Goal: Information Seeking & Learning: Learn about a topic

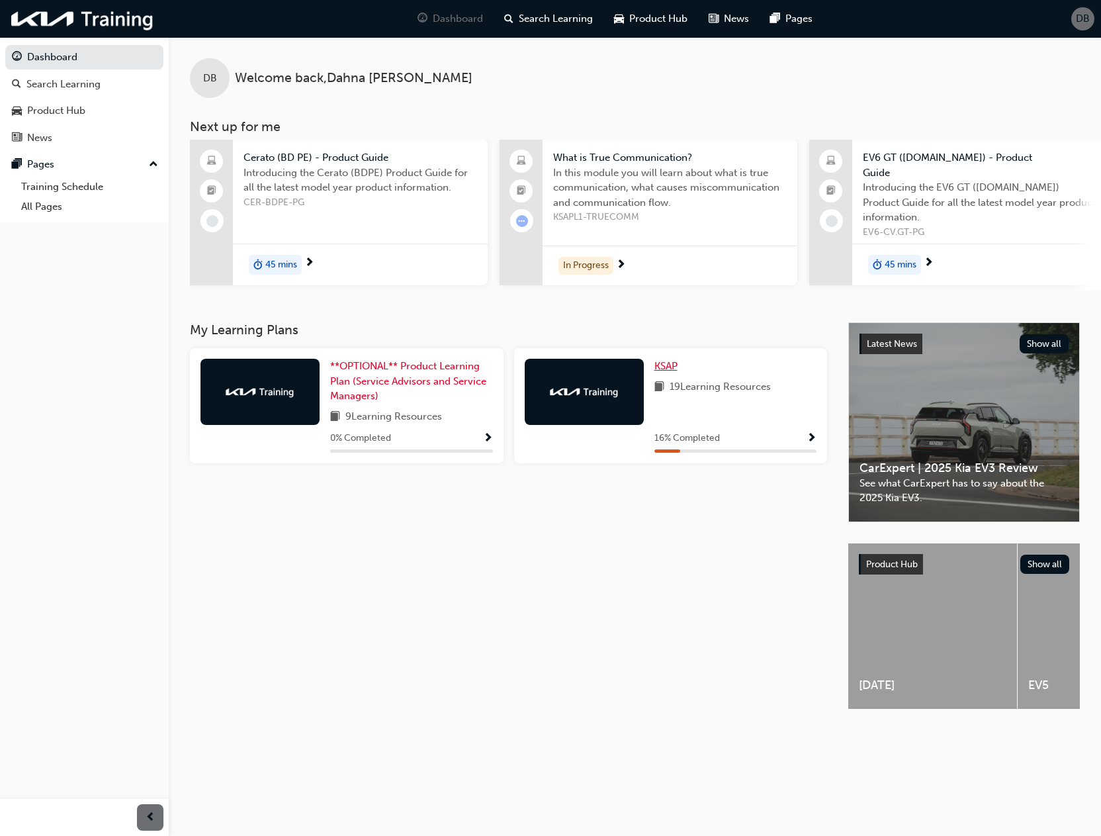
click at [663, 359] on link "KSAP" at bounding box center [669, 366] width 28 height 15
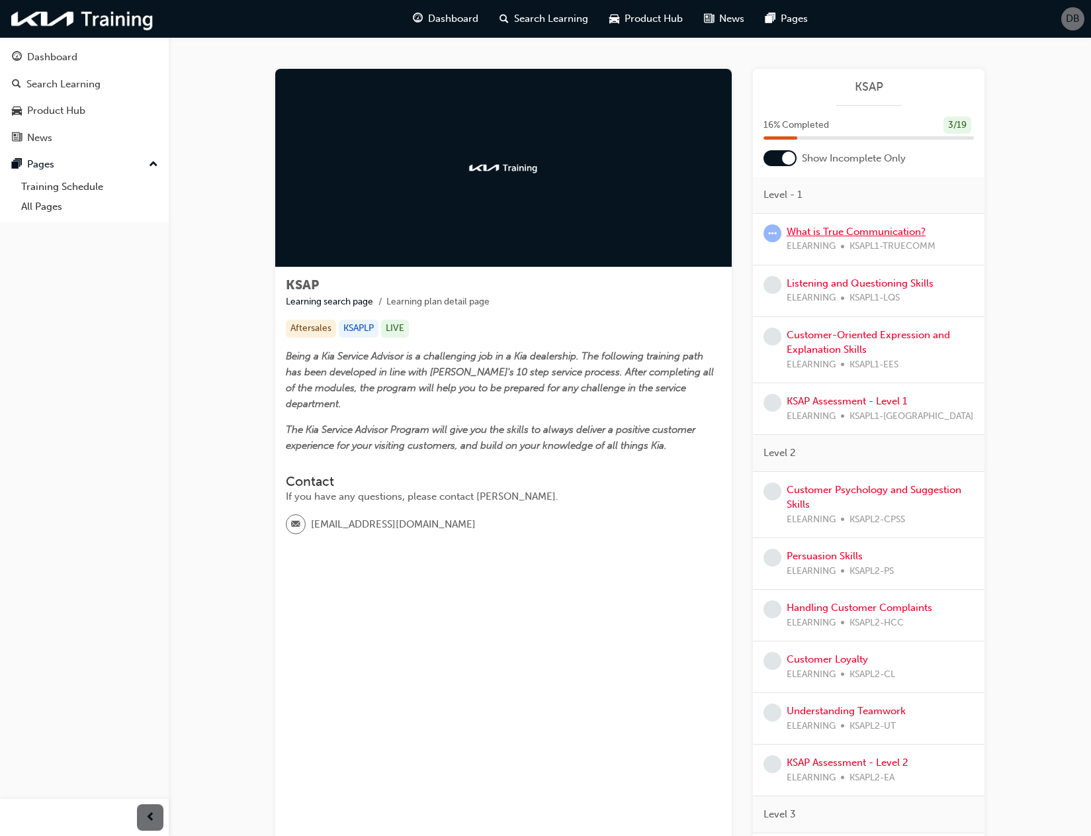
click at [820, 234] on link "What is True Communication?" at bounding box center [856, 232] width 139 height 12
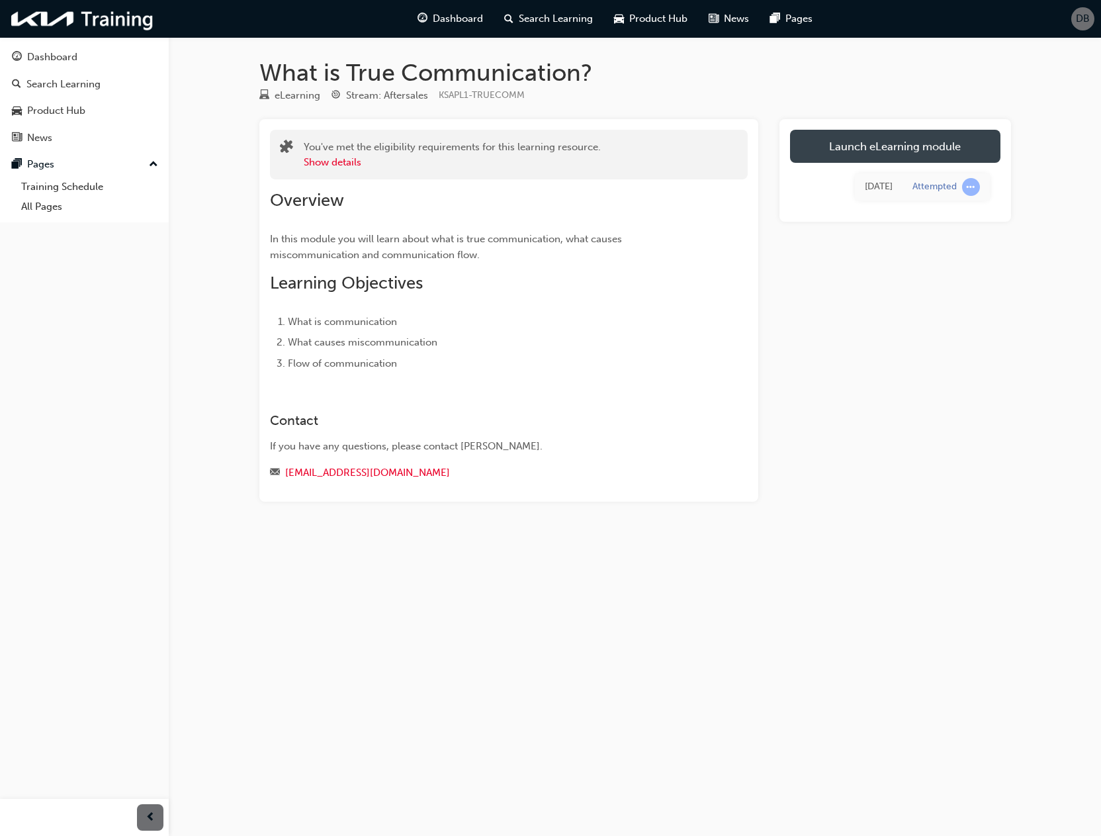
click at [917, 151] on link "Launch eLearning module" at bounding box center [895, 146] width 210 height 33
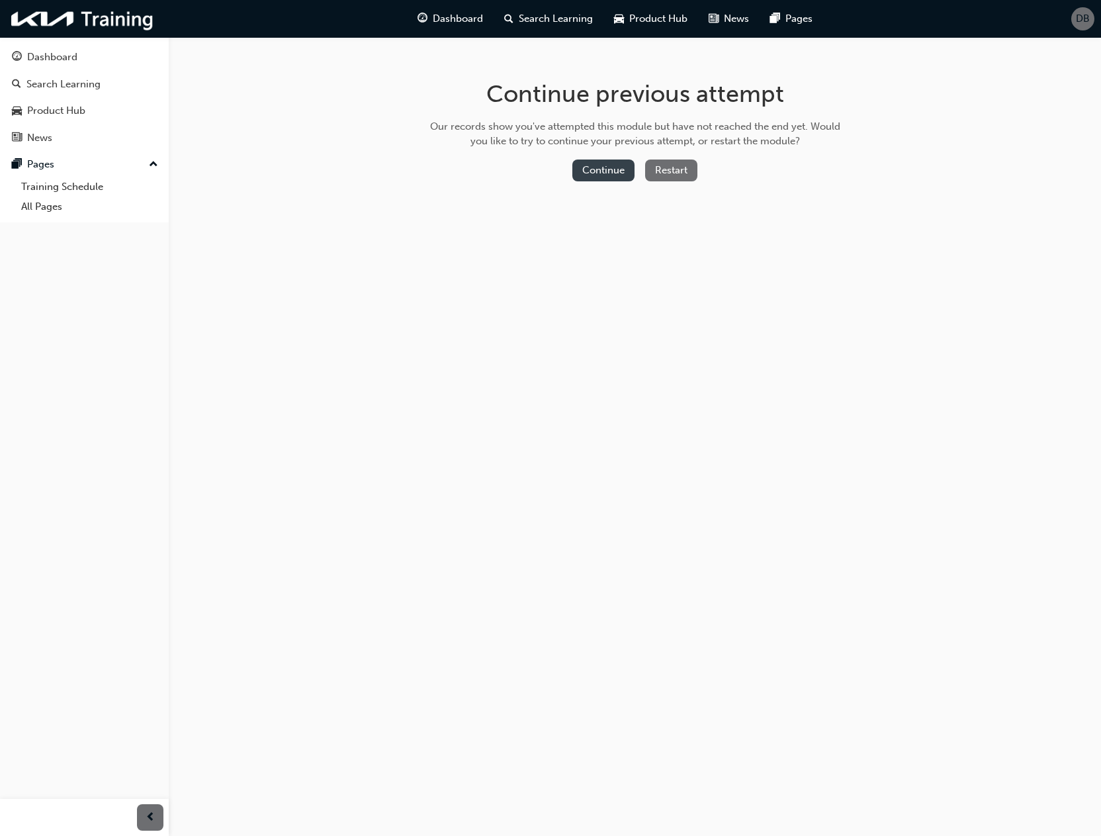
click at [610, 177] on button "Continue" at bounding box center [603, 170] width 62 height 22
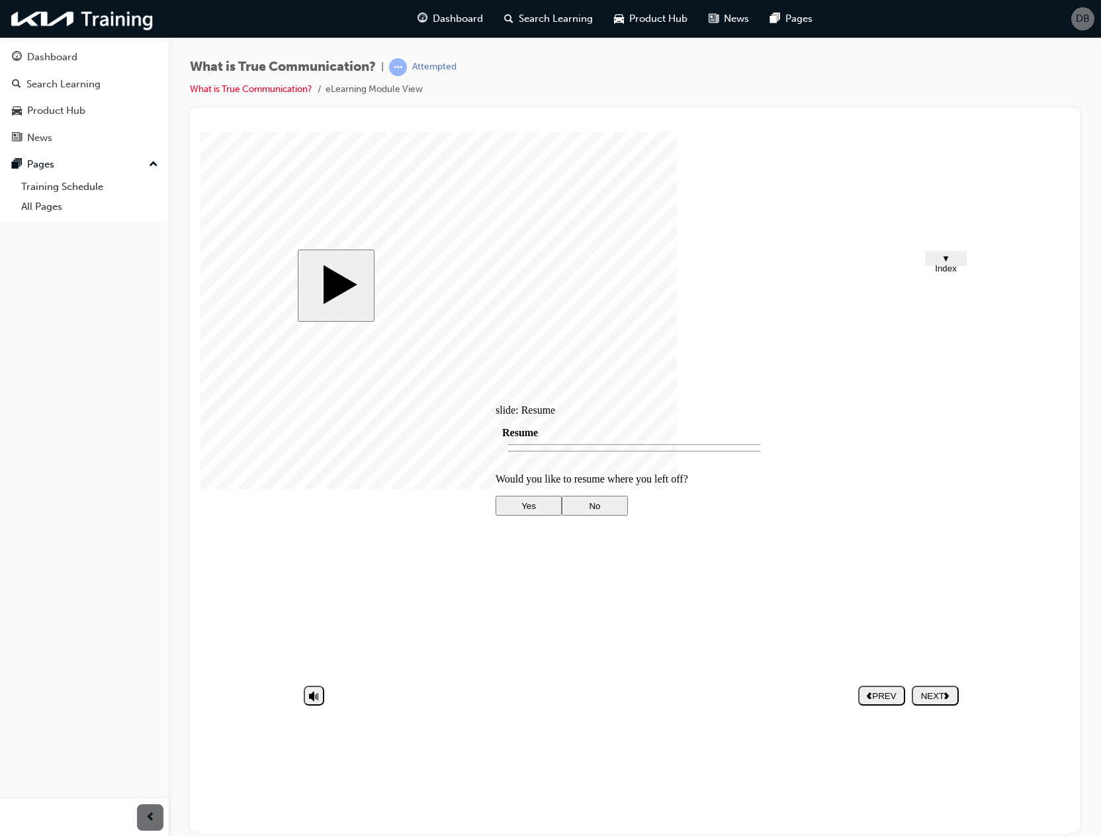
click at [619, 612] on div at bounding box center [635, 612] width 278 height 0
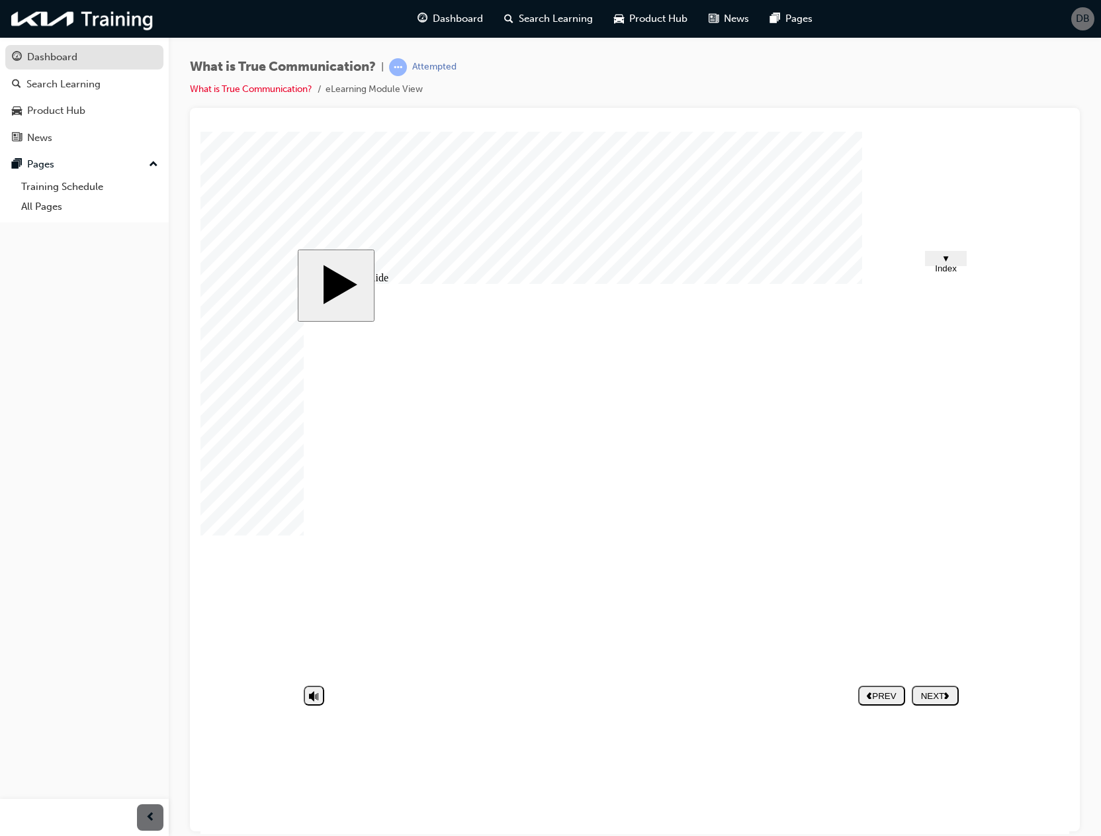
click at [77, 58] on div "Dashboard" at bounding box center [52, 57] width 50 height 15
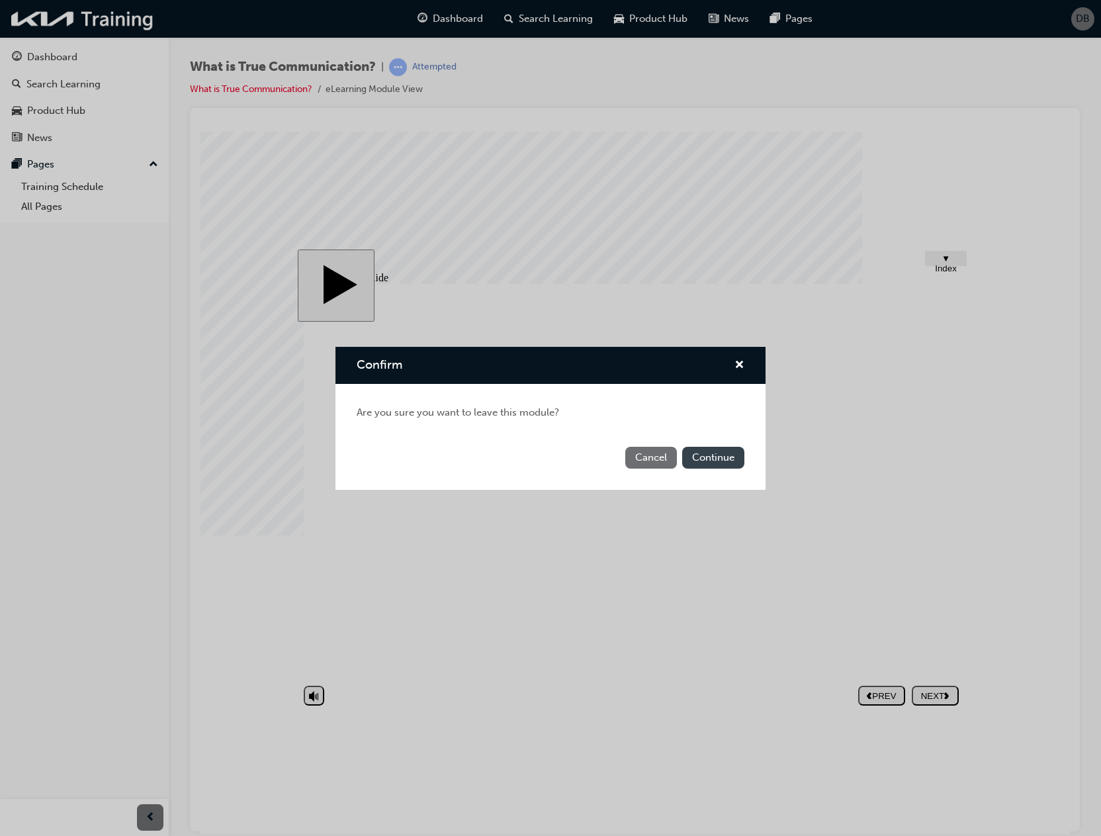
click at [694, 464] on button "Continue" at bounding box center [713, 458] width 62 height 22
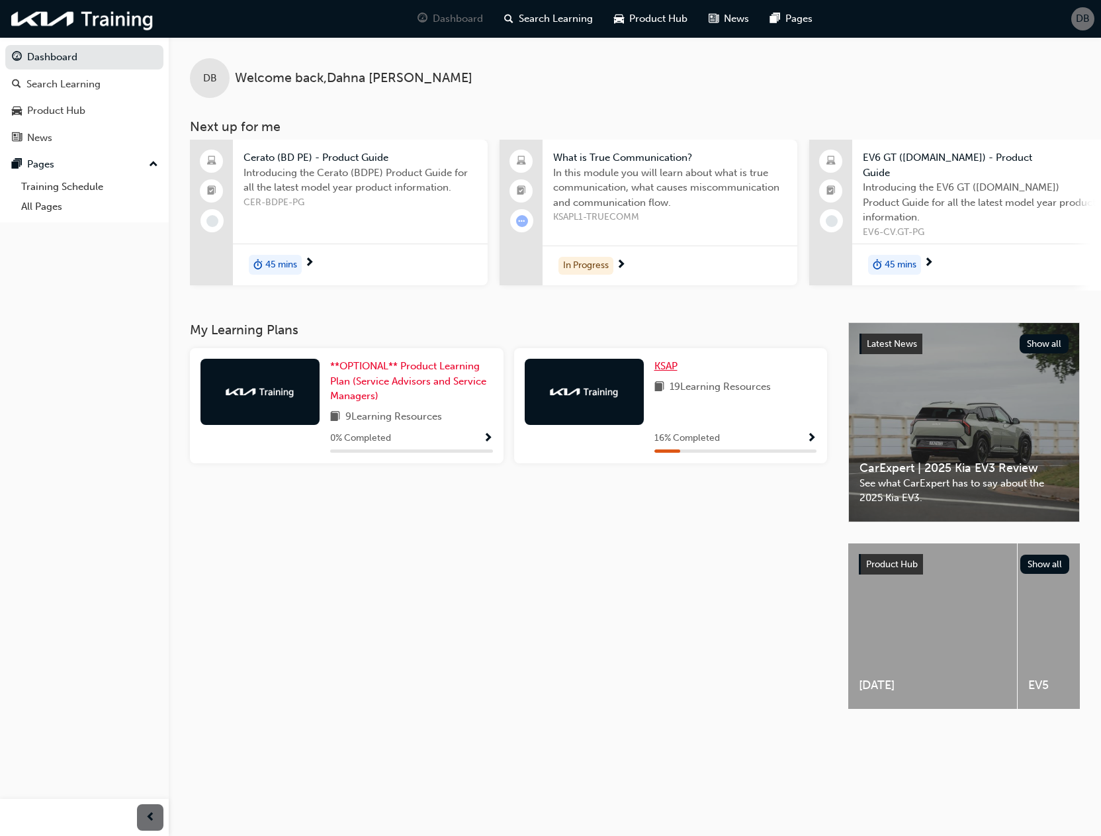
click at [667, 360] on span "KSAP" at bounding box center [666, 366] width 23 height 12
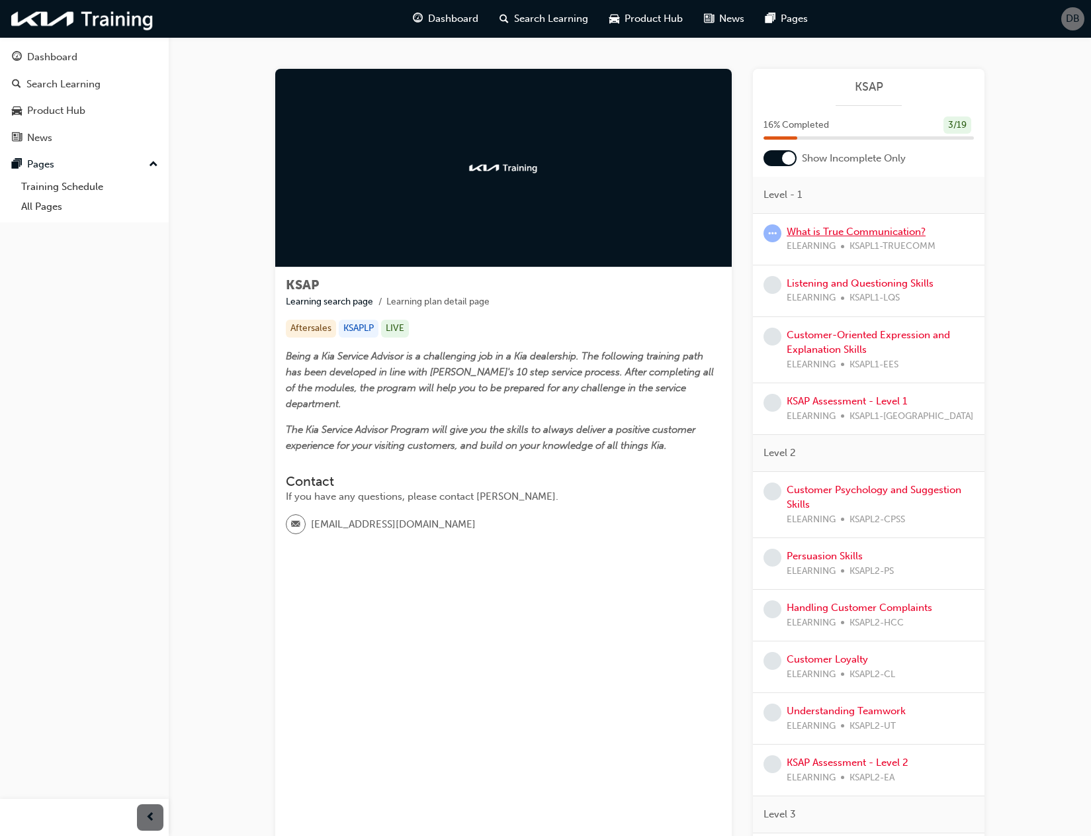
click at [848, 228] on link "What is True Communication?" at bounding box center [856, 232] width 139 height 12
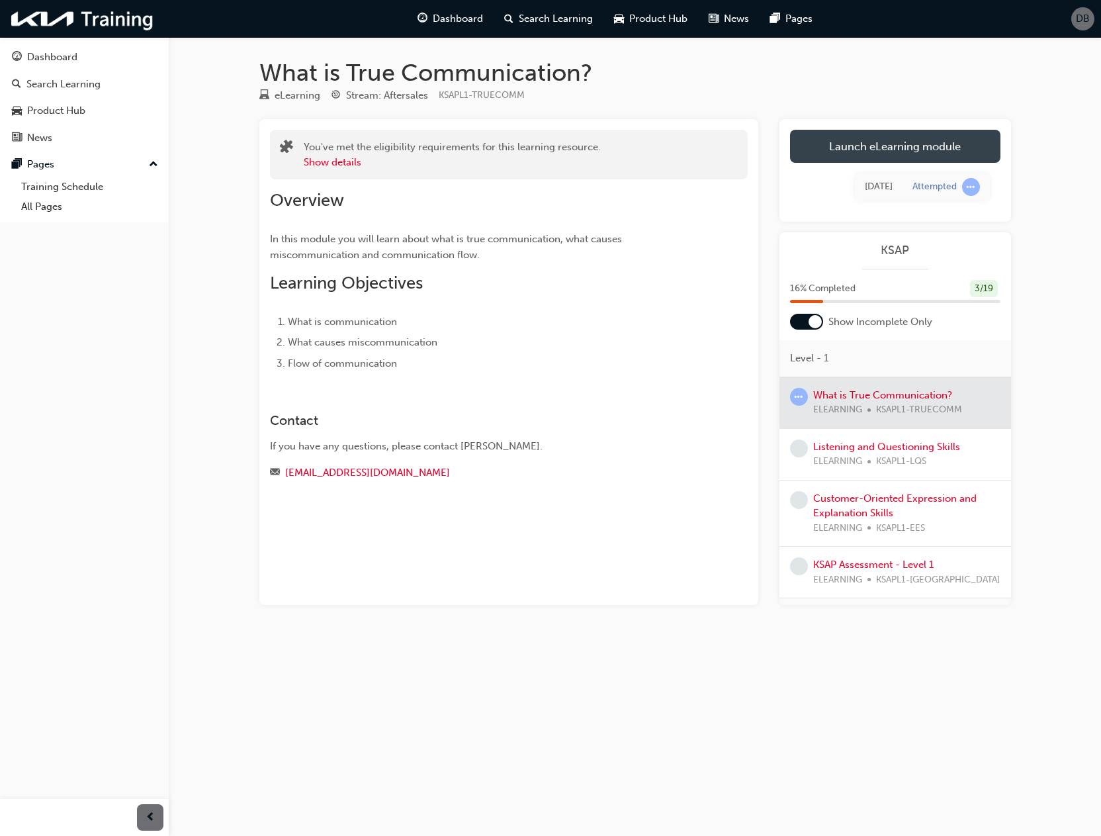
click at [868, 138] on link "Launch eLearning module" at bounding box center [895, 146] width 210 height 33
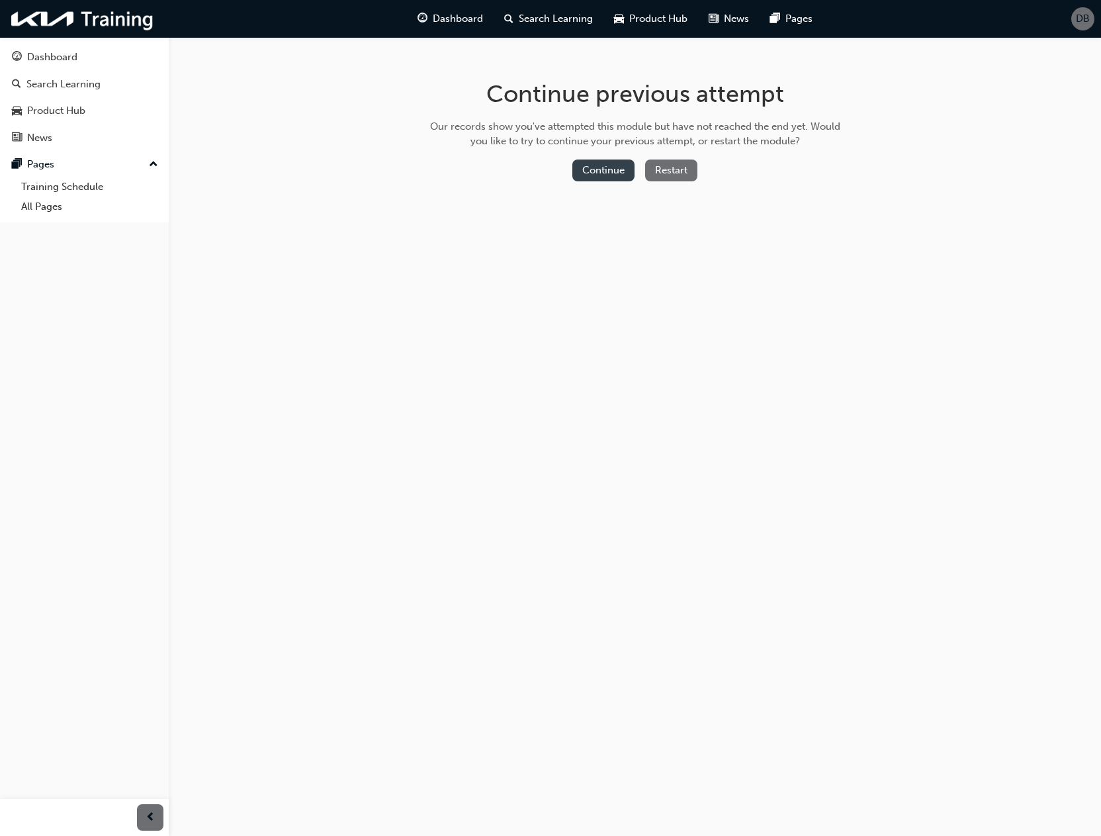
click at [625, 165] on button "Continue" at bounding box center [603, 170] width 62 height 22
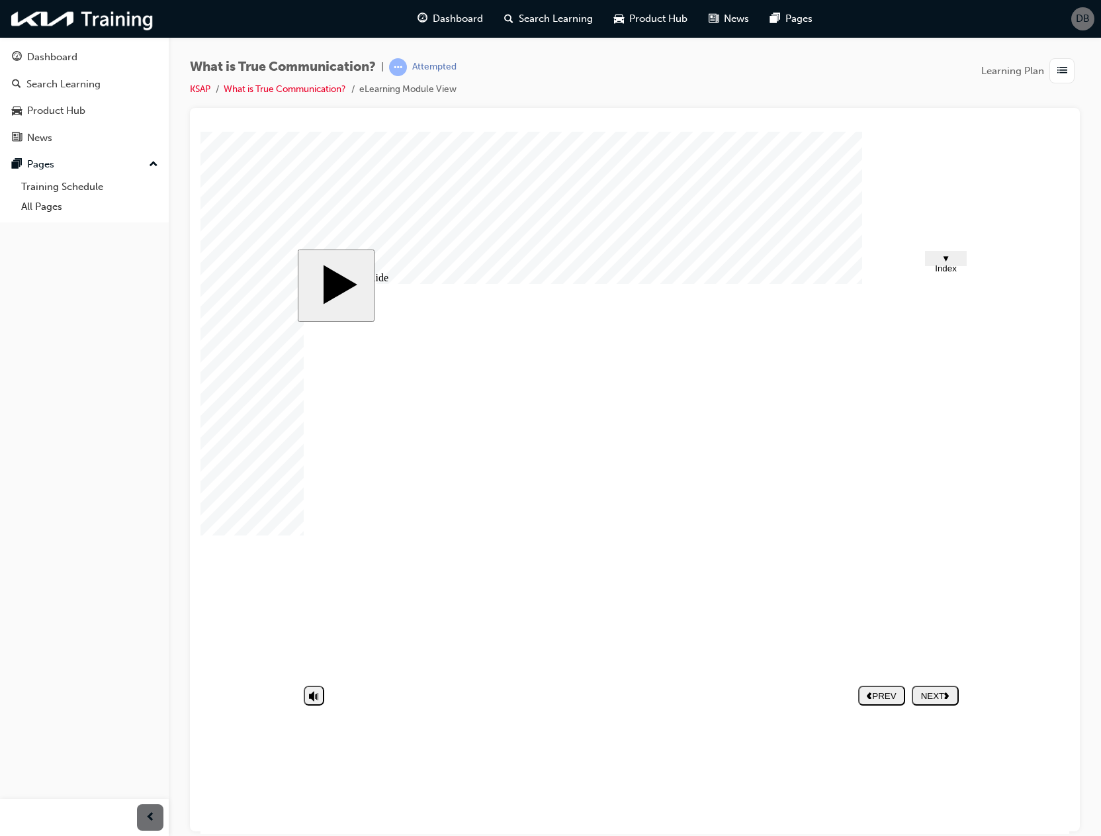
click at [945, 691] on div "NEXT" at bounding box center [935, 695] width 36 height 10
click at [267, 197] on div at bounding box center [234, 164] width 66 height 66
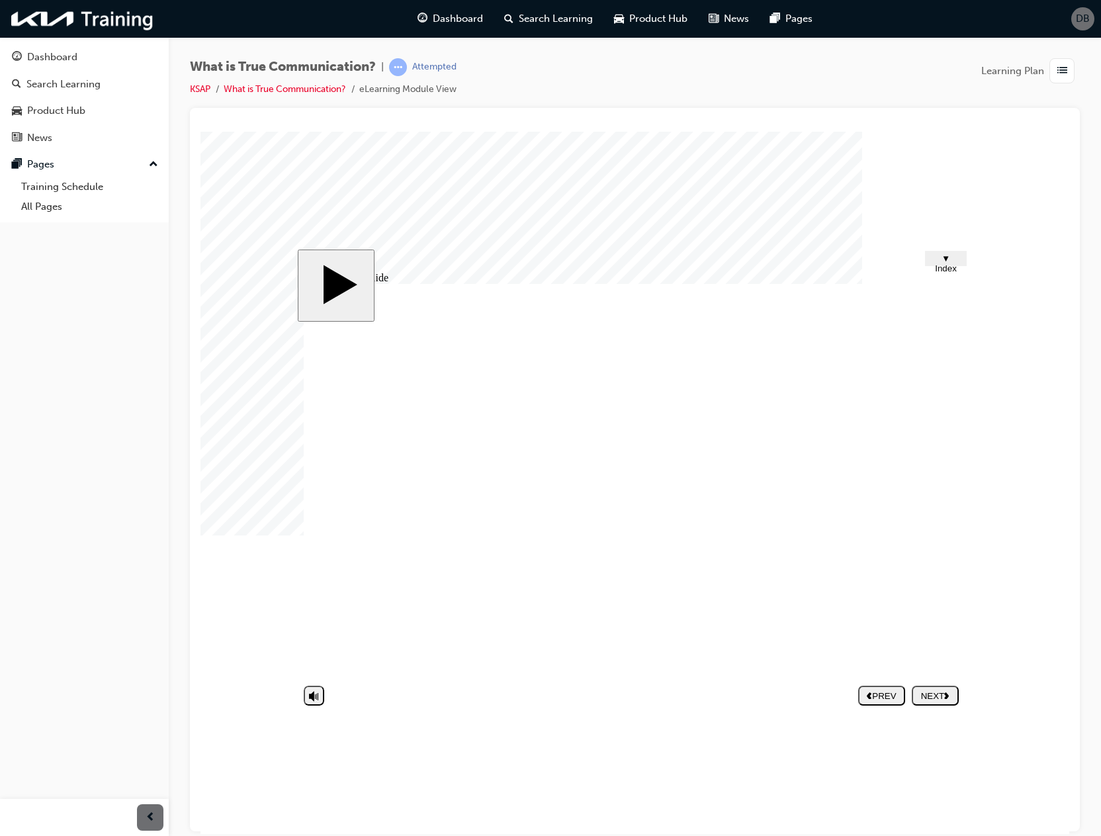
click at [267, 197] on div at bounding box center [234, 164] width 66 height 66
click at [75, 62] on div "Dashboard" at bounding box center [52, 57] width 50 height 15
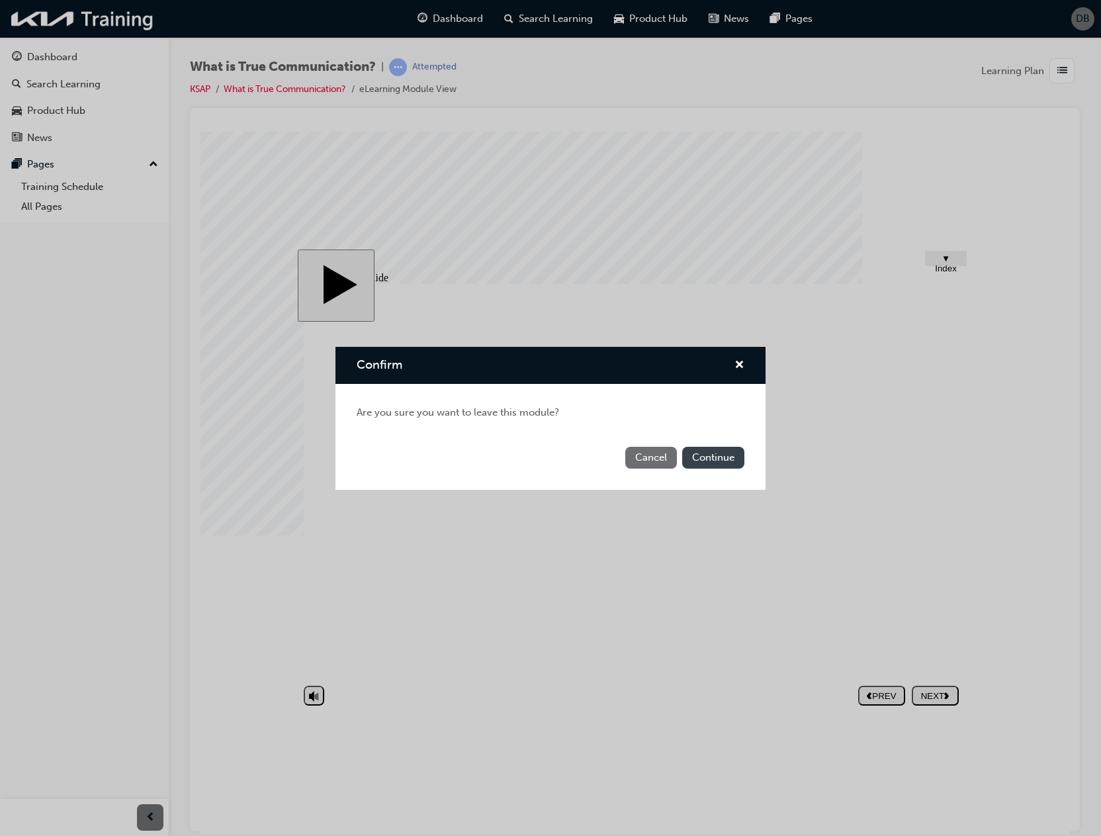
click at [725, 453] on button "Continue" at bounding box center [713, 458] width 62 height 22
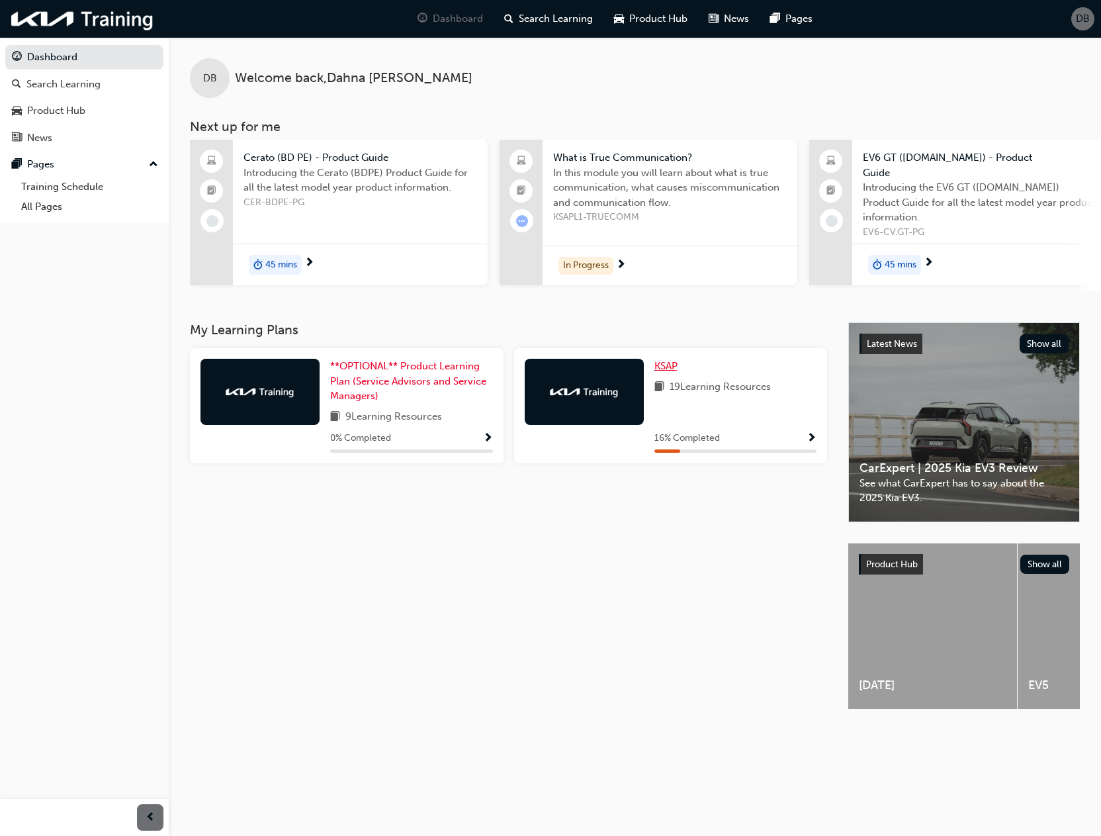
click at [657, 360] on span "KSAP" at bounding box center [666, 366] width 23 height 12
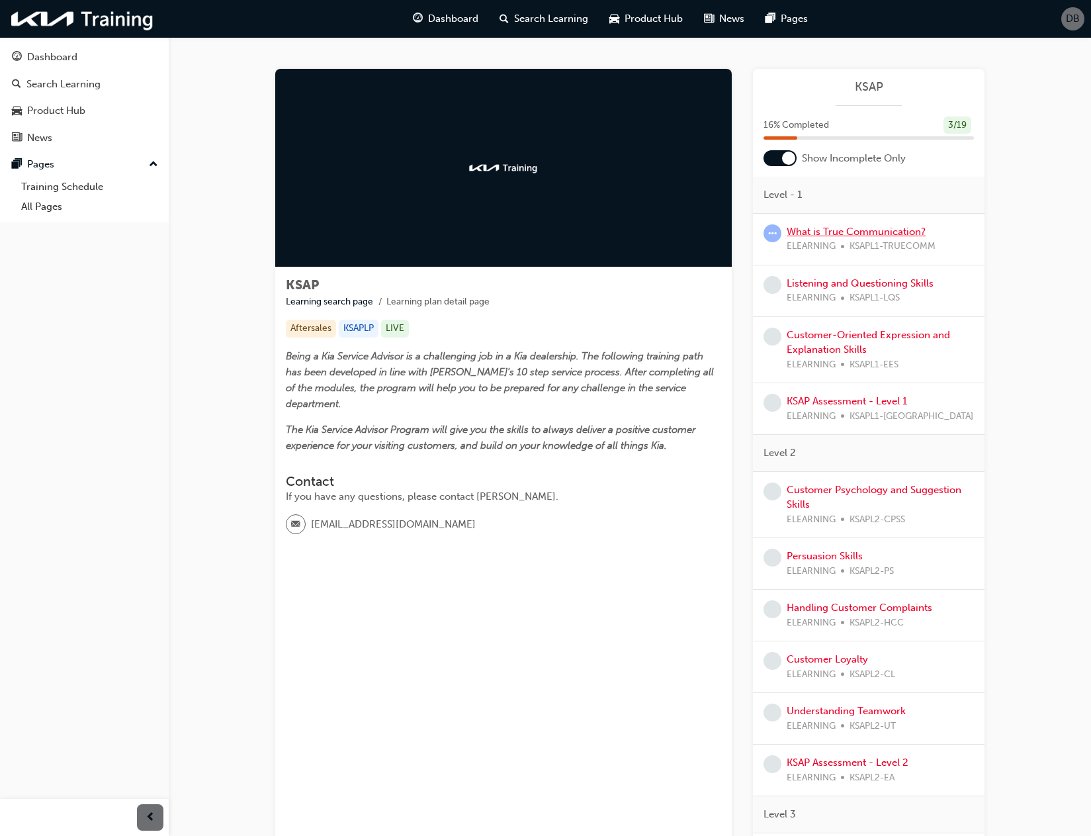
click at [860, 230] on link "What is True Communication?" at bounding box center [856, 232] width 139 height 12
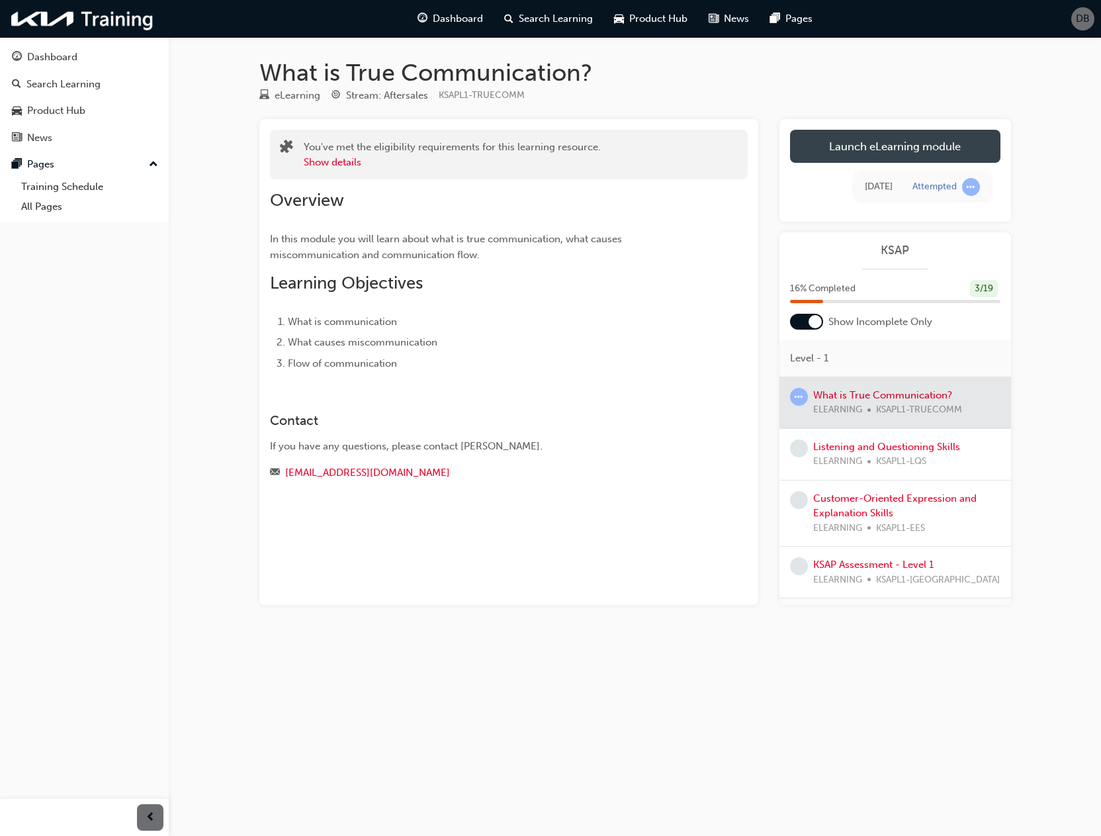
click at [866, 143] on link "Launch eLearning module" at bounding box center [895, 146] width 210 height 33
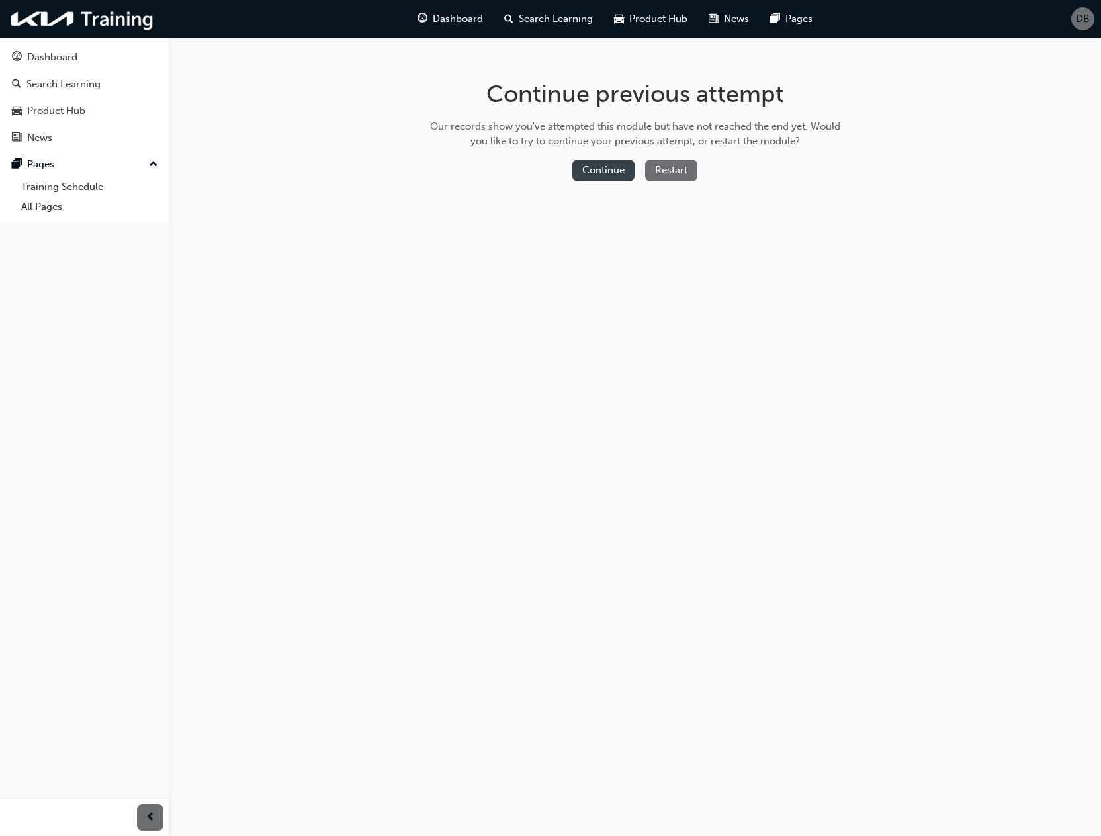
click at [594, 166] on button "Continue" at bounding box center [603, 170] width 62 height 22
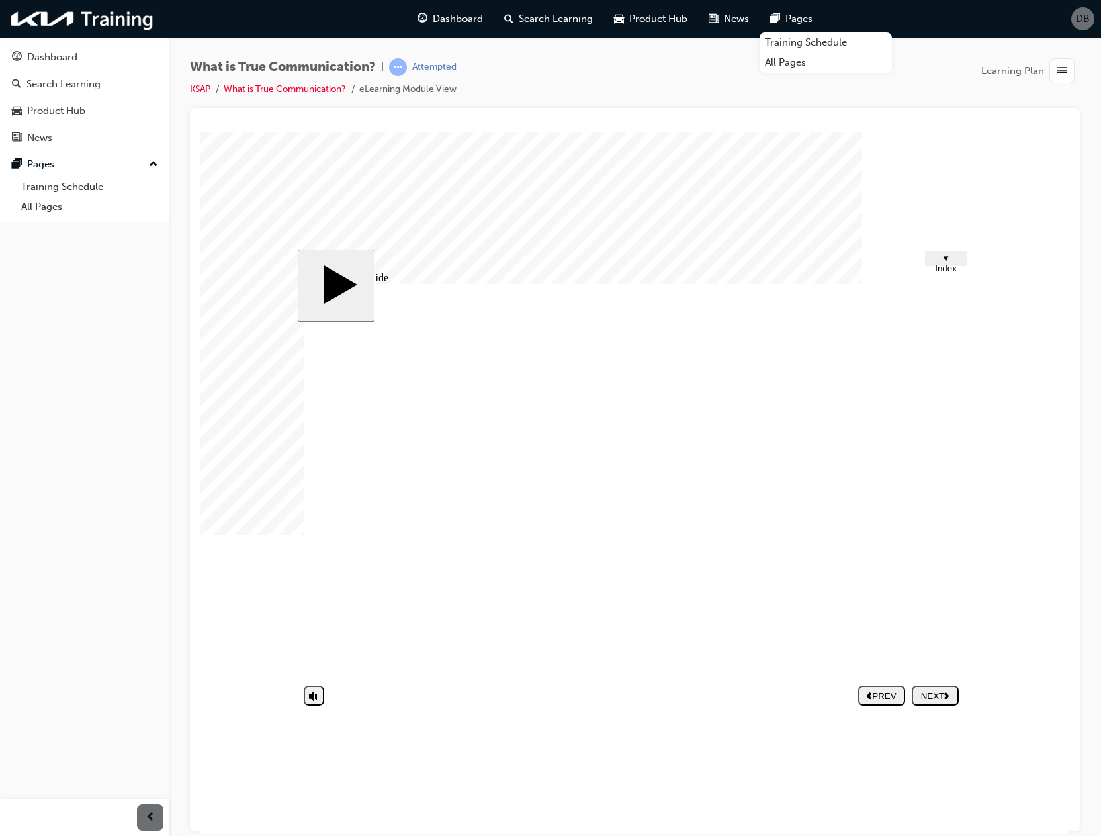
click at [67, 58] on div "Dashboard" at bounding box center [52, 57] width 50 height 15
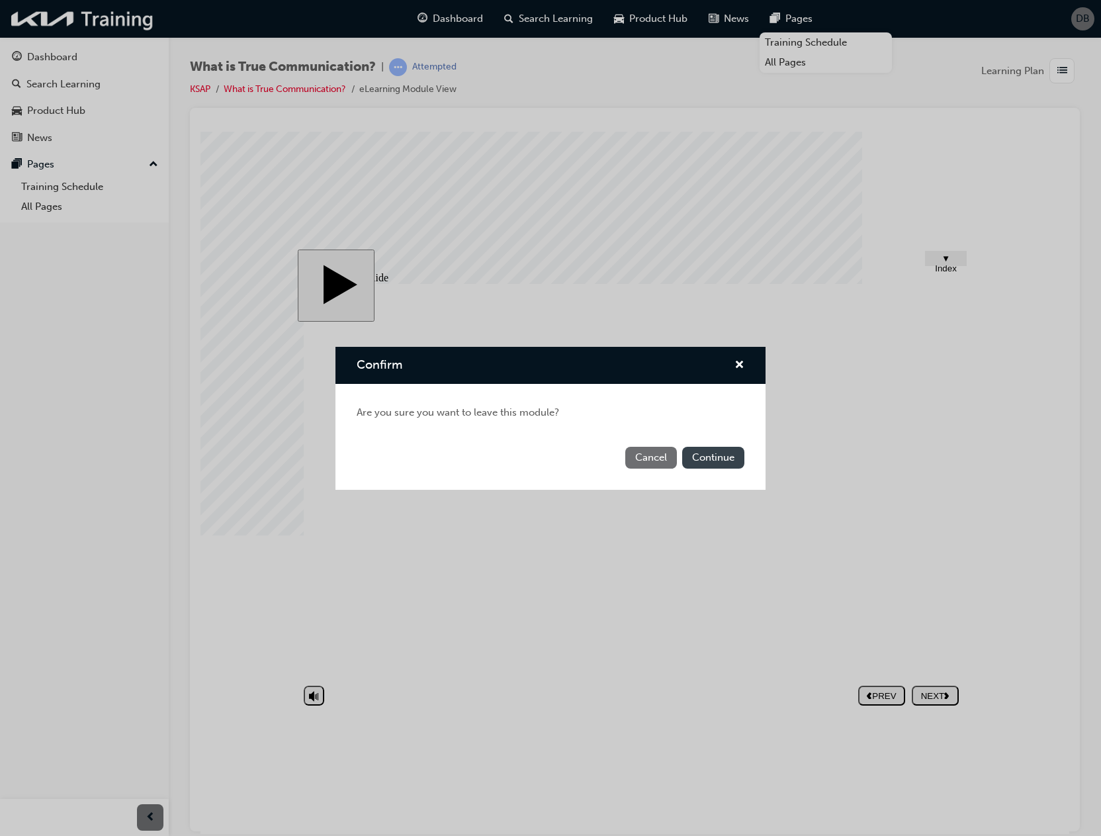
click at [701, 465] on button "Continue" at bounding box center [713, 458] width 62 height 22
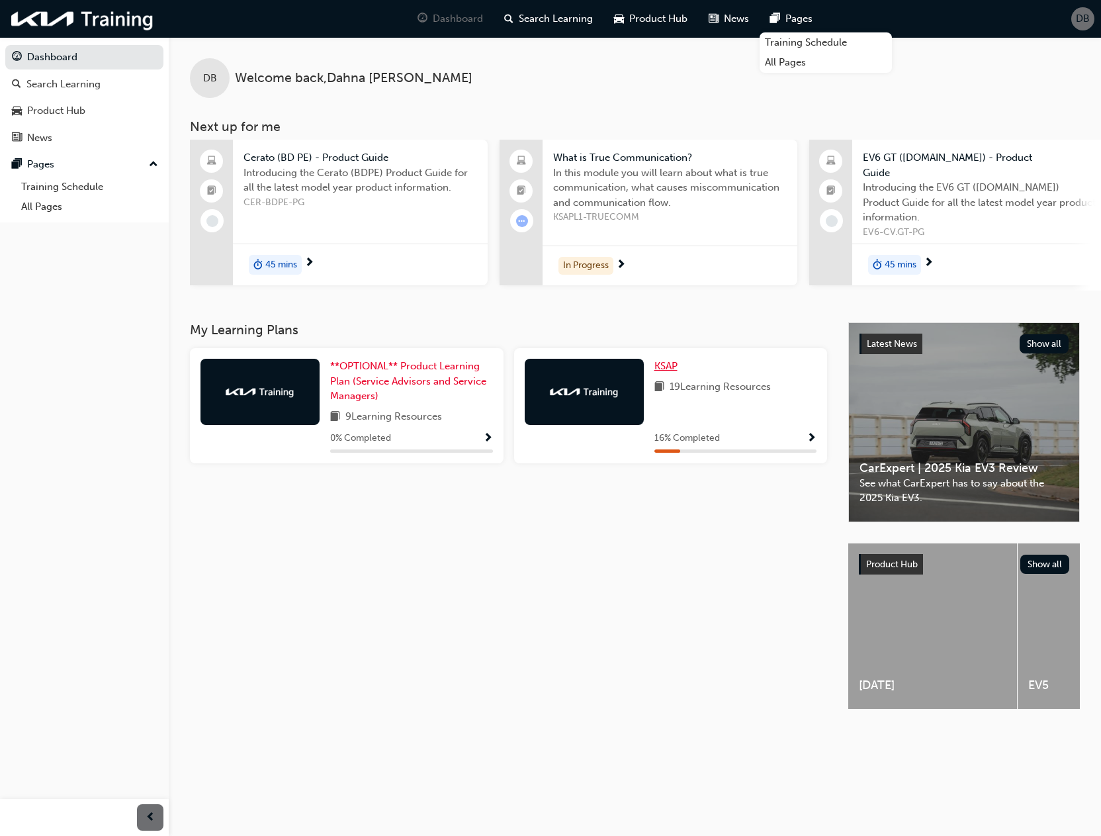
click at [673, 362] on span "KSAP" at bounding box center [666, 366] width 23 height 12
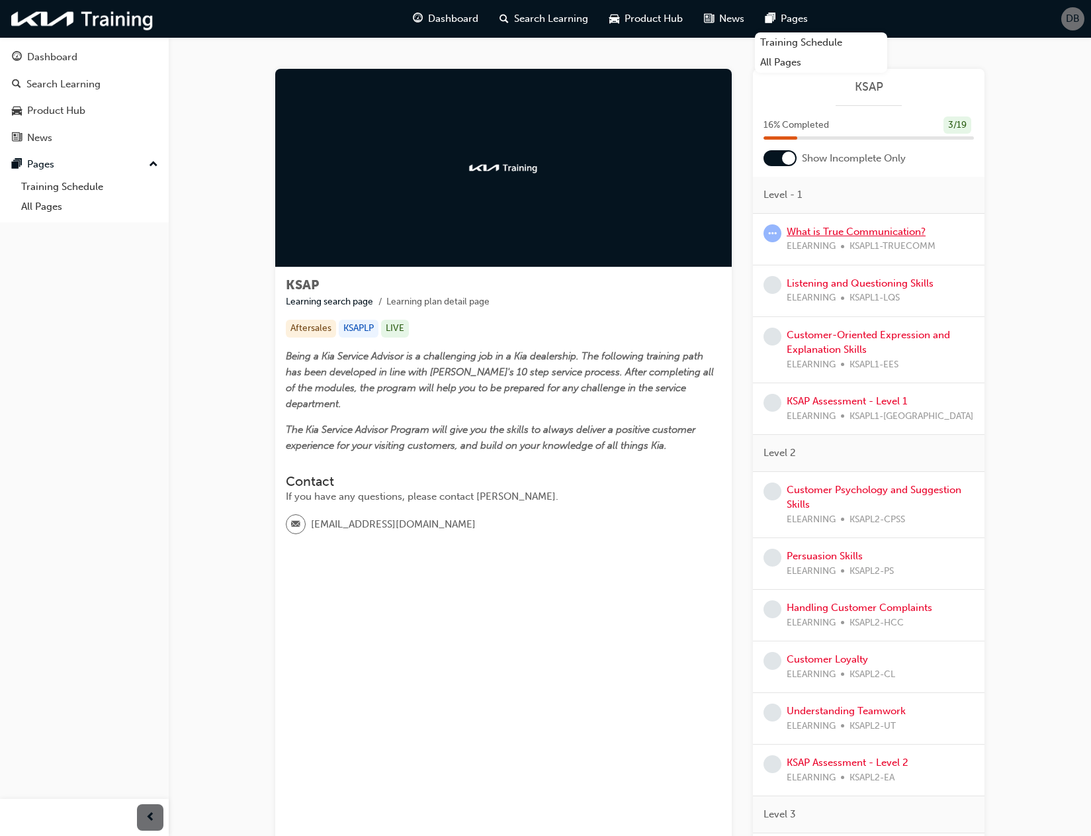
click at [817, 236] on link "What is True Communication?" at bounding box center [856, 232] width 139 height 12
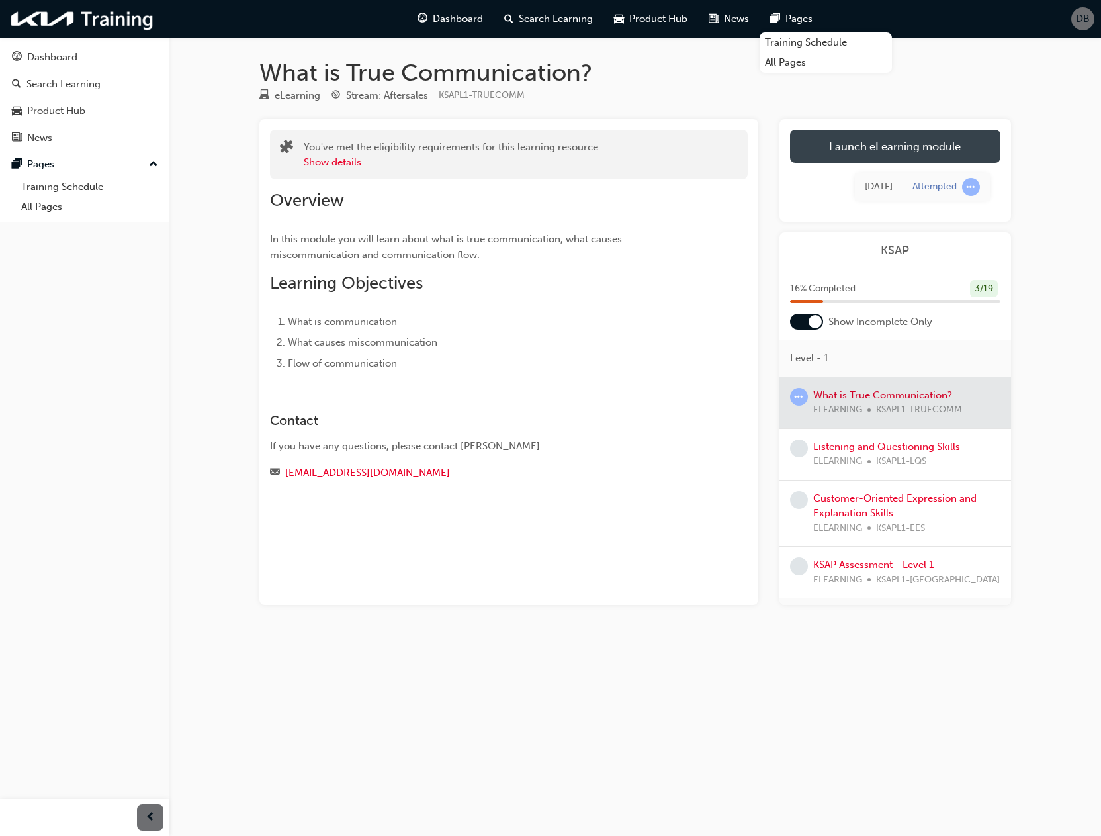
click at [884, 157] on link "Launch eLearning module" at bounding box center [895, 146] width 210 height 33
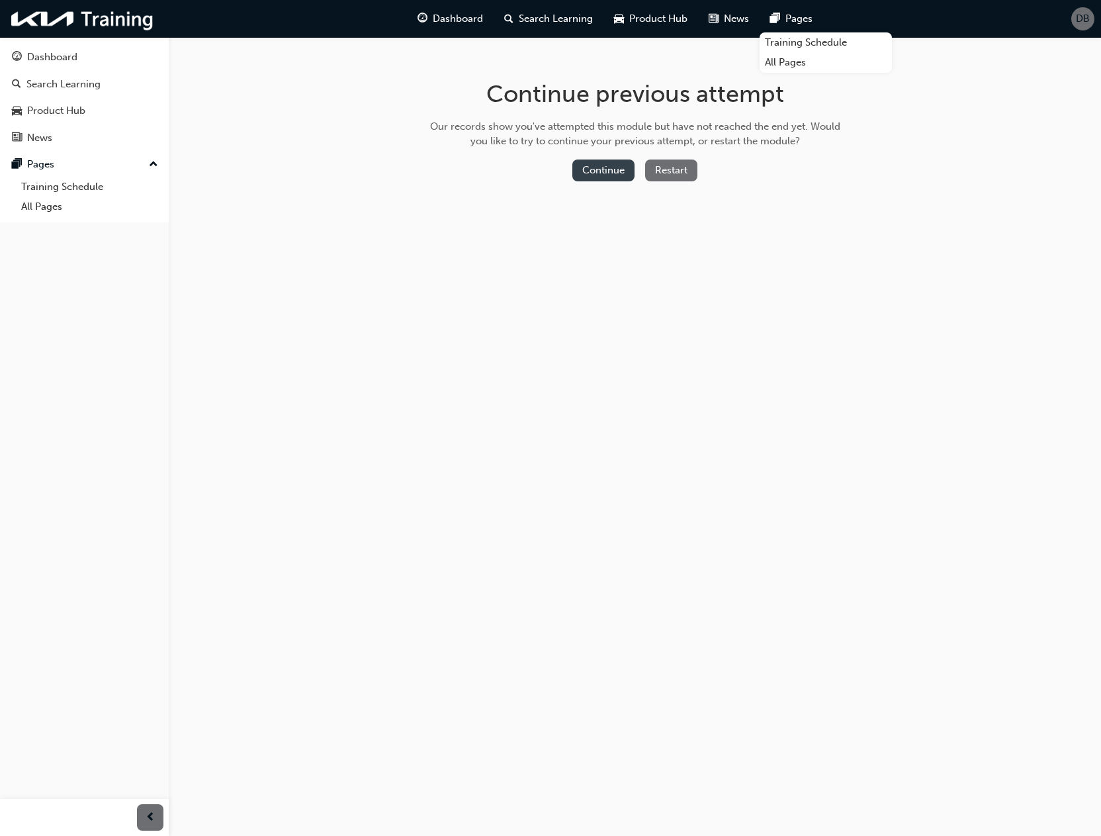
click at [592, 165] on button "Continue" at bounding box center [603, 170] width 62 height 22
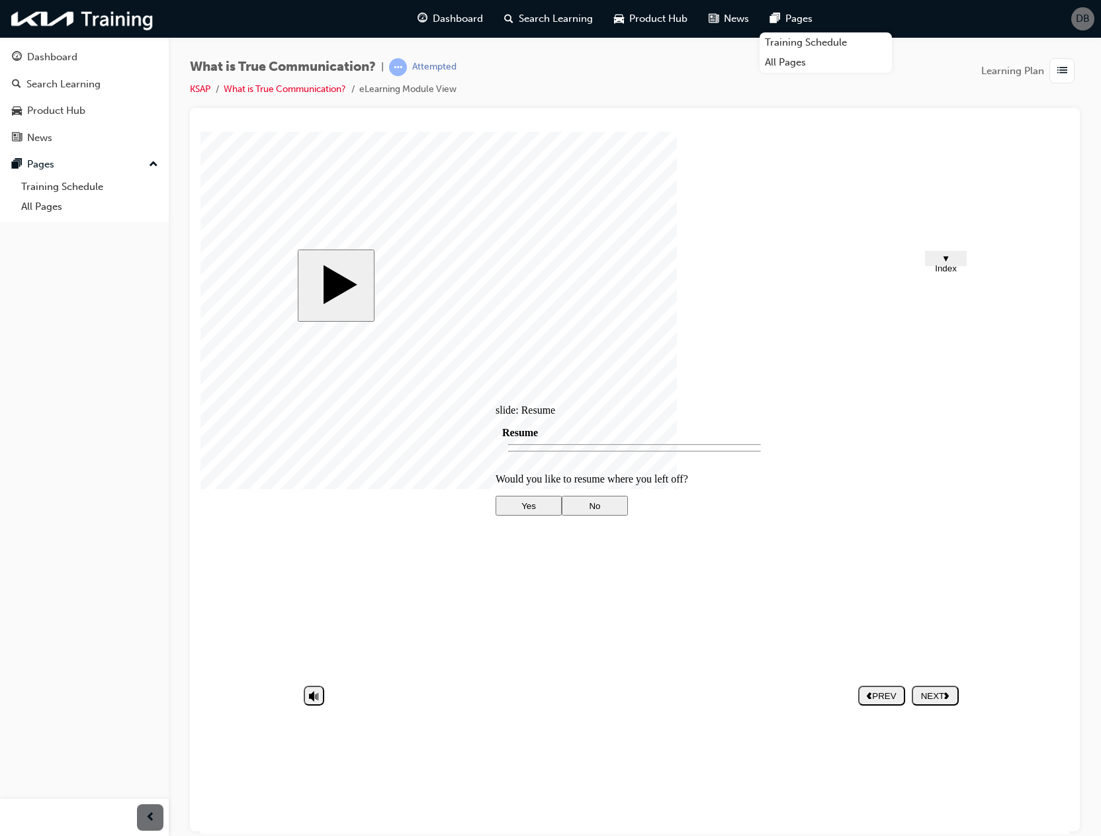
click at [615, 612] on div at bounding box center [635, 612] width 278 height 0
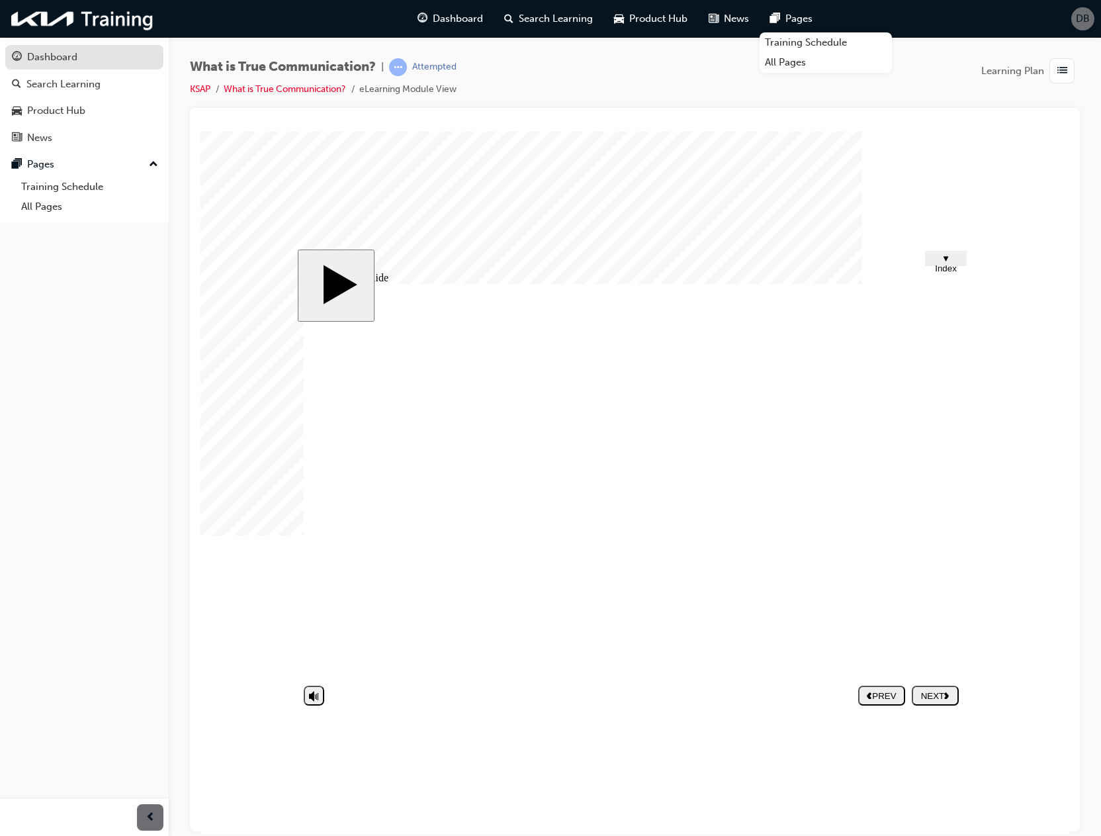
click at [95, 64] on div "Dashboard" at bounding box center [84, 57] width 145 height 17
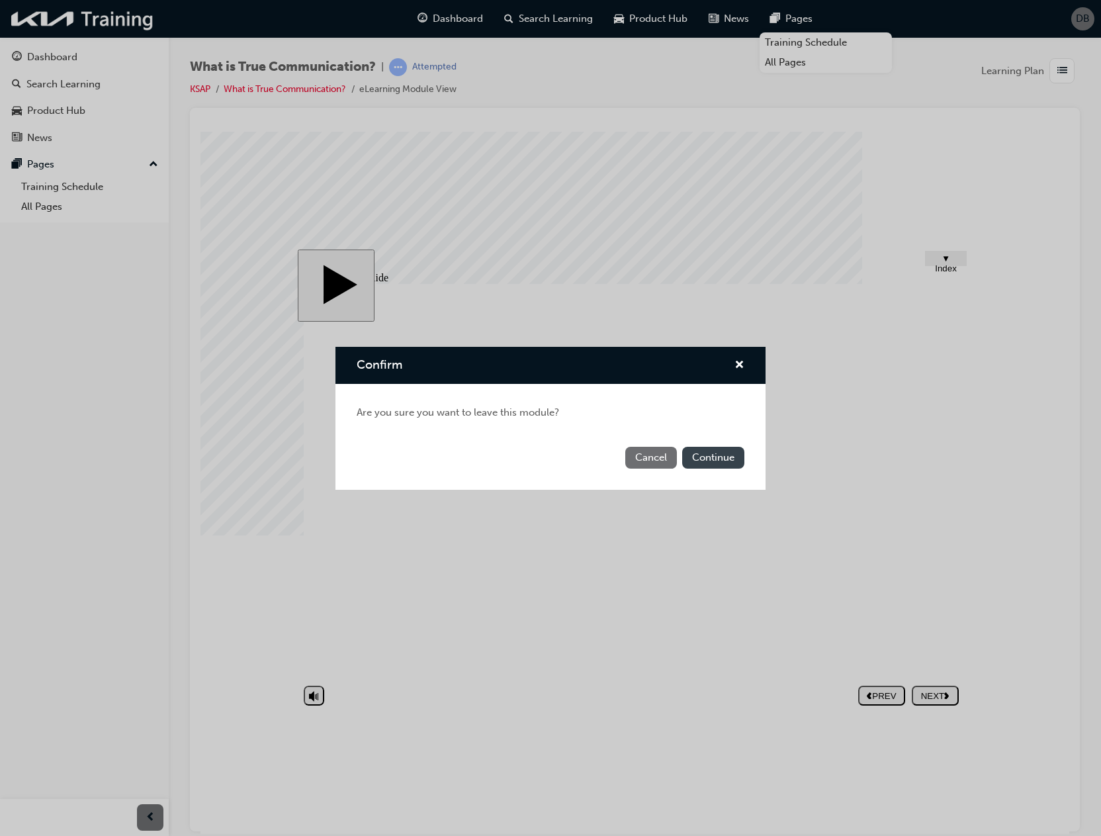
click at [741, 461] on button "Continue" at bounding box center [713, 458] width 62 height 22
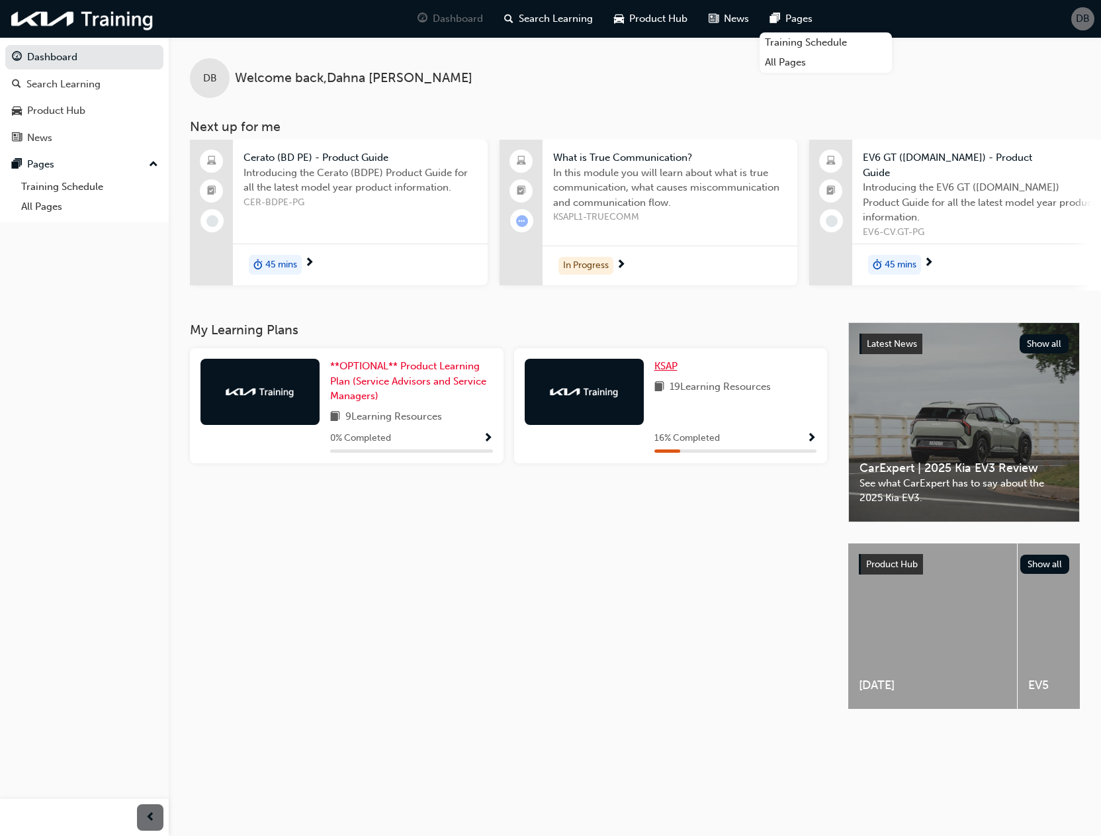
click at [661, 364] on span "KSAP" at bounding box center [666, 366] width 23 height 12
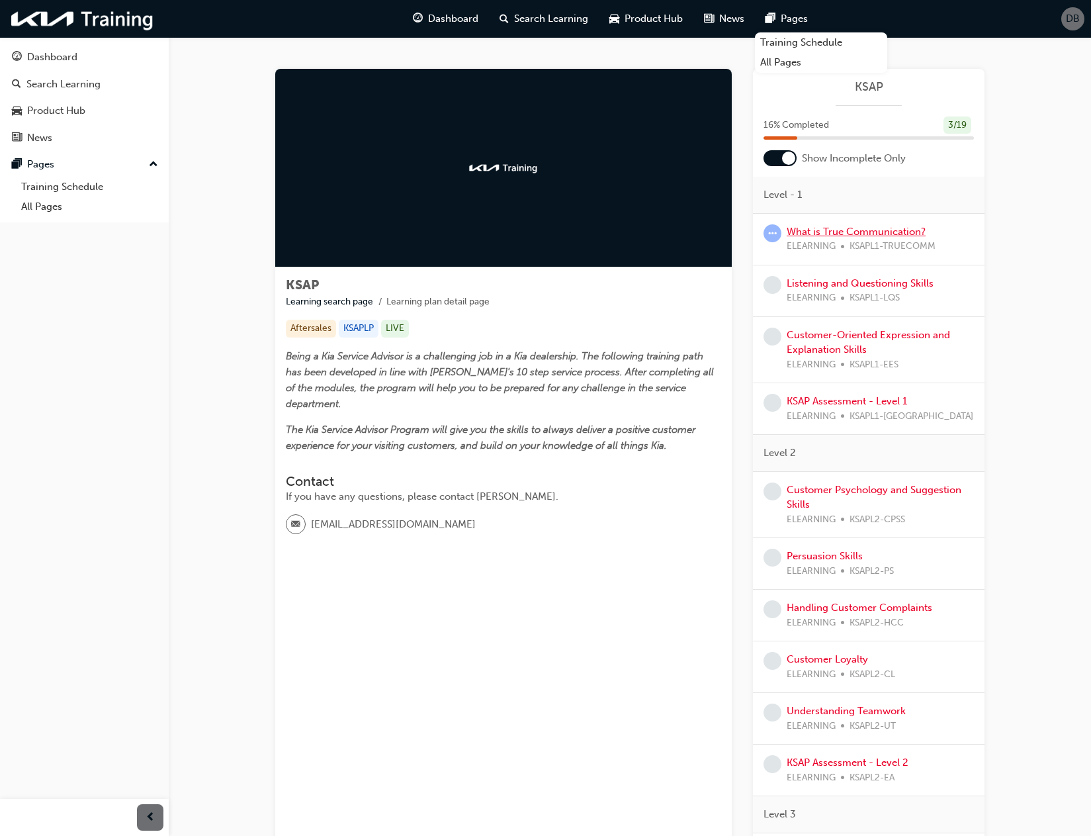
click at [829, 233] on link "What is True Communication?" at bounding box center [856, 232] width 139 height 12
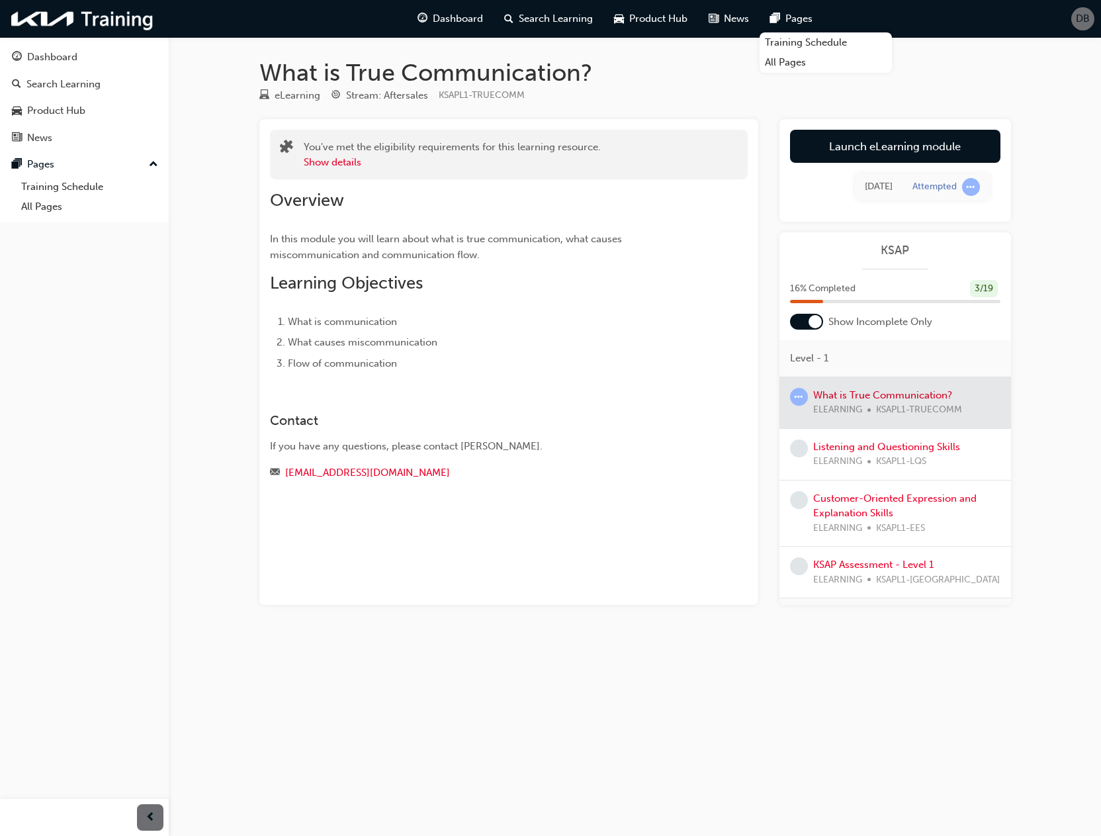
click at [927, 396] on div at bounding box center [896, 402] width 232 height 51
click at [840, 148] on link "Launch eLearning module" at bounding box center [895, 146] width 210 height 33
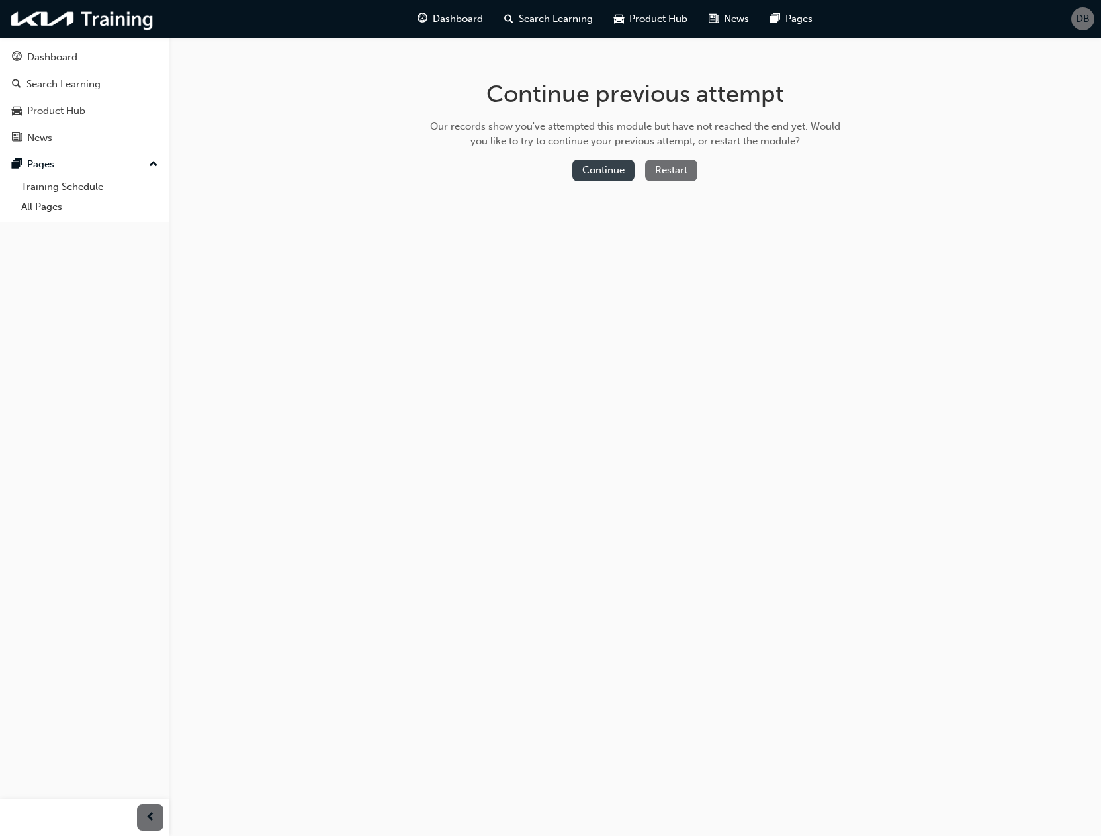
click at [617, 177] on button "Continue" at bounding box center [603, 170] width 62 height 22
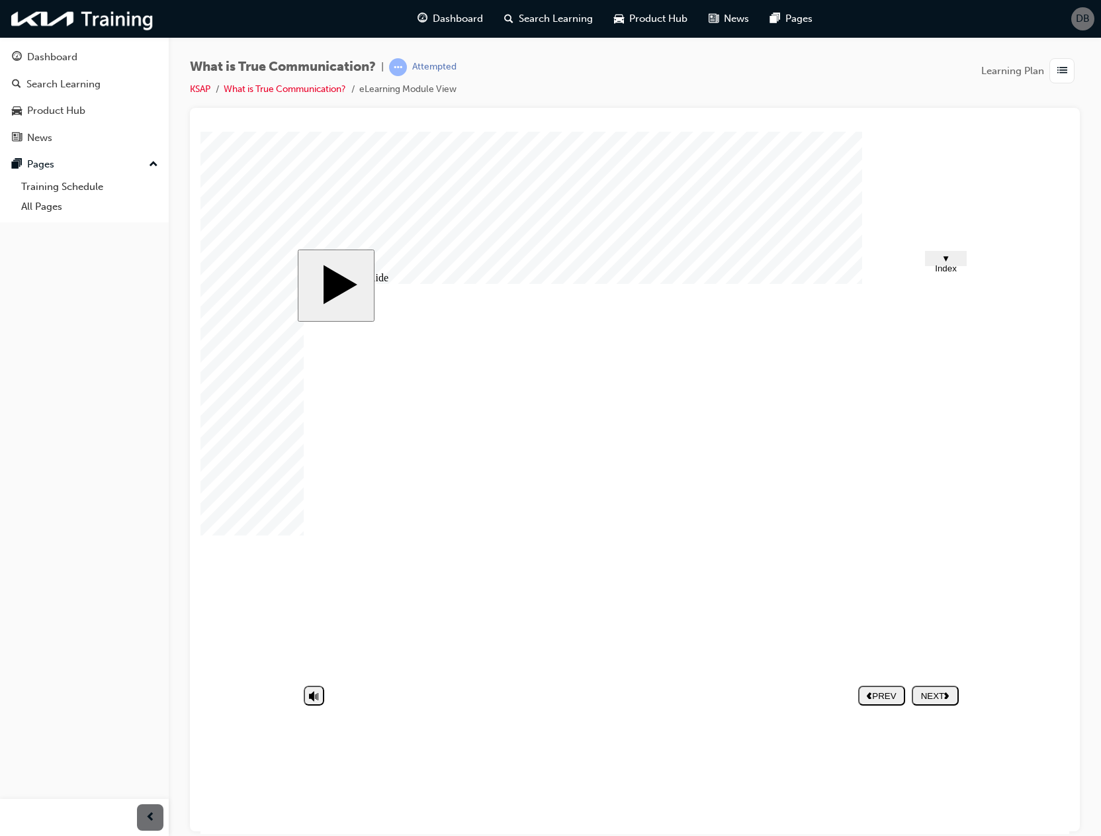
click at [932, 687] on button "NEXT" at bounding box center [935, 695] width 47 height 20
click at [56, 58] on div "Dashboard" at bounding box center [52, 57] width 50 height 15
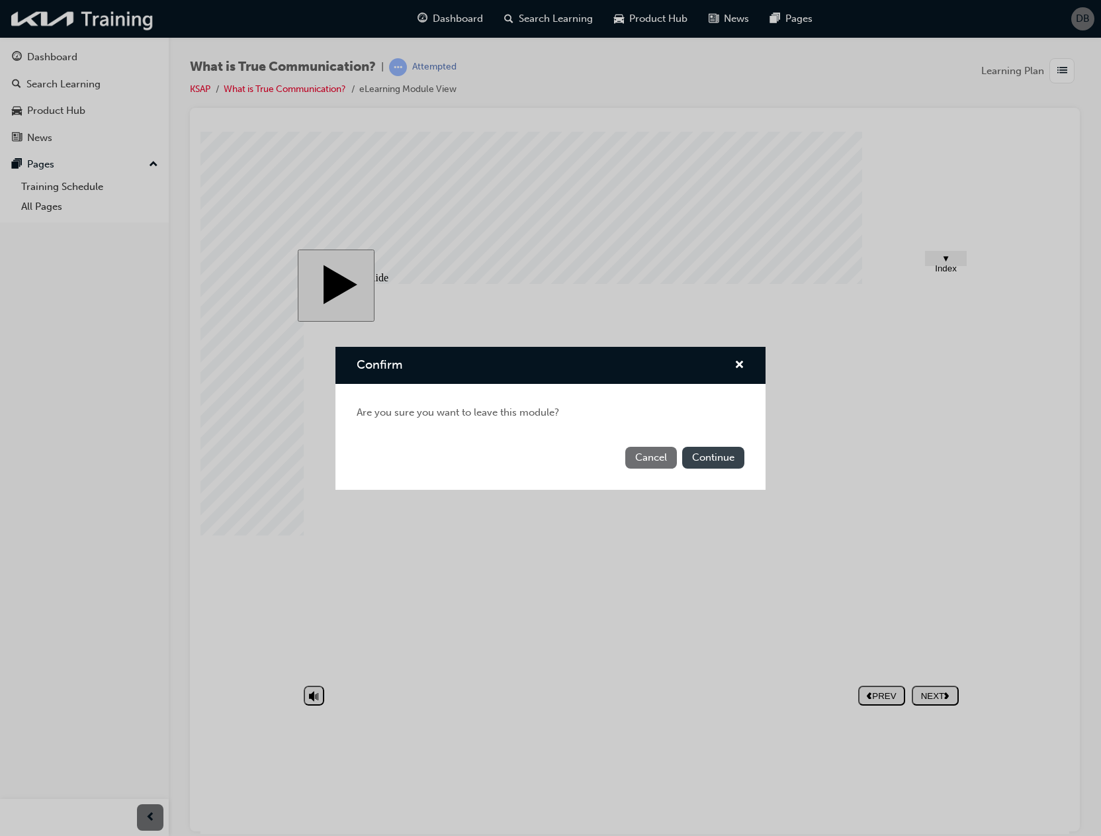
click at [717, 461] on button "Continue" at bounding box center [713, 458] width 62 height 22
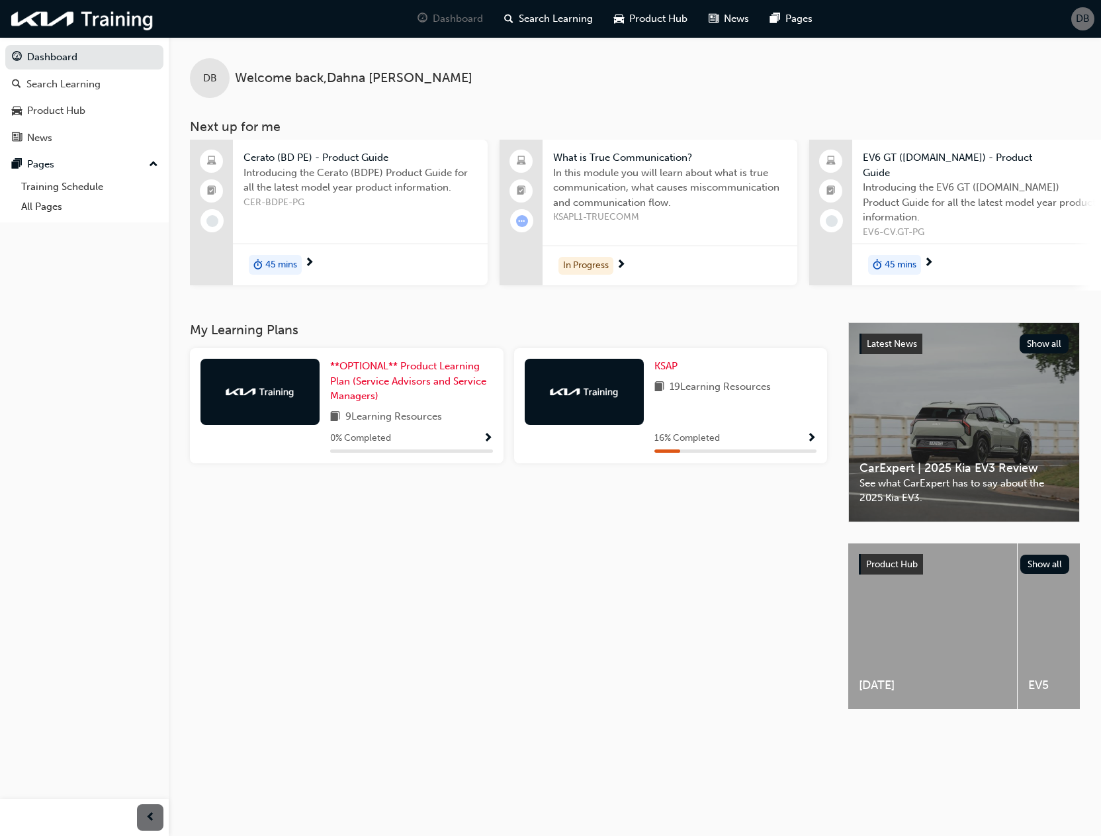
click at [668, 351] on div "KSAP 19 Learning Resources 16 % Completed" at bounding box center [671, 405] width 314 height 115
click at [668, 360] on span "KSAP" at bounding box center [666, 366] width 23 height 12
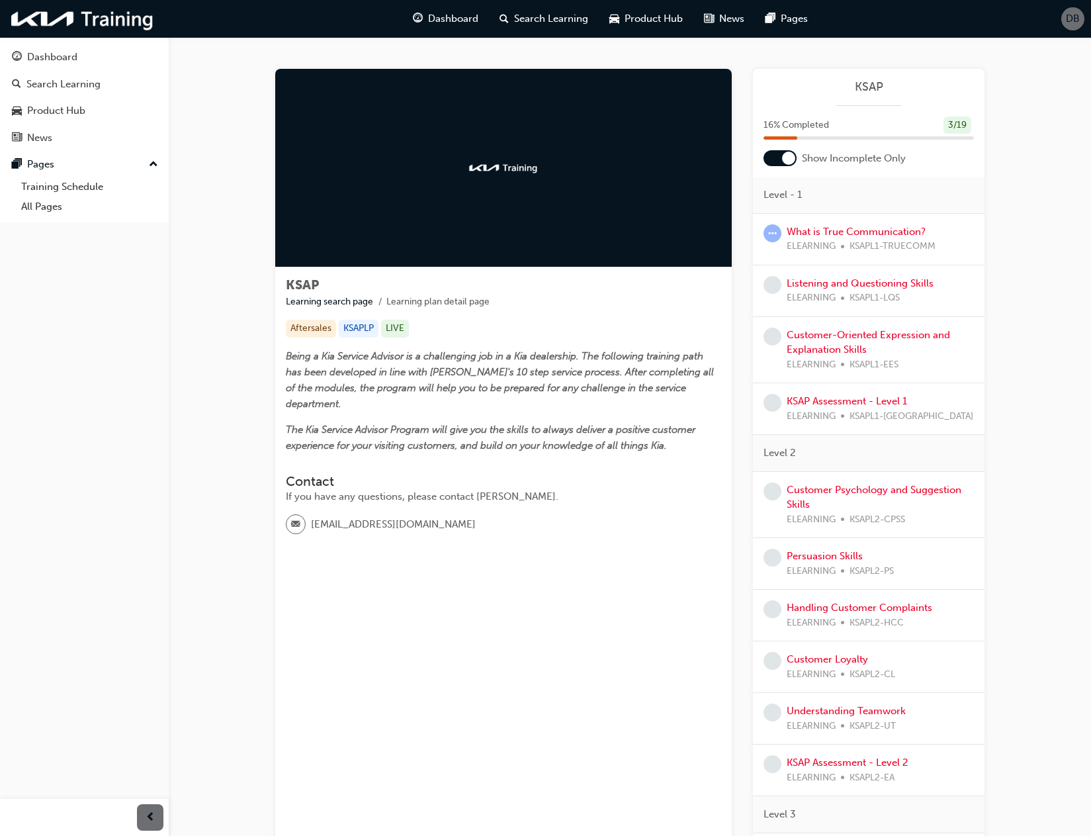
click at [878, 239] on span "KSAPL1-TRUECOMM" at bounding box center [893, 246] width 86 height 15
click at [879, 234] on link "What is True Communication?" at bounding box center [856, 232] width 139 height 12
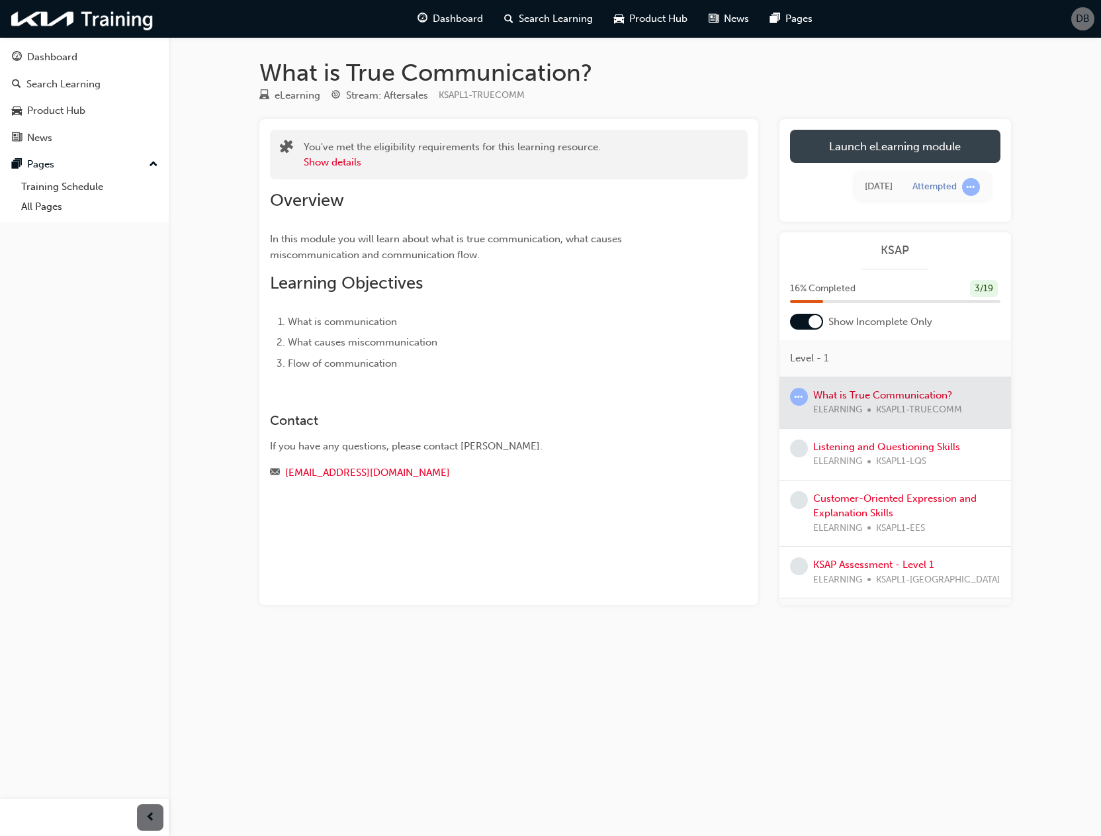
click at [864, 140] on link "Launch eLearning module" at bounding box center [895, 146] width 210 height 33
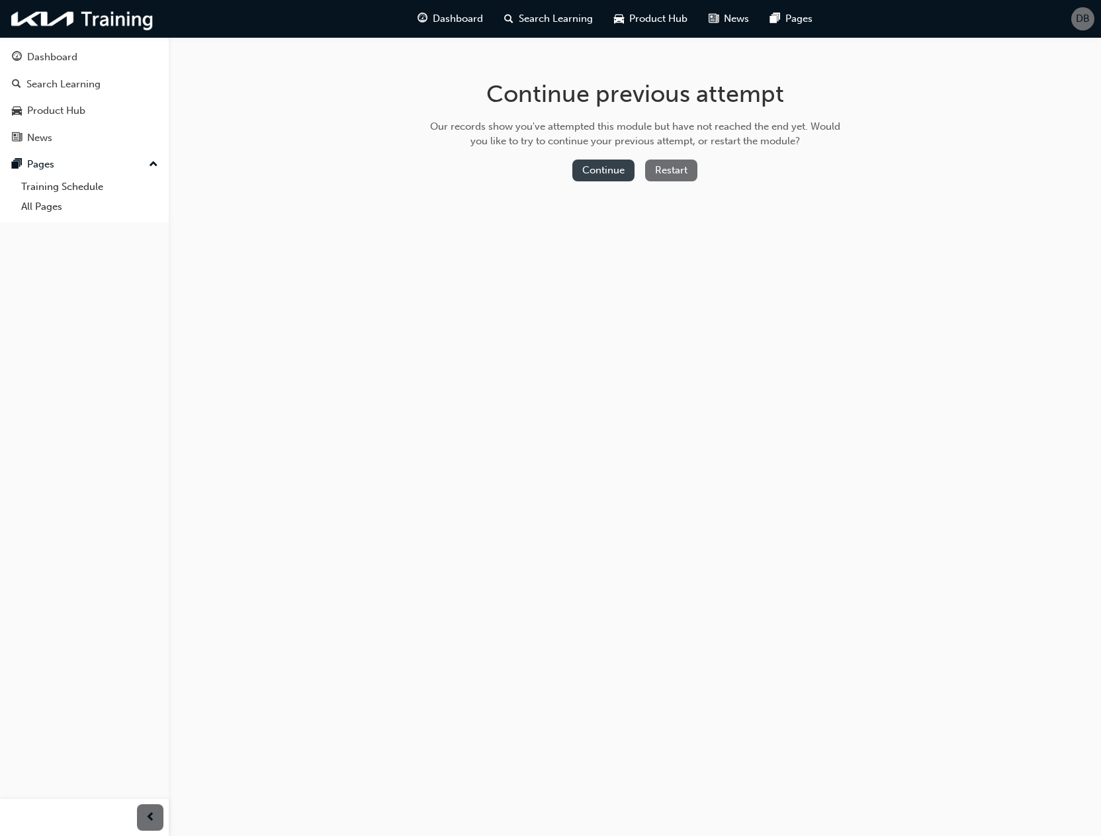
click at [623, 170] on button "Continue" at bounding box center [603, 170] width 62 height 22
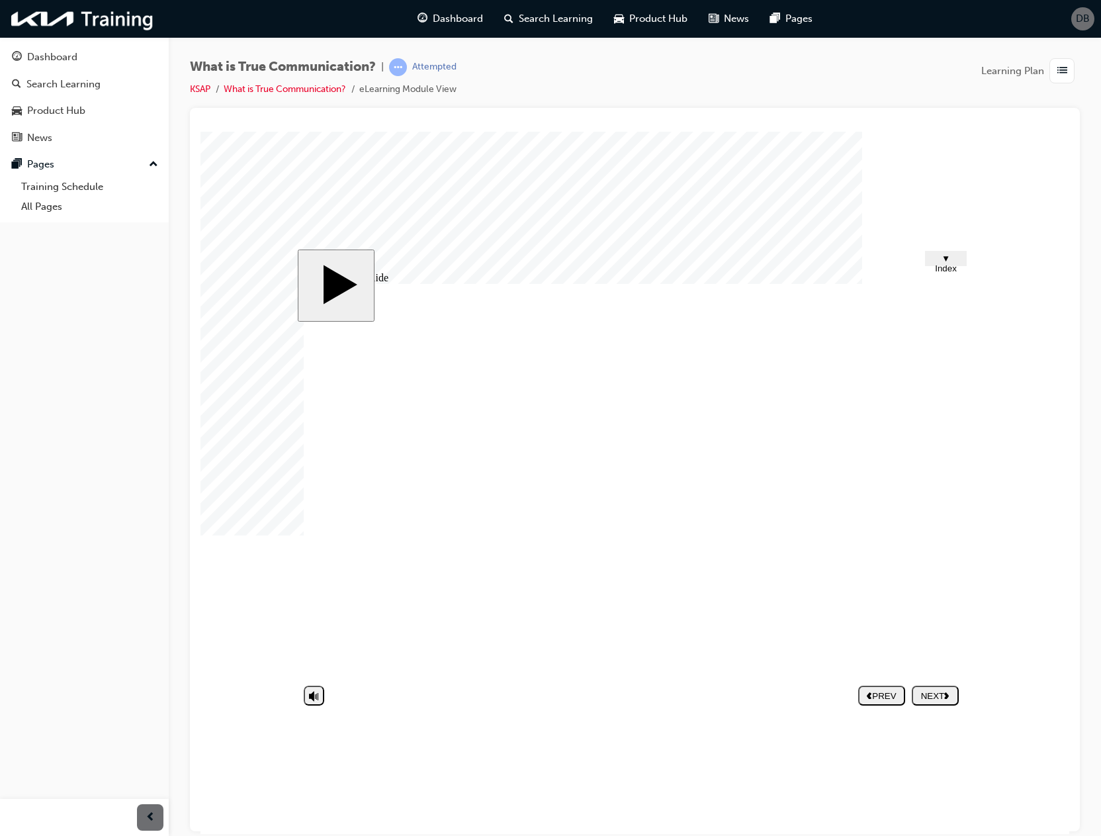
click at [942, 694] on div "NEXT" at bounding box center [935, 695] width 36 height 10
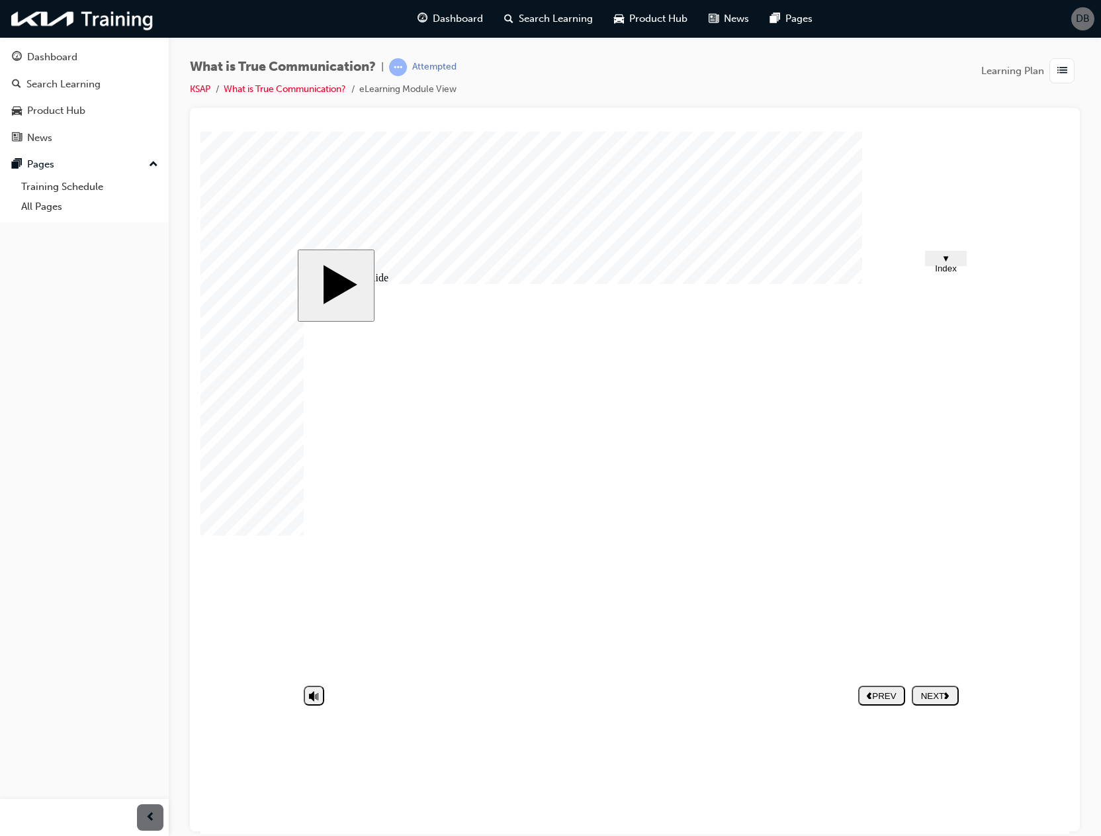
click at [201, 131] on image at bounding box center [201, 131] width 0 height 0
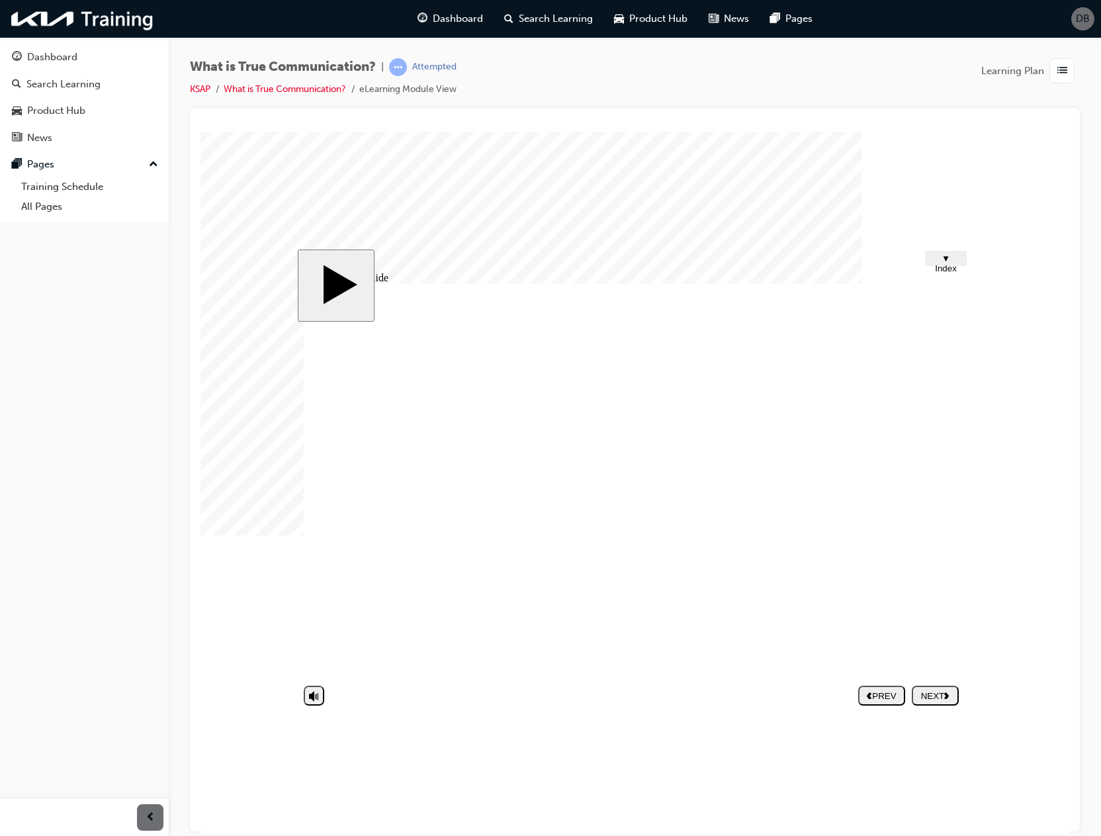
drag, startPoint x: 932, startPoint y: 506, endPoint x: 934, endPoint y: 519, distance: 13.5
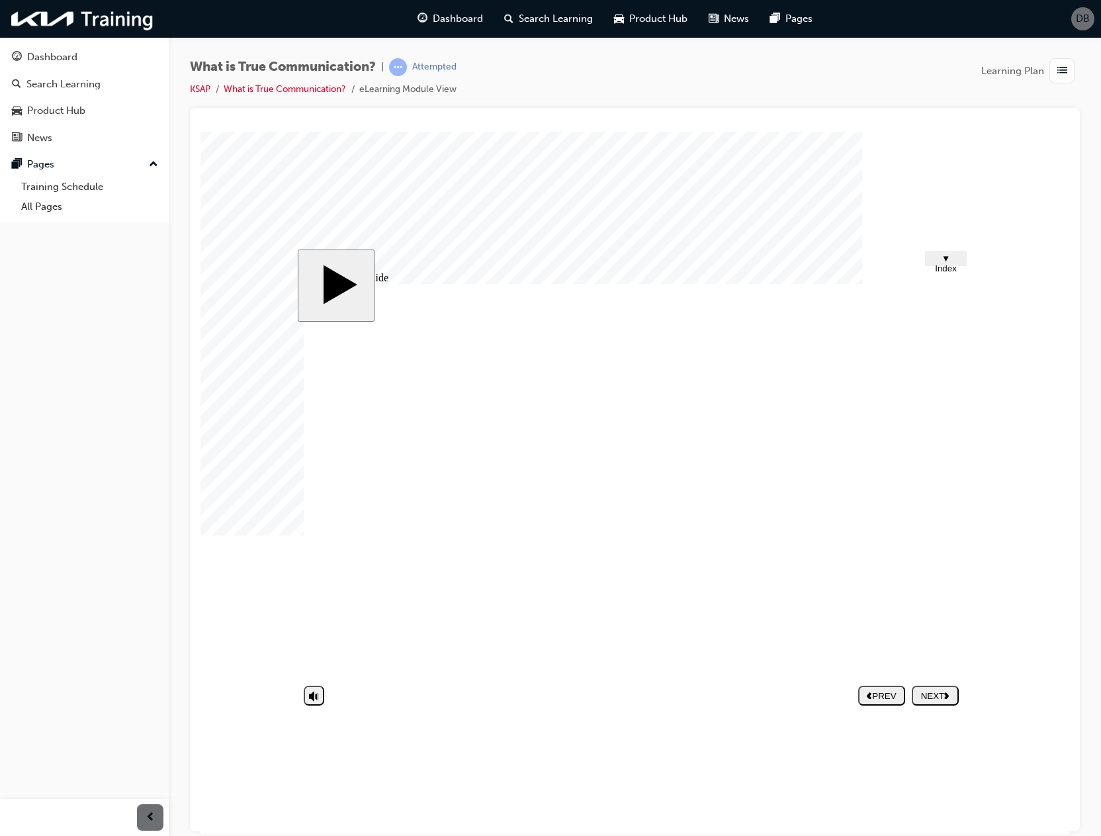
click at [918, 704] on button "NEXT" at bounding box center [935, 695] width 47 height 20
click at [940, 696] on div "NEXT" at bounding box center [935, 695] width 36 height 10
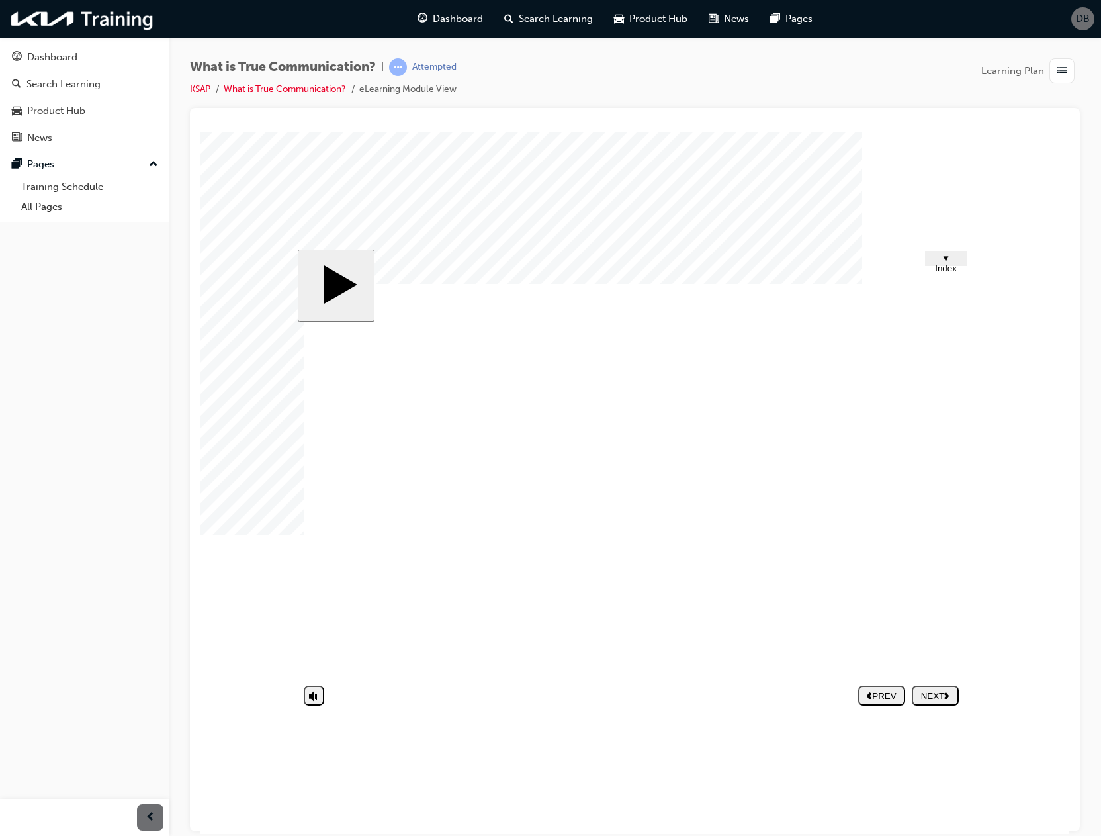
click at [931, 690] on div "NEXT" at bounding box center [935, 695] width 36 height 10
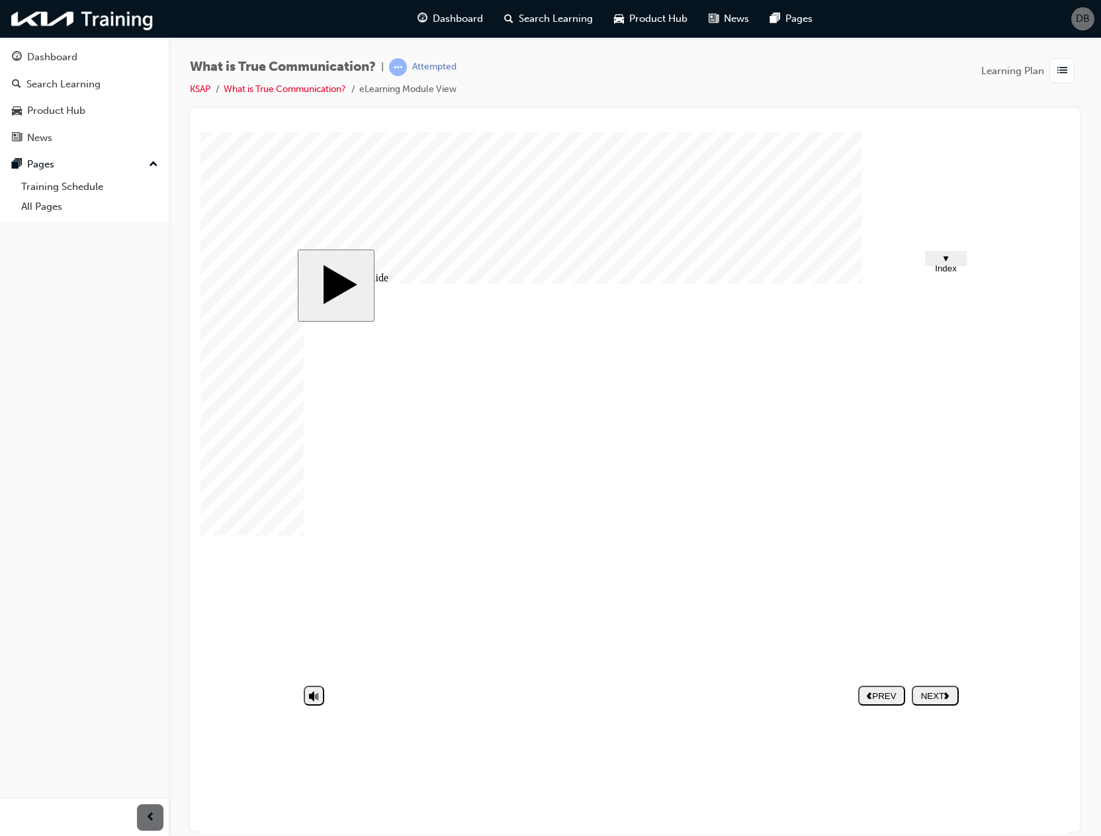
click at [924, 702] on button "NEXT" at bounding box center [935, 695] width 47 height 20
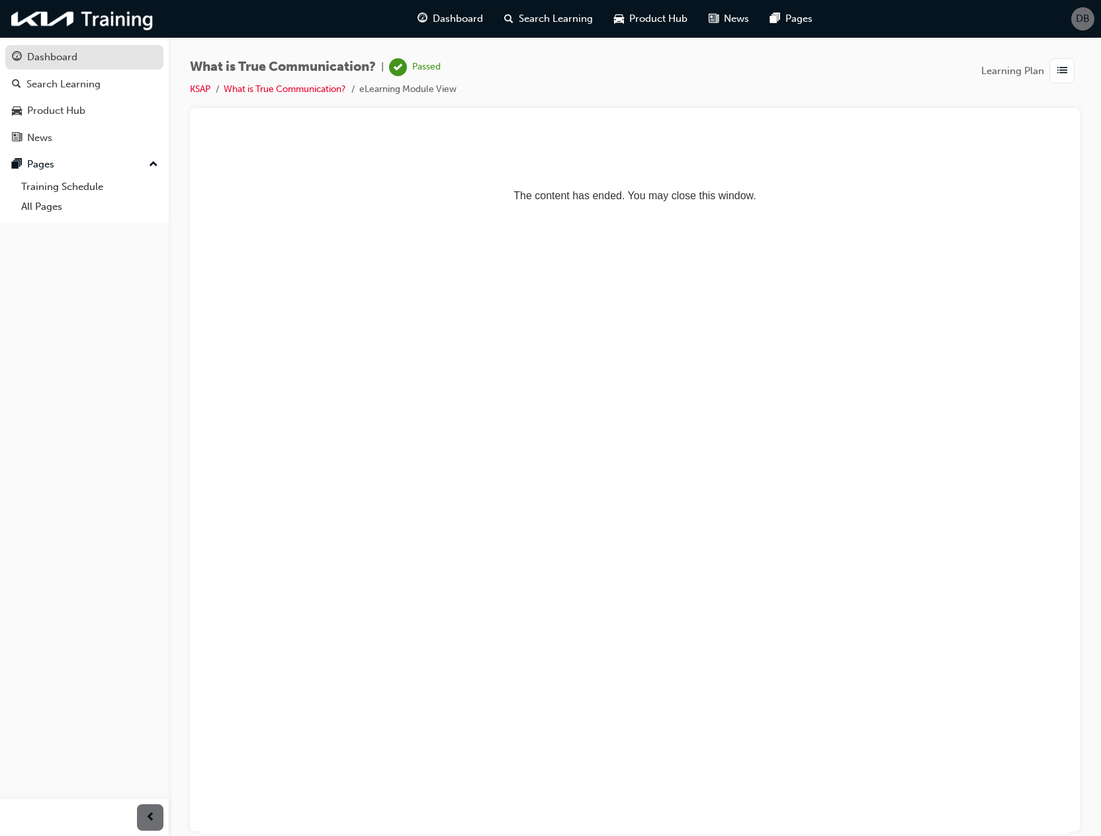
click at [89, 54] on div "Dashboard" at bounding box center [84, 57] width 145 height 17
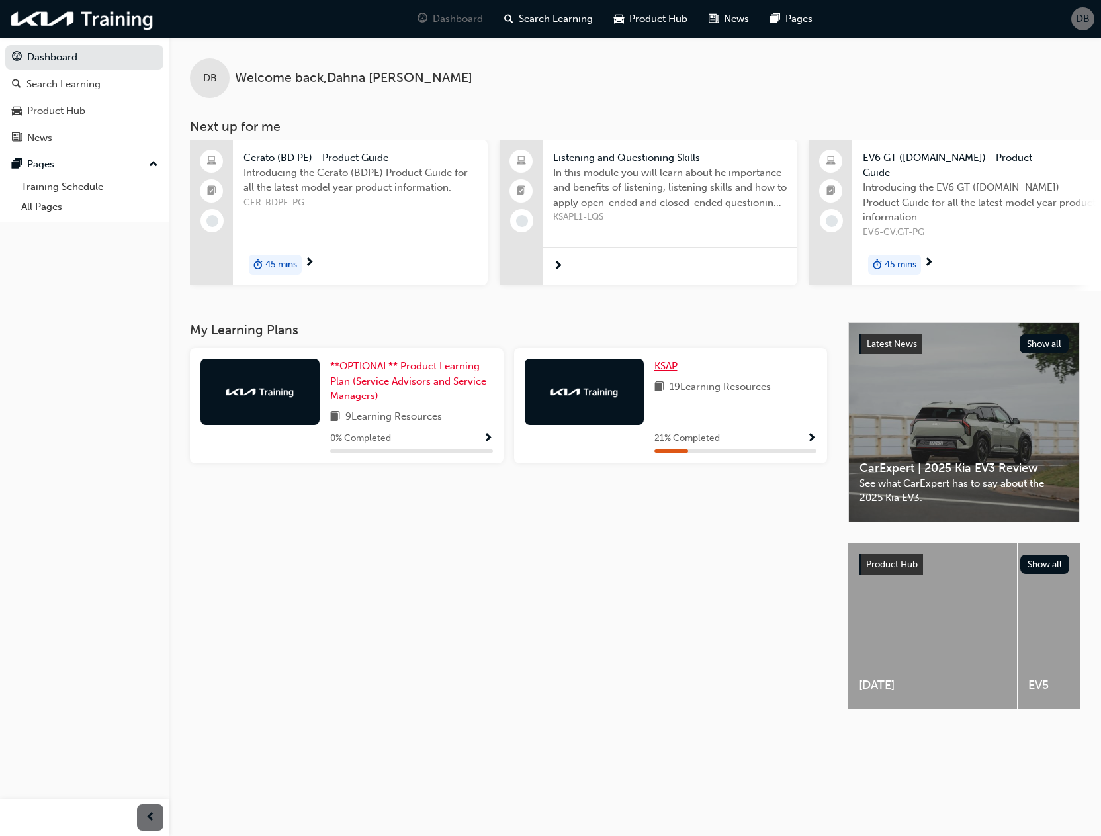
click at [662, 372] on span "KSAP" at bounding box center [666, 366] width 23 height 12
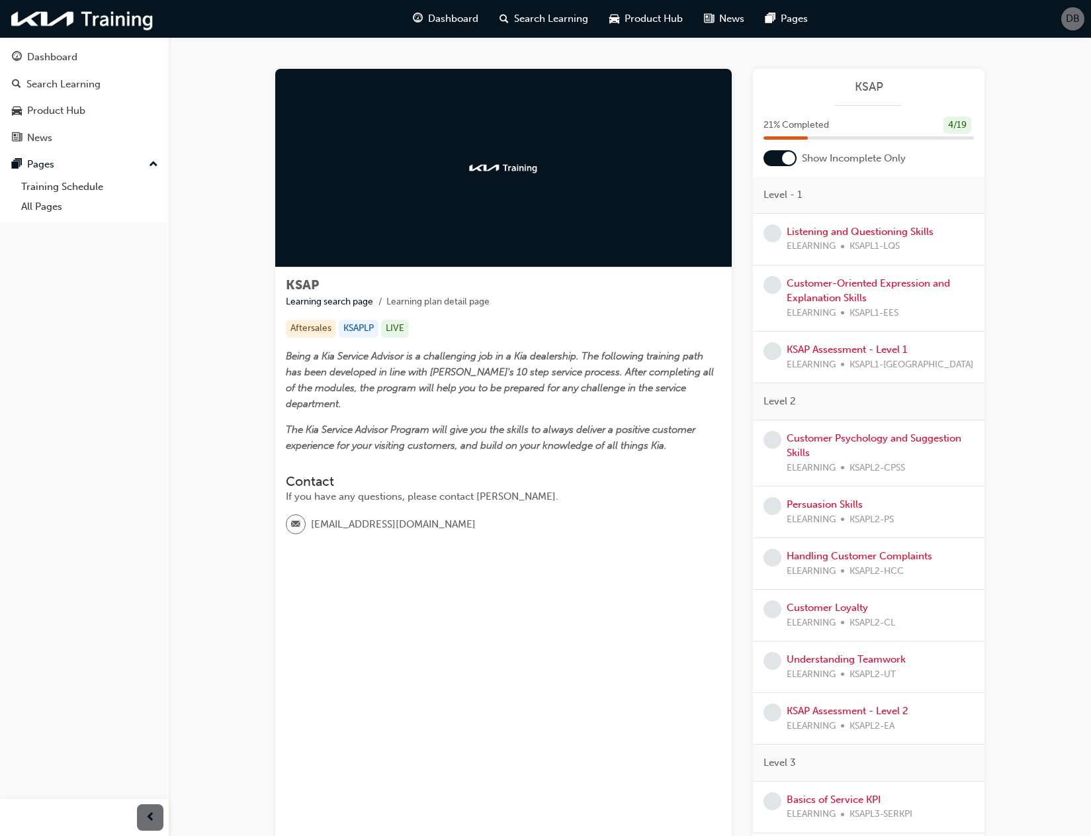
click at [870, 238] on div "Listening and Questioning Skills ELEARNING KSAPL1-LQS" at bounding box center [860, 239] width 147 height 30
click at [871, 237] on link "Listening and Questioning Skills" at bounding box center [860, 232] width 147 height 12
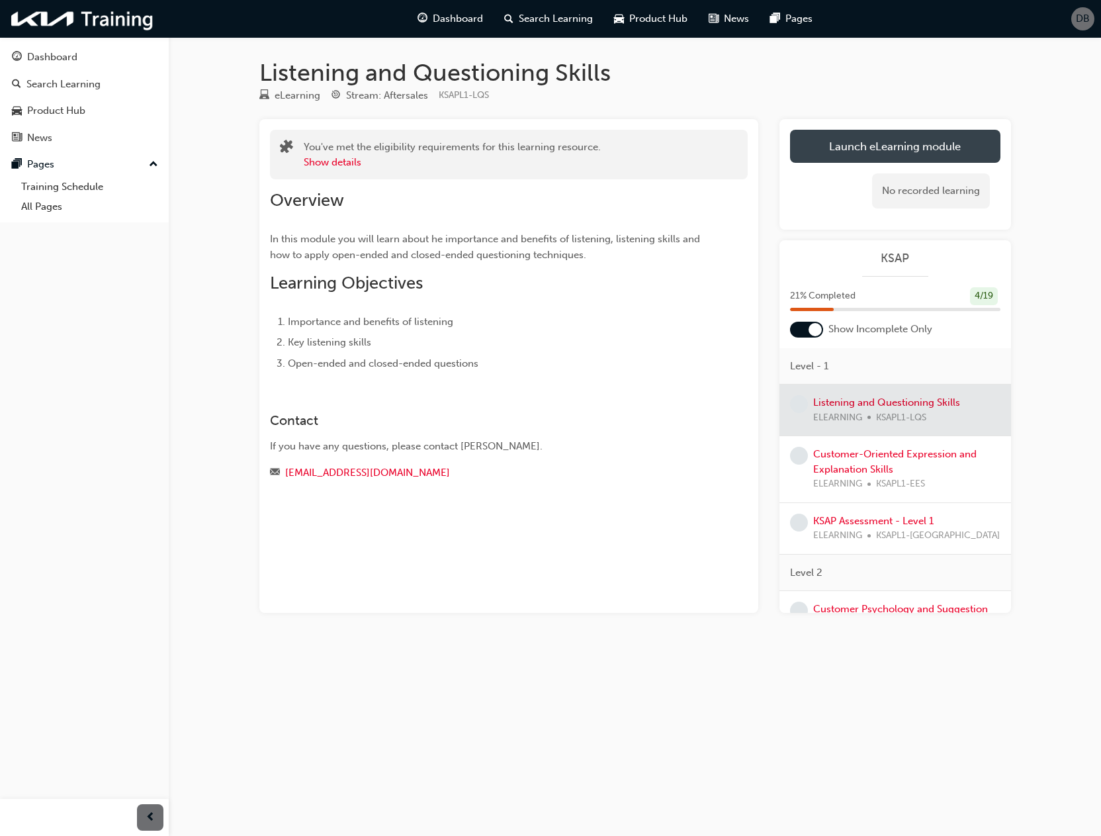
click at [925, 156] on link "Launch eLearning module" at bounding box center [895, 146] width 210 height 33
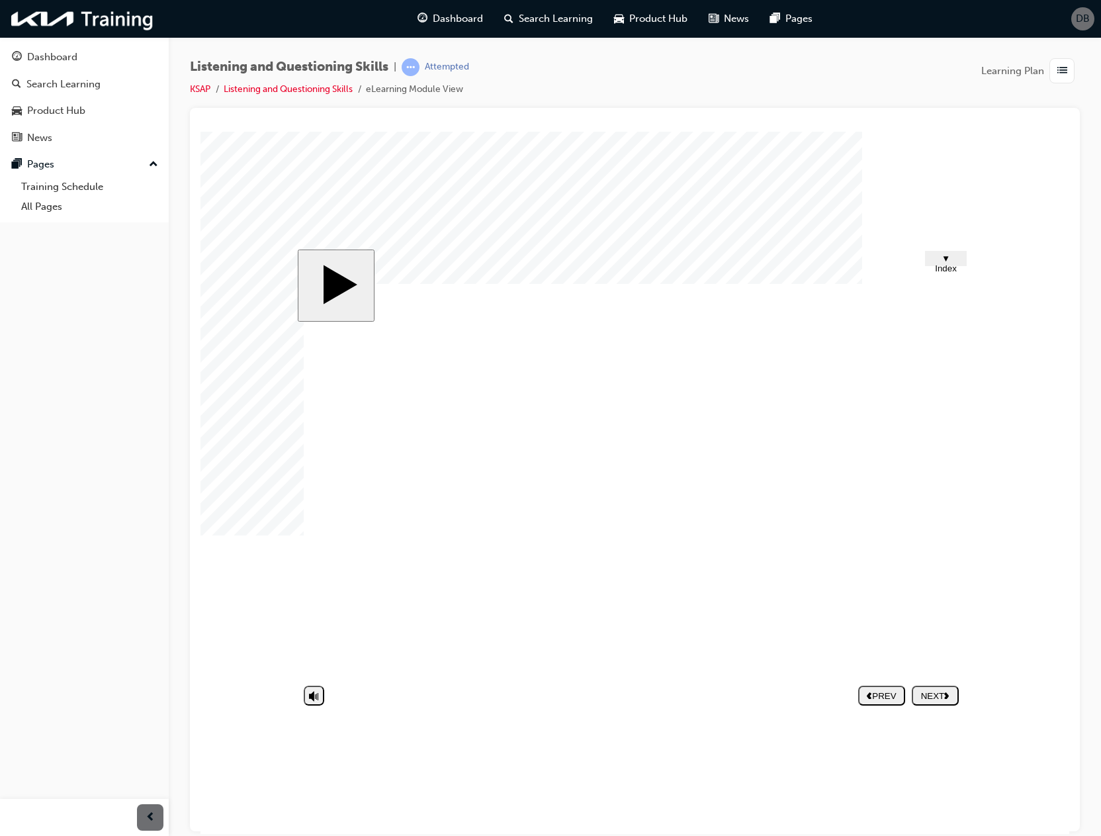
click at [930, 698] on div "NEXT" at bounding box center [935, 695] width 36 height 10
click at [929, 695] on div "NEXT" at bounding box center [935, 695] width 36 height 10
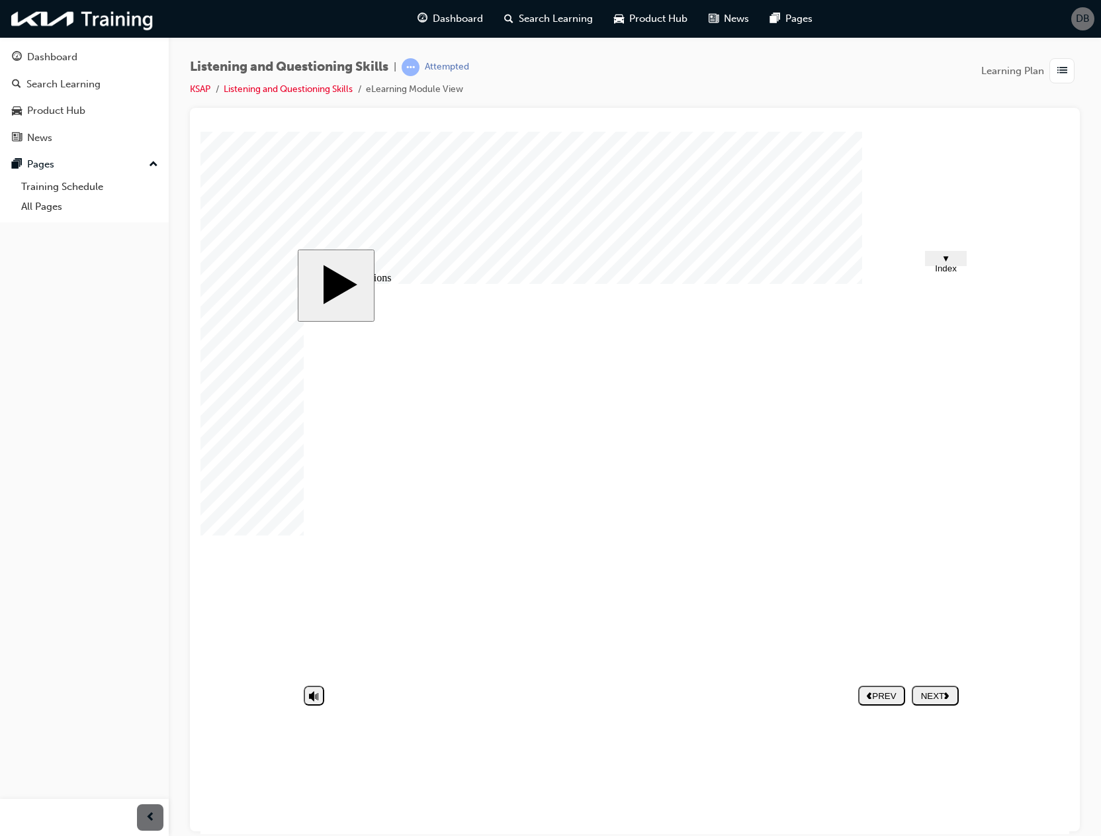
click at [934, 698] on div "NEXT" at bounding box center [935, 695] width 36 height 10
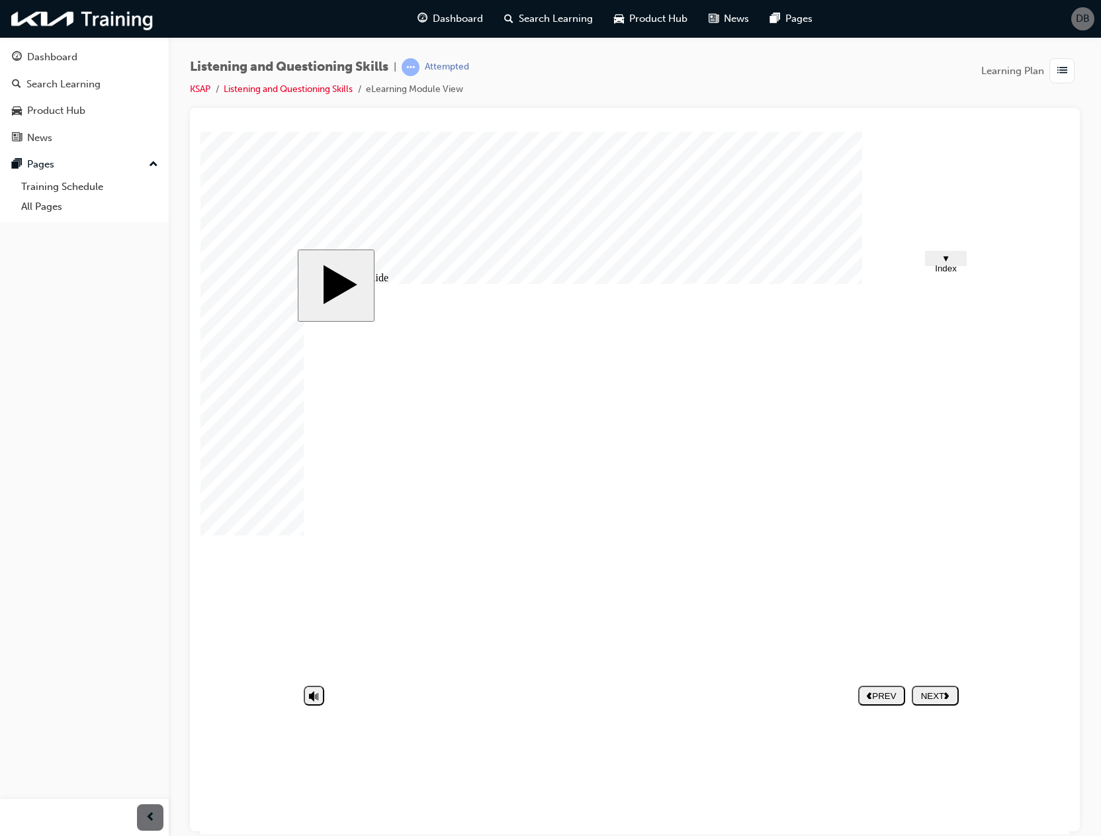
click at [888, 692] on div "PREV" at bounding box center [882, 695] width 36 height 10
type textarea "H"
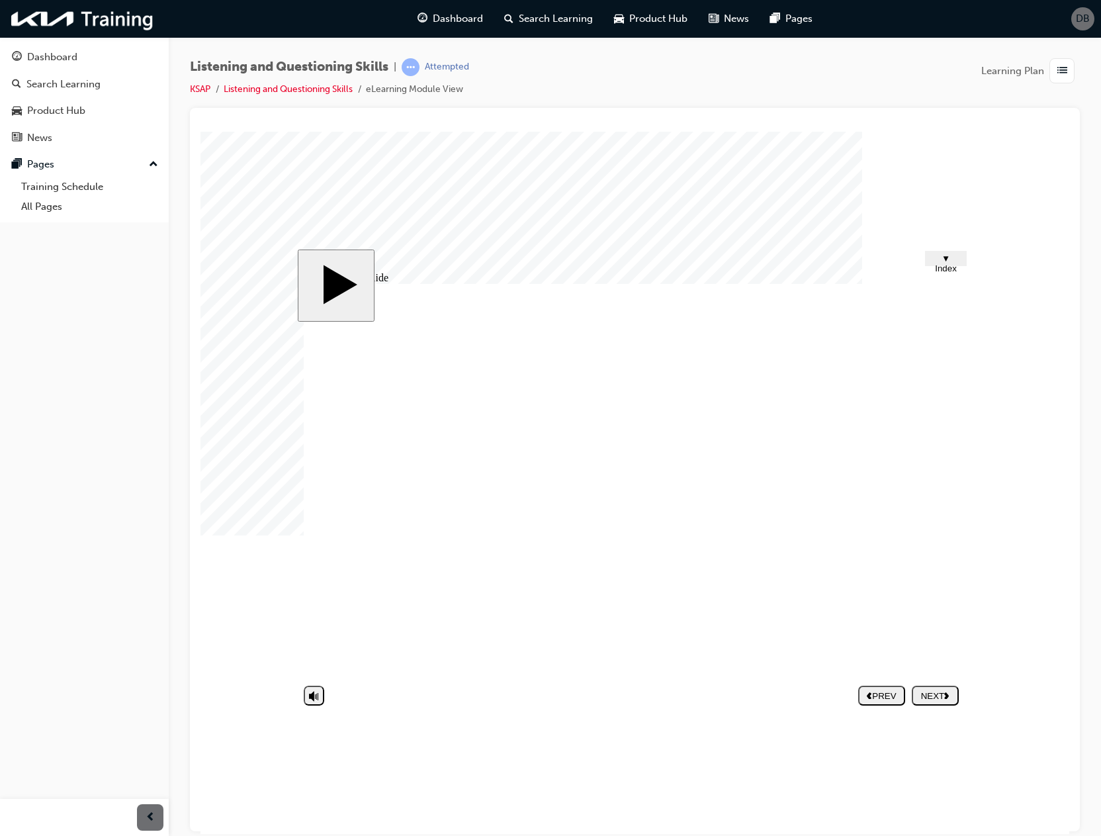
type textarea "HE"
type textarea "H"
type textarea "T"
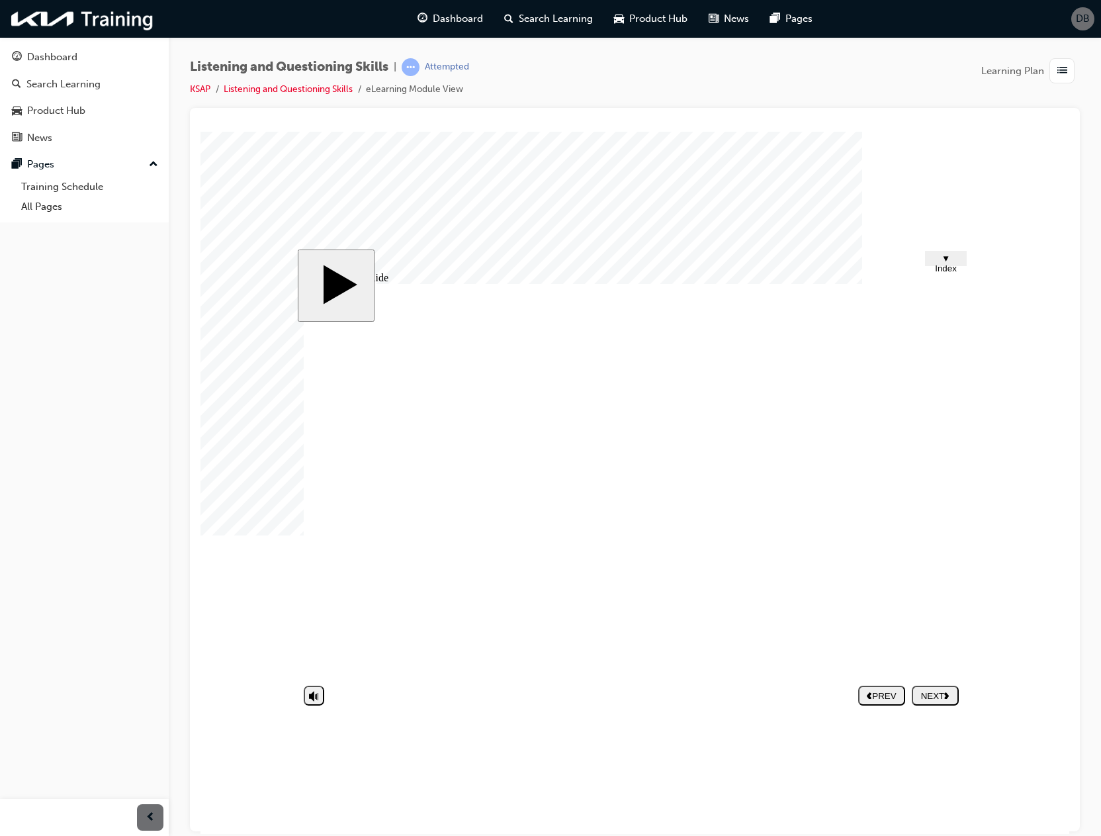
type textarea "T"
type textarea "TH"
type textarea "THE"
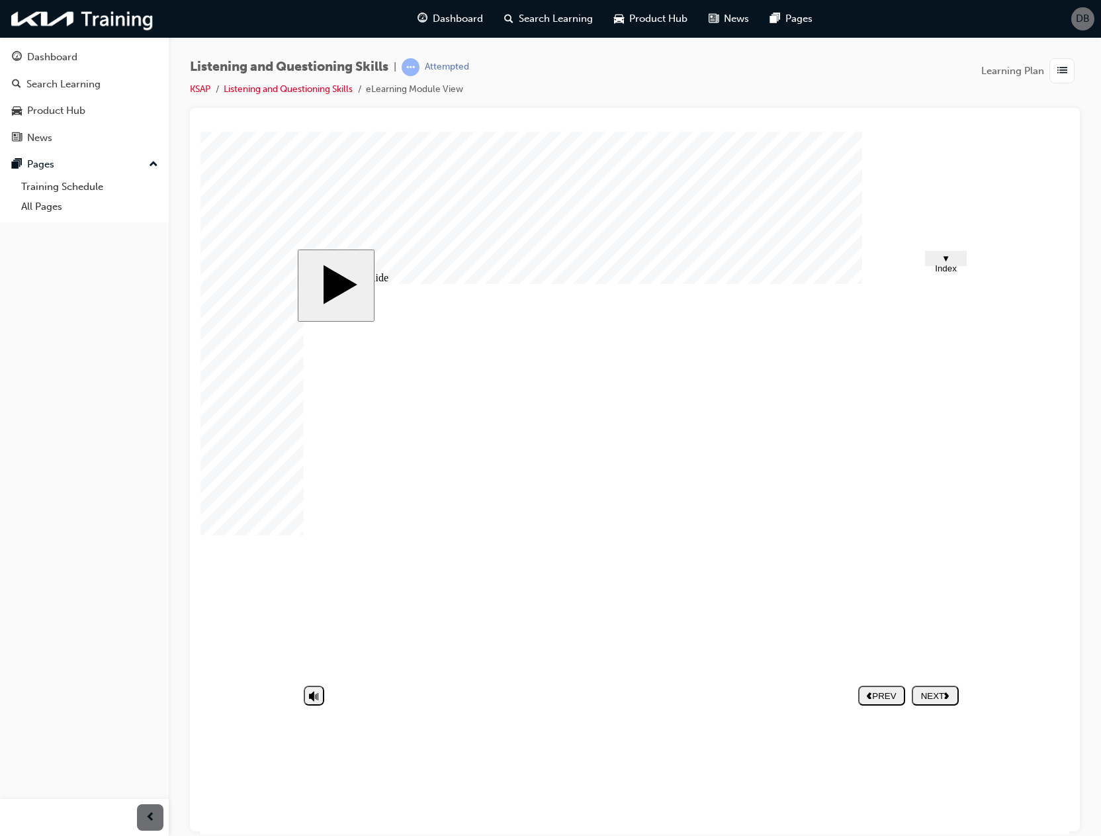
type textarea "THE"
type textarea "THE A"
type textarea "THE AD"
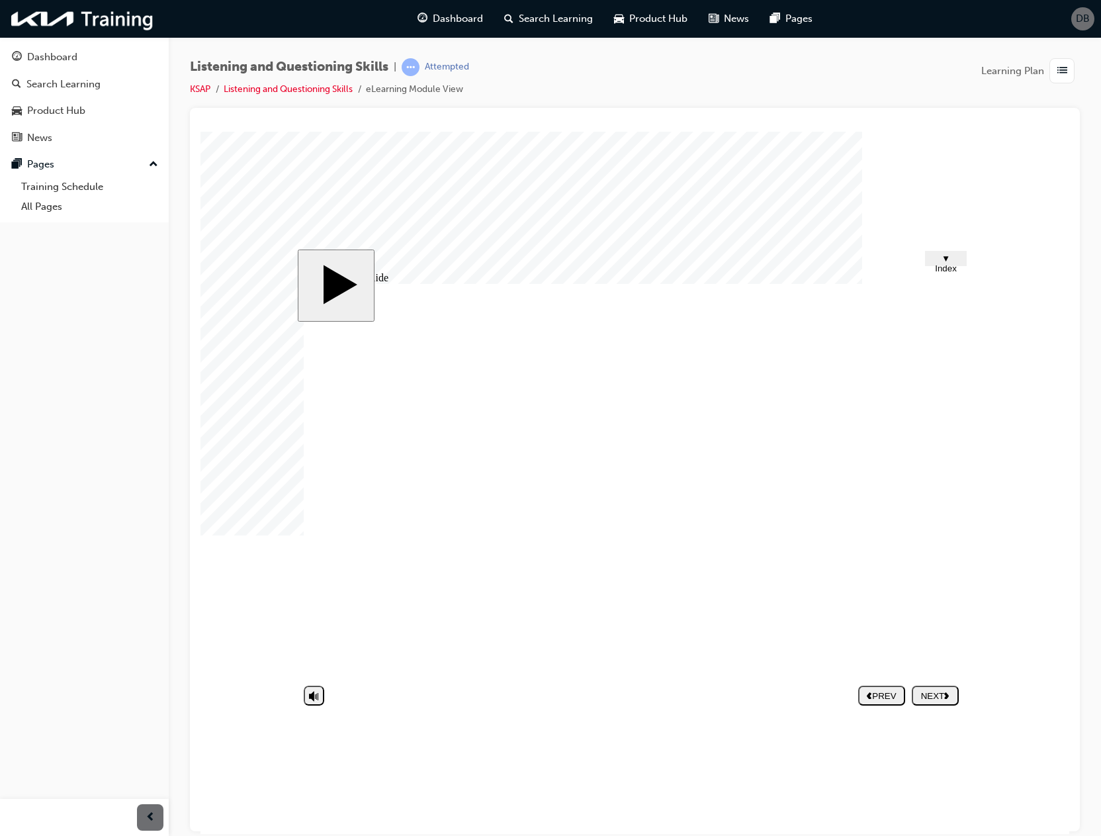
type textarea "THE AD"
type textarea "THE ADV"
type textarea "THE ADVI"
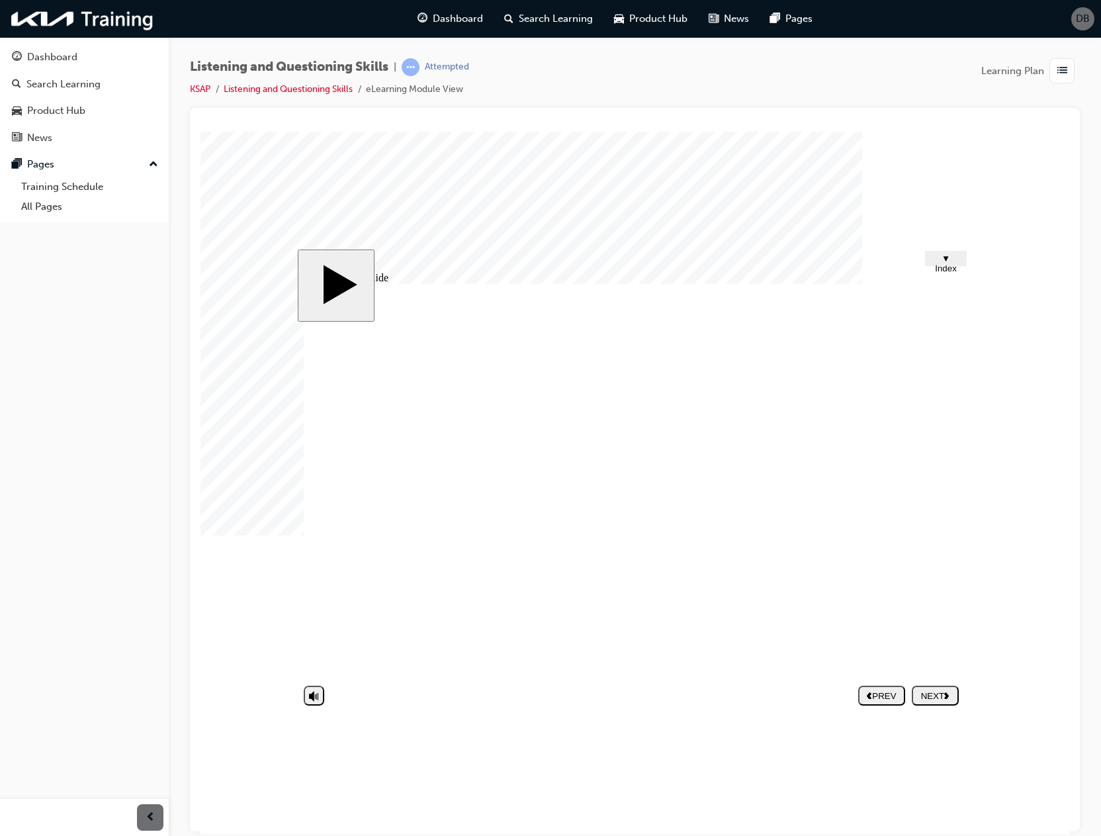
type textarea "THE ADVIS"
type textarea "THE ADVISO"
type textarea "THE ADVISOR"
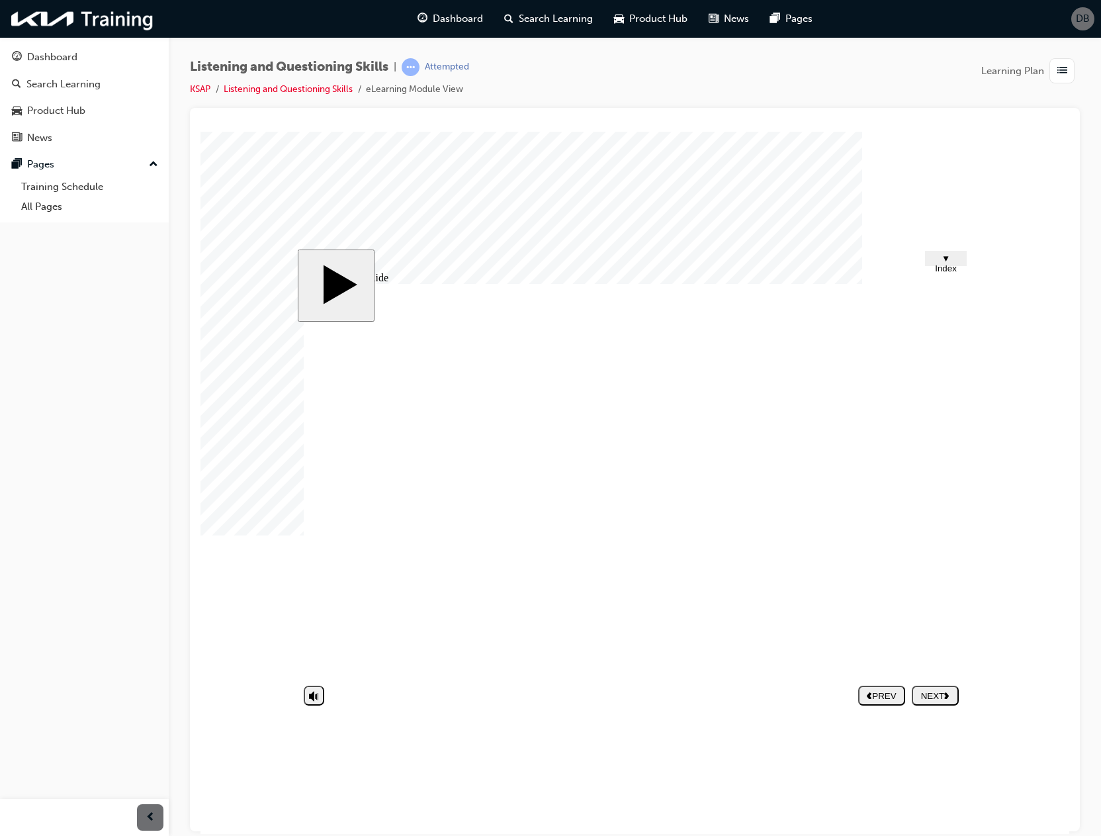
type textarea "THE ADVISOR"
type textarea "THE ADVISOR W"
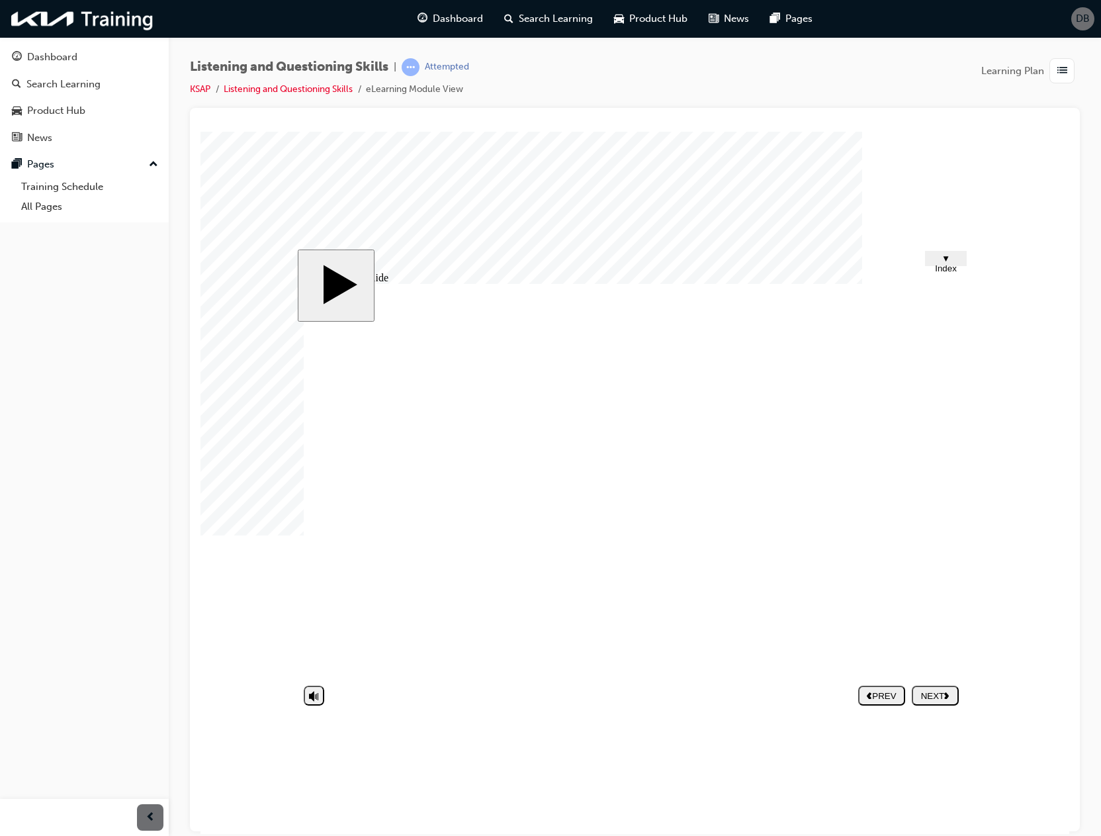
type textarea "THE ADVISOR WA"
type textarea "THE ADVISOR WAS"
type textarea "THE ADVISOR WASN"
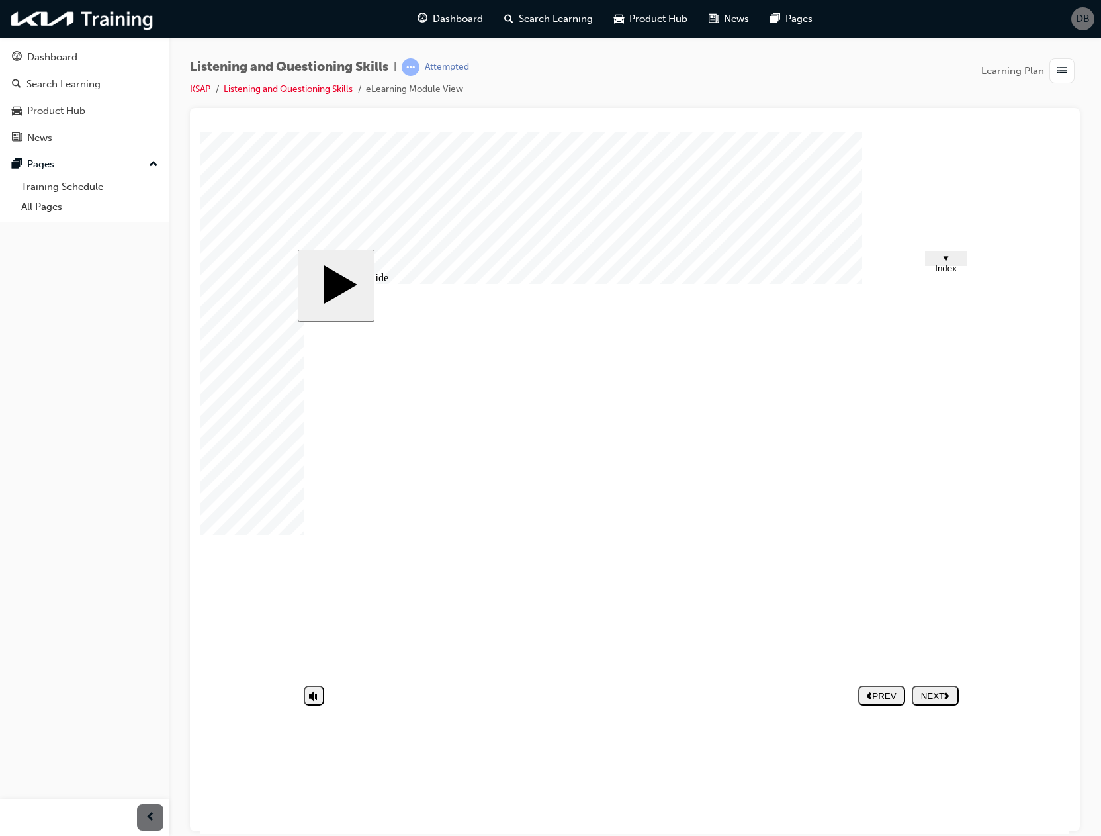
type textarea "THE ADVISOR WASN"
type textarea "THE ADVISOR WASNT"
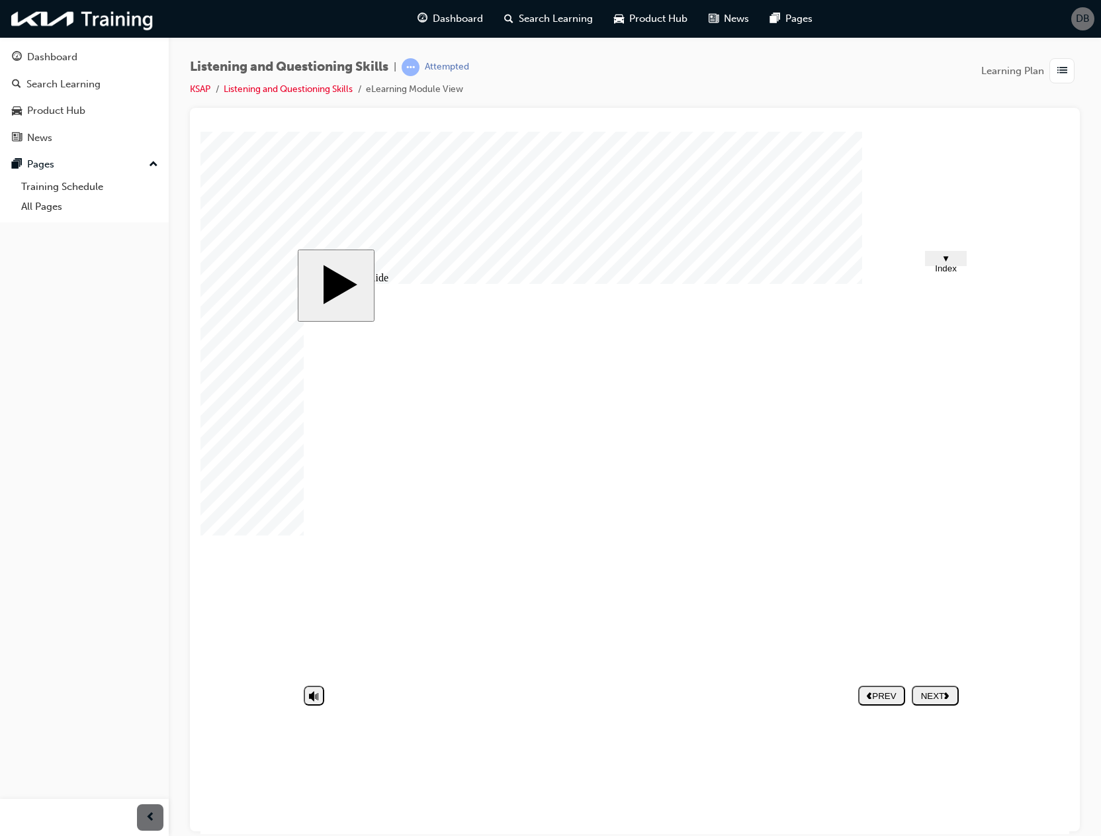
type textarea "THE ADVISOR WASNT L"
type textarea "THE ADVISOR WASNT [PERSON_NAME]"
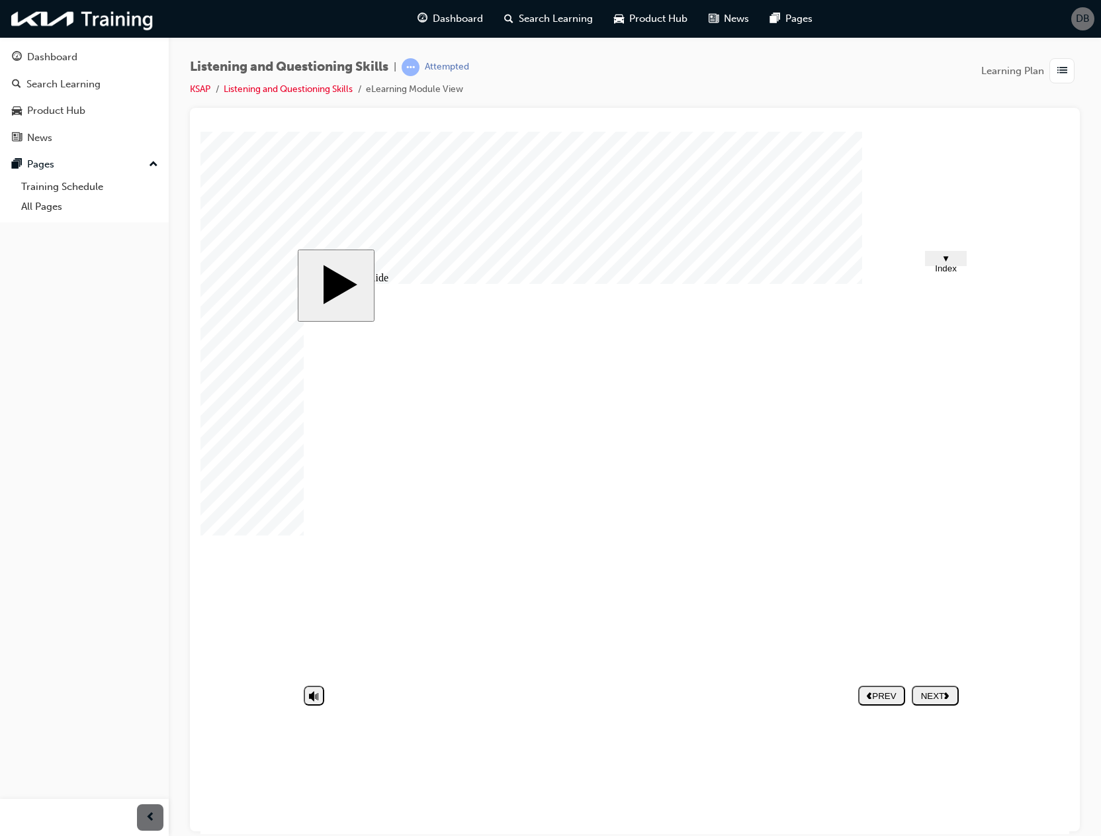
type textarea "THE ADVISOR WASNT [PERSON_NAME]"
type textarea "THE ADVISOR WASNT LIST"
type textarea "THE ADVISOR WASNT LISTE"
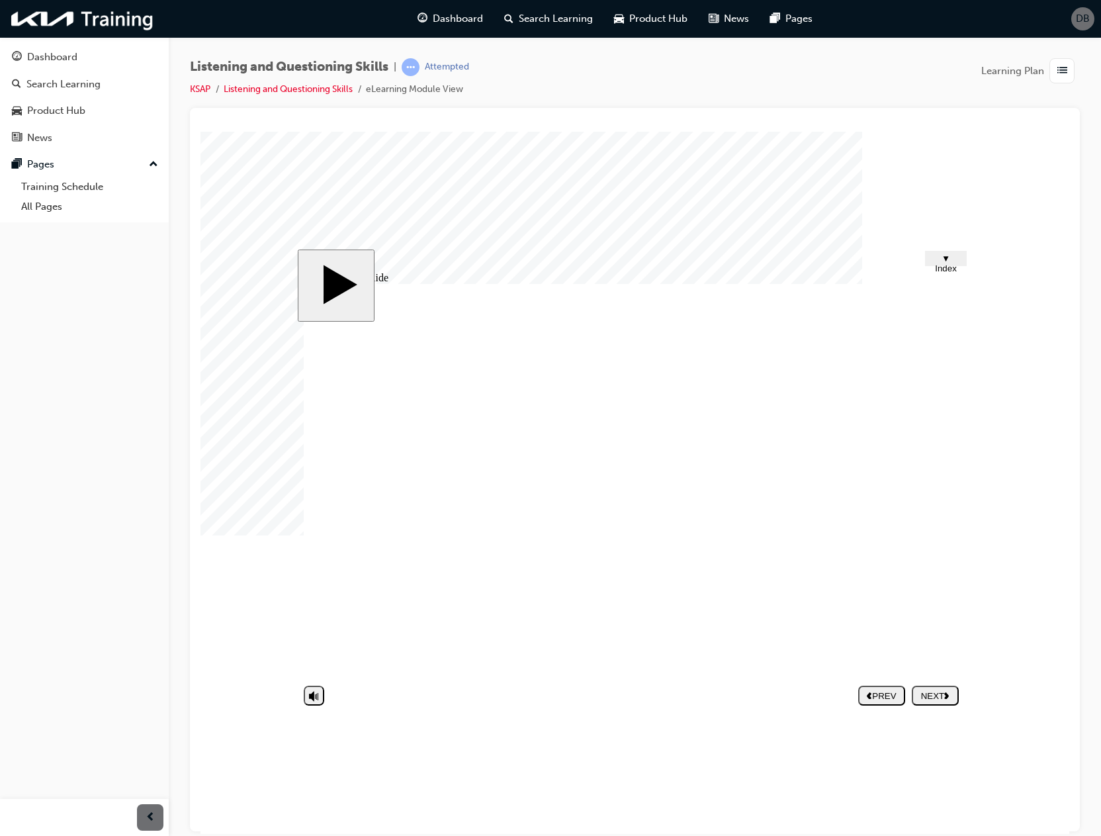
type textarea "THE ADVISOR WASNT LISTEN"
type textarea "THE ADVISOR WASNT LISTENI"
type textarea "THE ADVISOR WASNT LISTENIN"
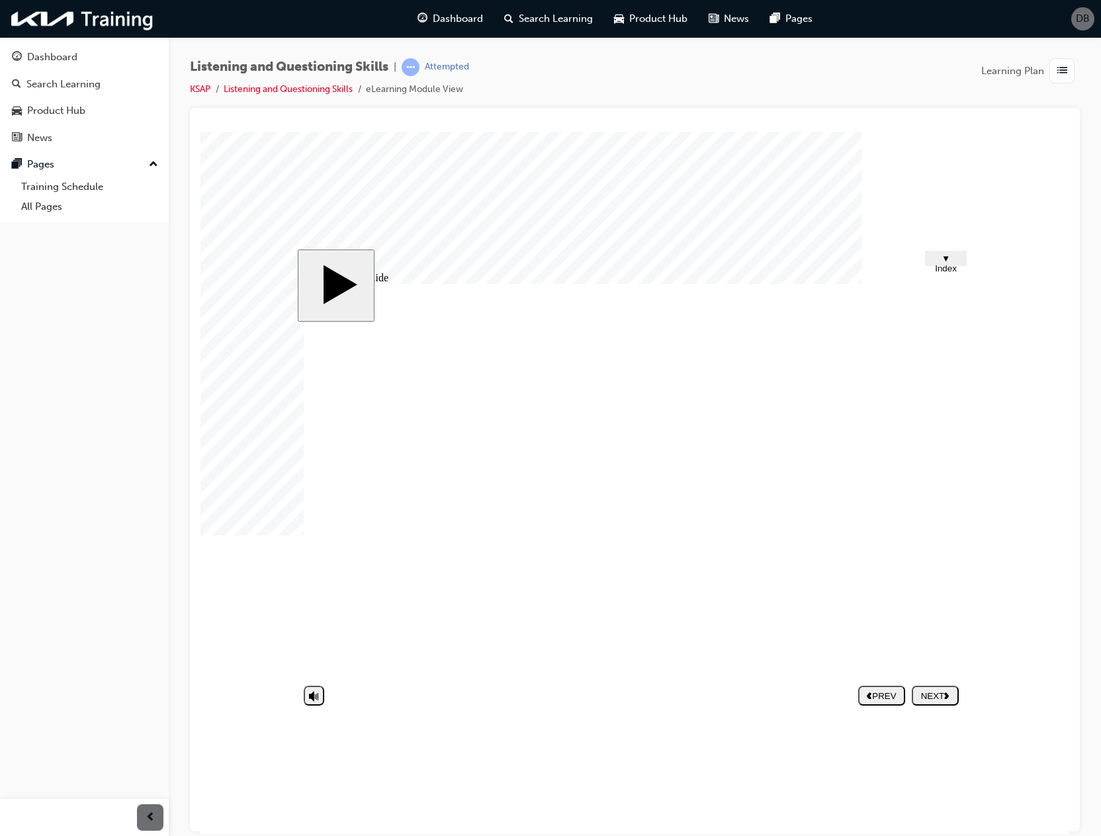
type textarea "THE ADVISOR WASNT LISTENIN"
type textarea "THE ADVISOR WASNT LISTENING"
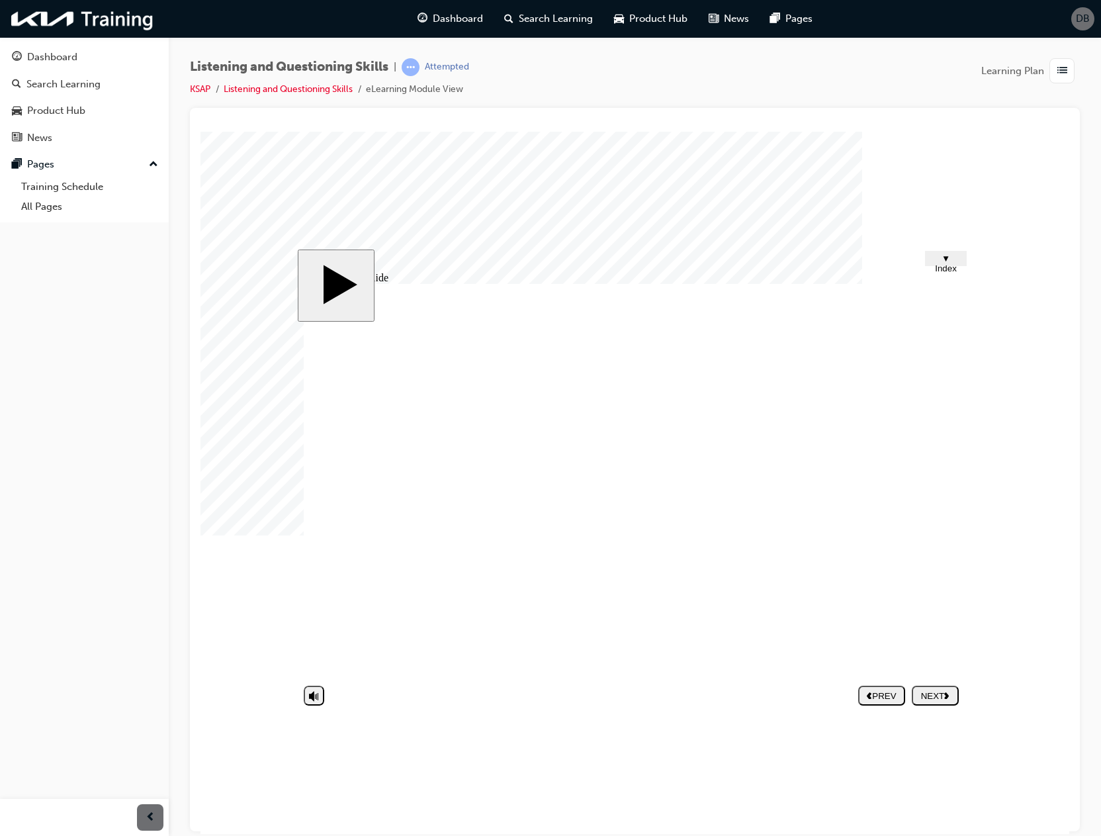
type textarea "THE ADVISOR WASNT LISTENING T"
type textarea "THE ADVISOR WASNT LISTENING TO"
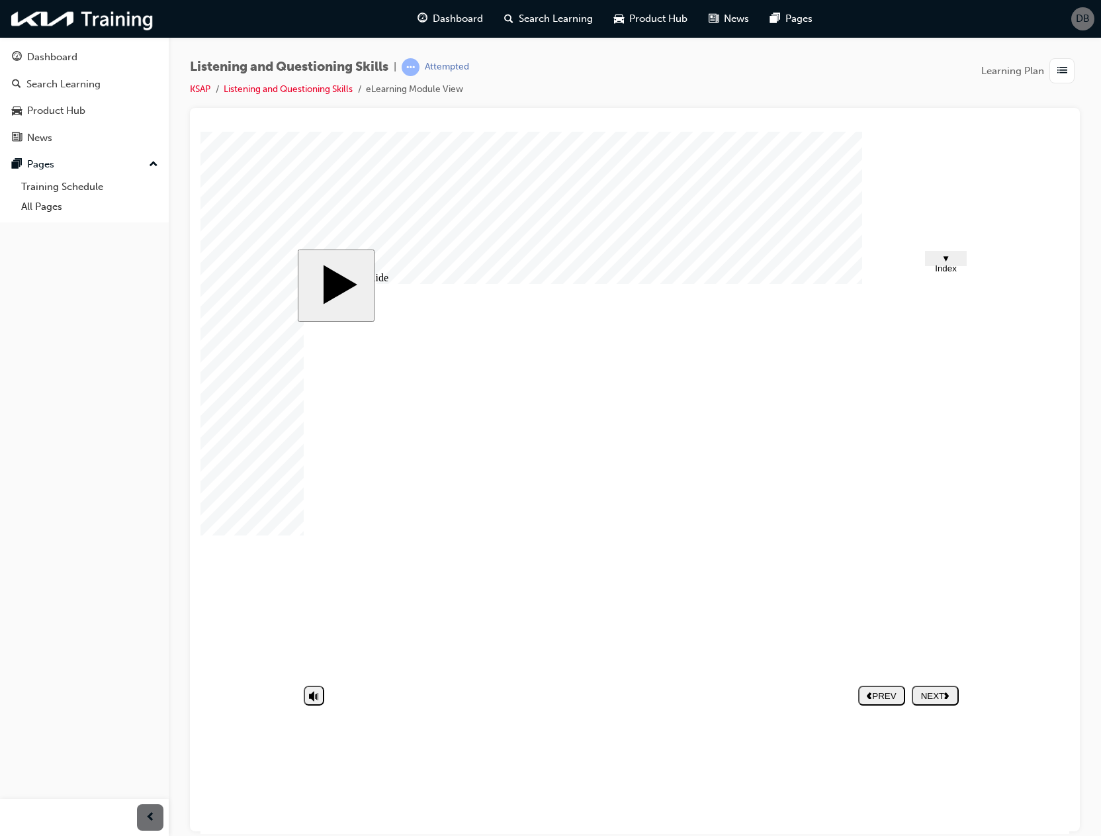
type textarea "THE ADVISOR WASNT LISTENING TO"
type textarea "THE ADVISOR WASNT LISTENING TO T"
type textarea "THE ADVISOR WASNT LISTENING TO TH"
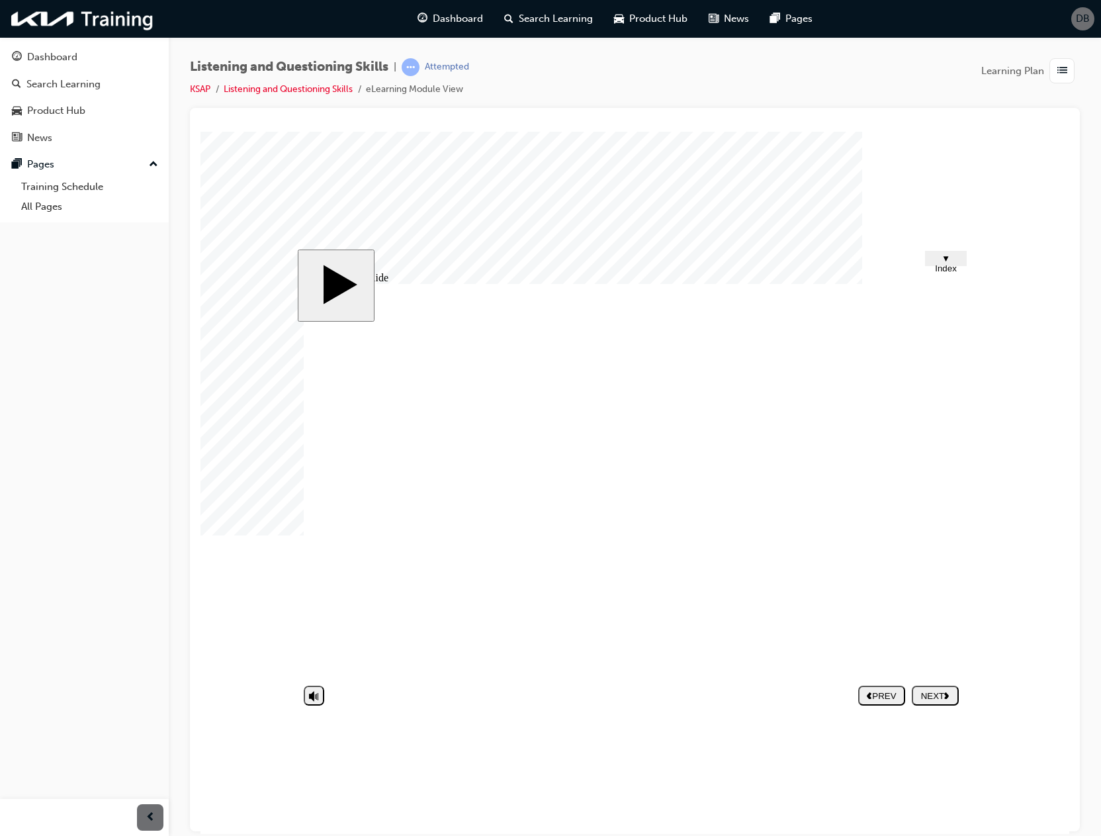
type textarea "THE ADVISOR WASNT LISTENING TO THE"
type textarea "THE ADVISOR WASNT LISTENING TO THE C"
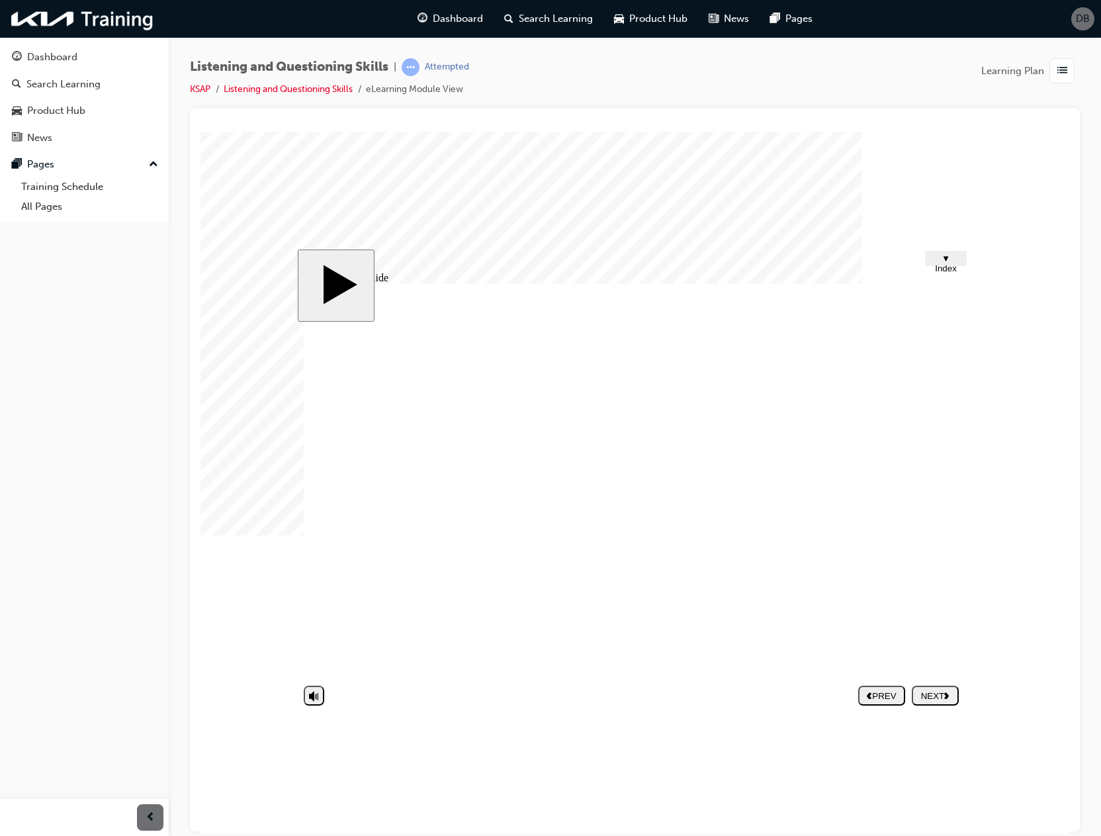
type textarea "THE ADVISOR WASNT LISTENING TO THE C"
type textarea "THE ADVISOR WASNT LISTENING TO THE CU"
type textarea "THE ADVISOR WASNT LISTENING TO THE CUS"
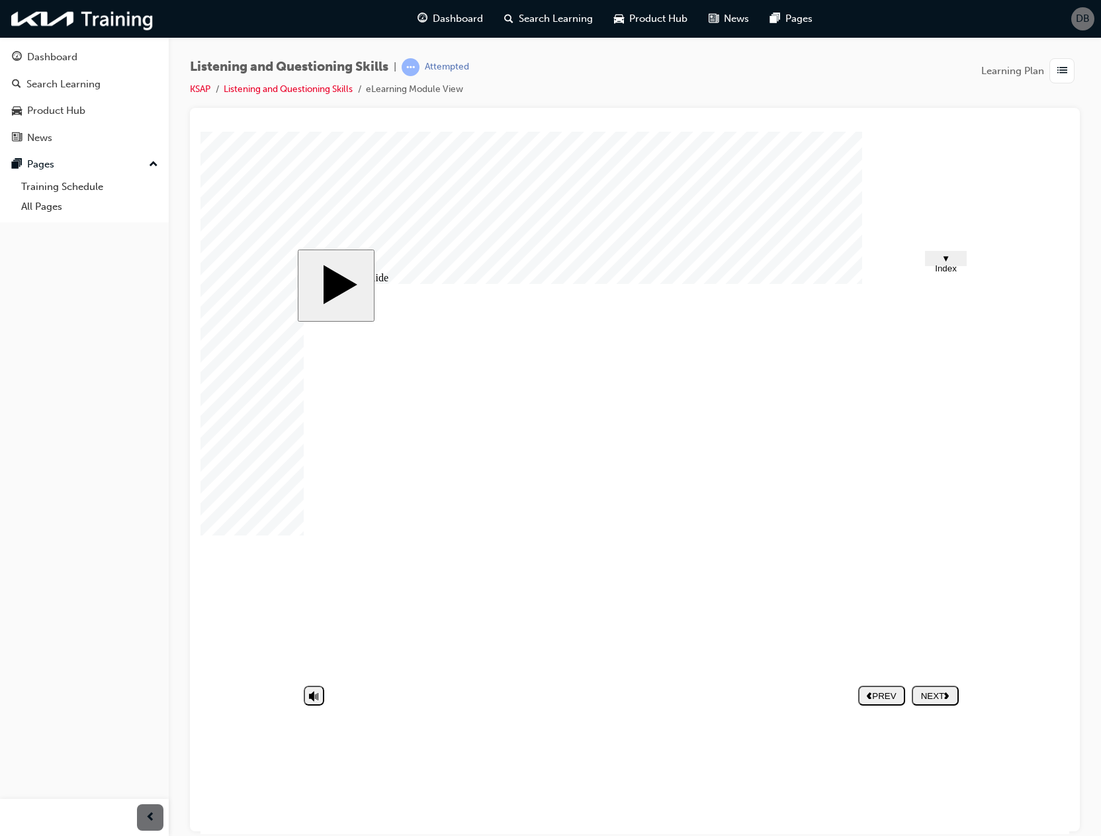
type textarea "THE ADVISOR WASNT LISTENING TO THE CUST"
type textarea "THE ADVISOR WASNT LISTENING TO THE CUSTO"
type textarea "THE ADVISOR WASNT LISTENING TO THE CUSTOM"
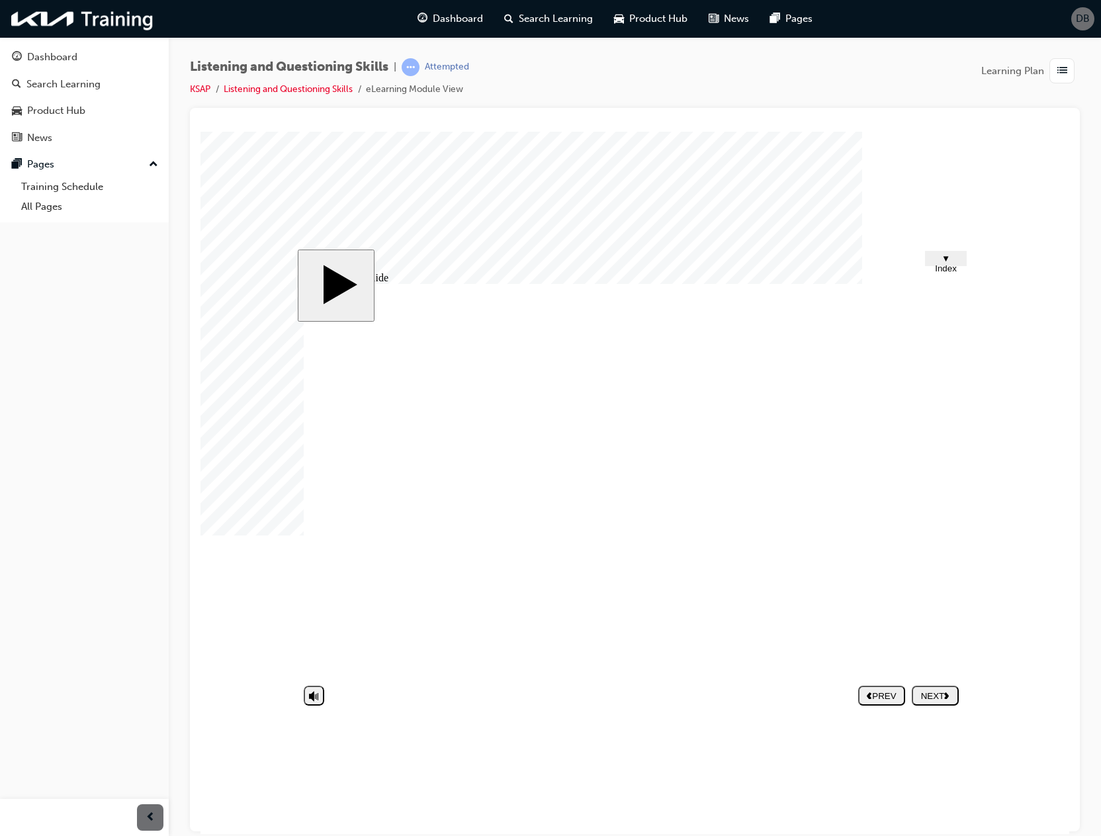
type textarea "THE ADVISOR WASNT LISTENING TO THE CUSTOM"
type textarea "THE ADVISOR WASNT LISTENING TO THE CUSTOME"
type textarea "THE ADVISOR WASNT LISTENING TO THE CUSTOMER"
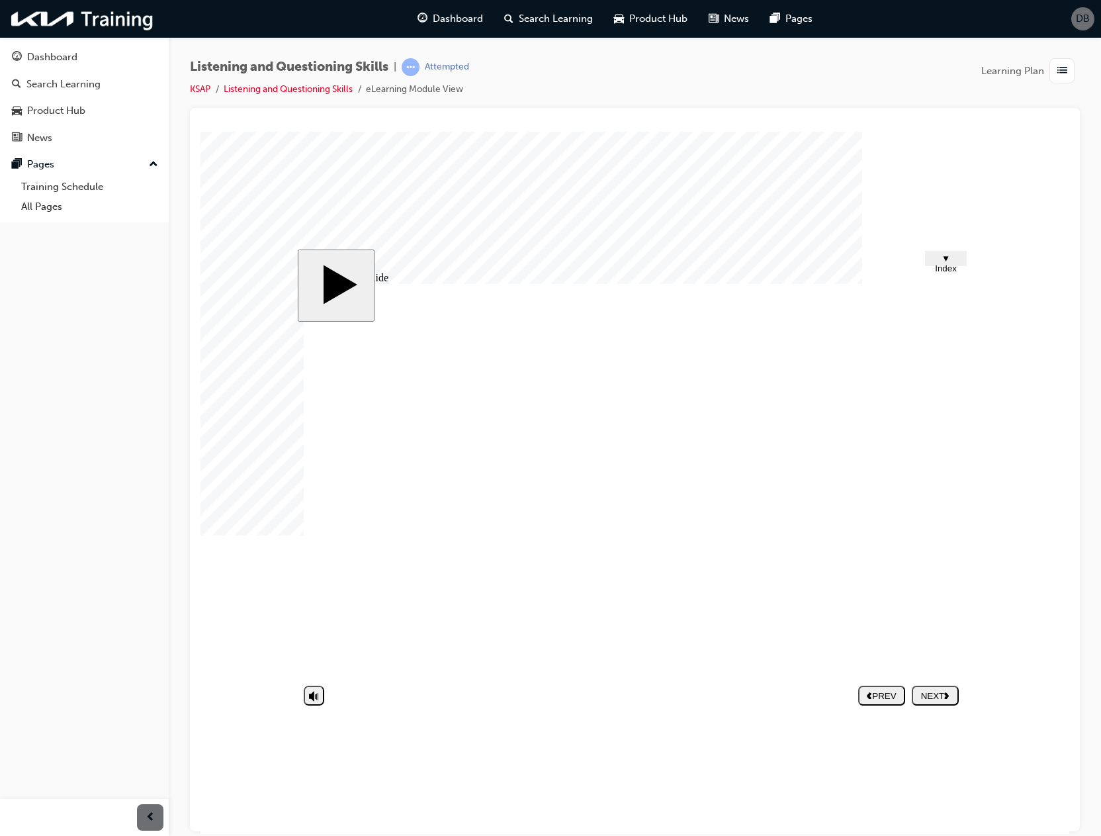
type textarea "THE ADVISOR WASNT LISTENING TO THE CUSTOMER"
type textarea "THE ADVISOR WASNT LISTENING TO THE CUSTOMERS"
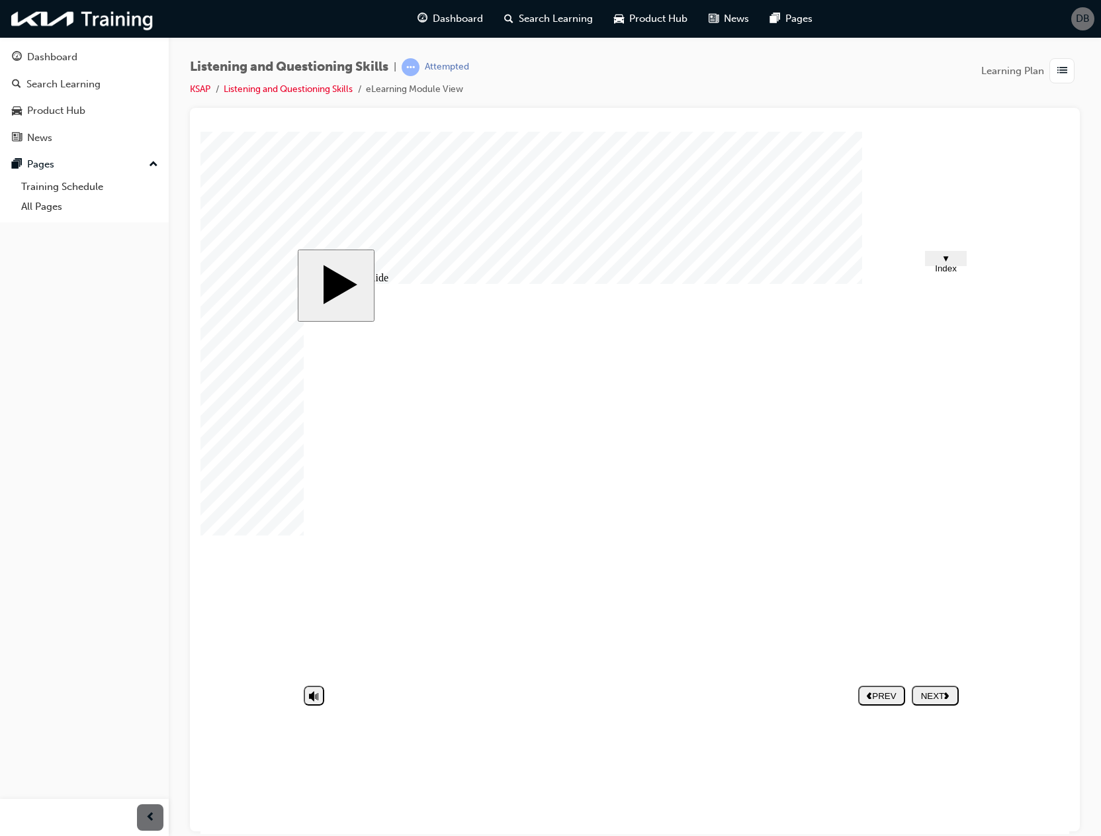
type textarea "THE ADVISOR WASNT LISTENING TO THE CUSTOMERS"
type textarea "THE ADVISOR WASNT LISTENING TO THE CUSTOMERS I"
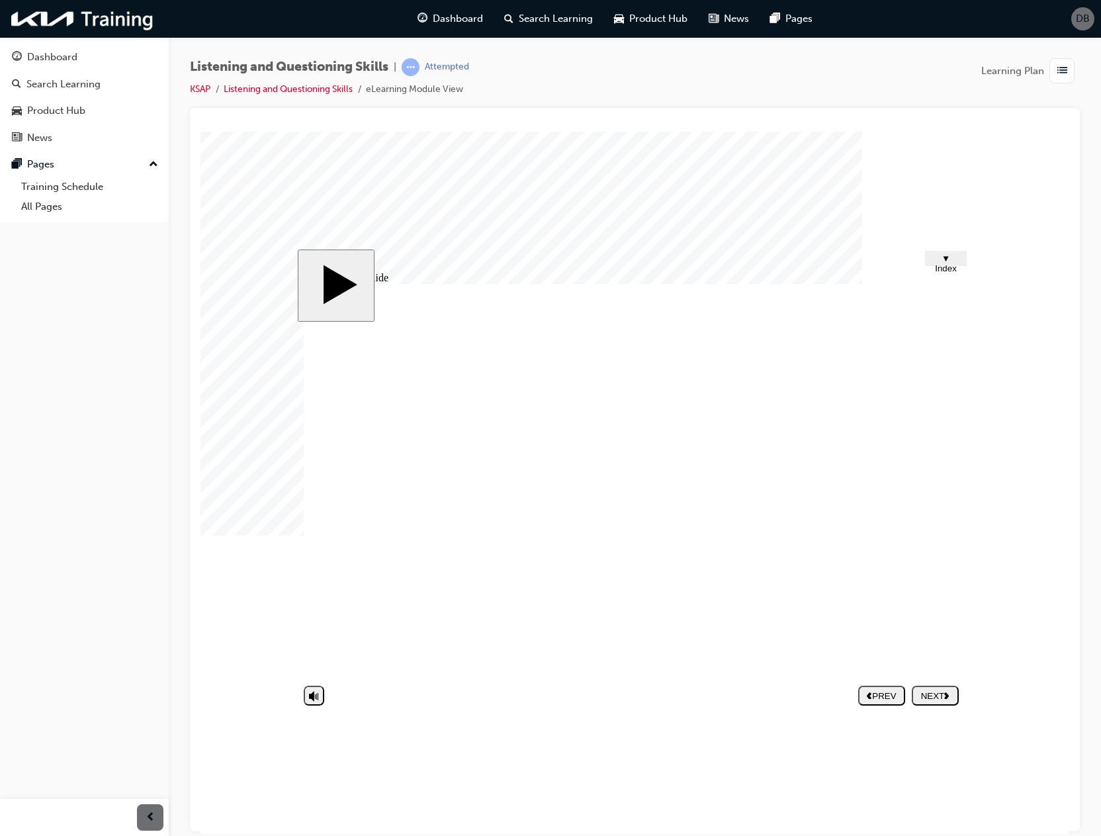
type textarea "THE ADVISOR WASNT LISTENING TO THE CUSTOMERS IS"
type textarea "THE ADVISOR WASNT LISTENING TO THE CUSTOMERS ISS"
type textarea "THE ADVISOR WASNT LISTENING TO THE CUSTOMERS ISSU"
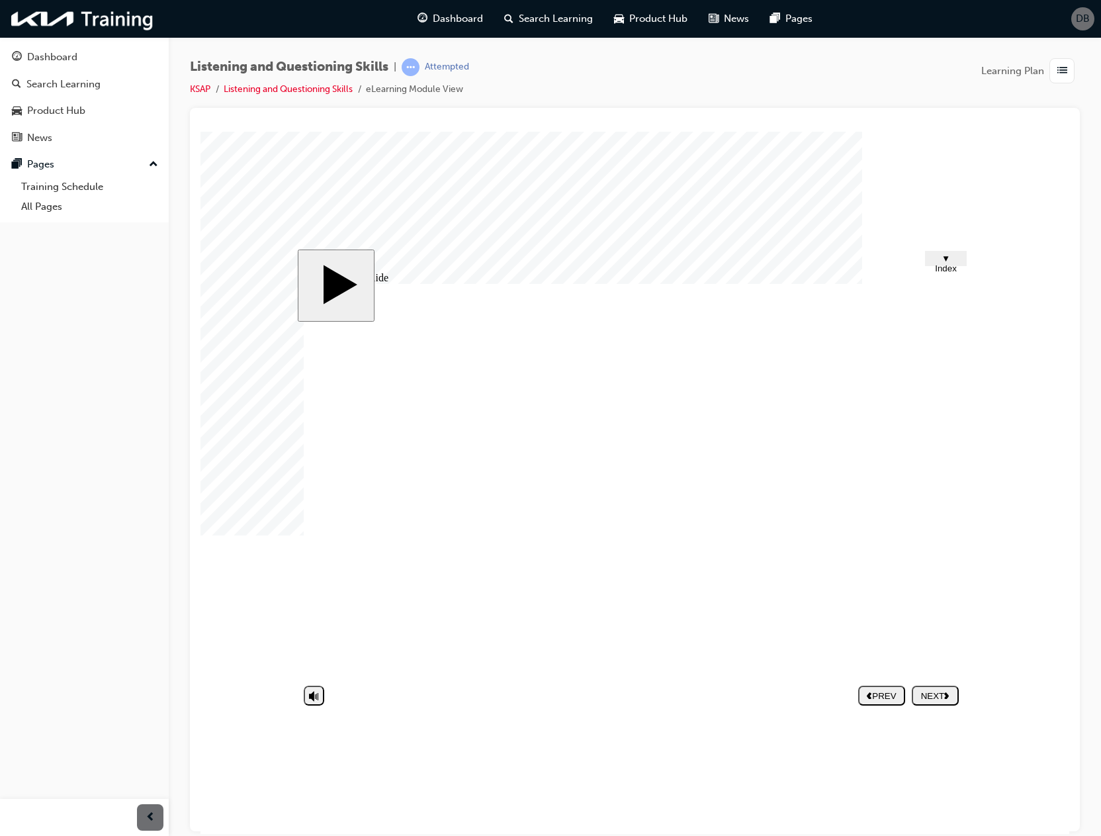
type textarea "THE ADVISOR WASNT LISTENING TO THE CUSTOMERS ISSU"
type textarea "THE ADVISOR WASNT LISTENING TO THE CUSTOMERS ISSUE"
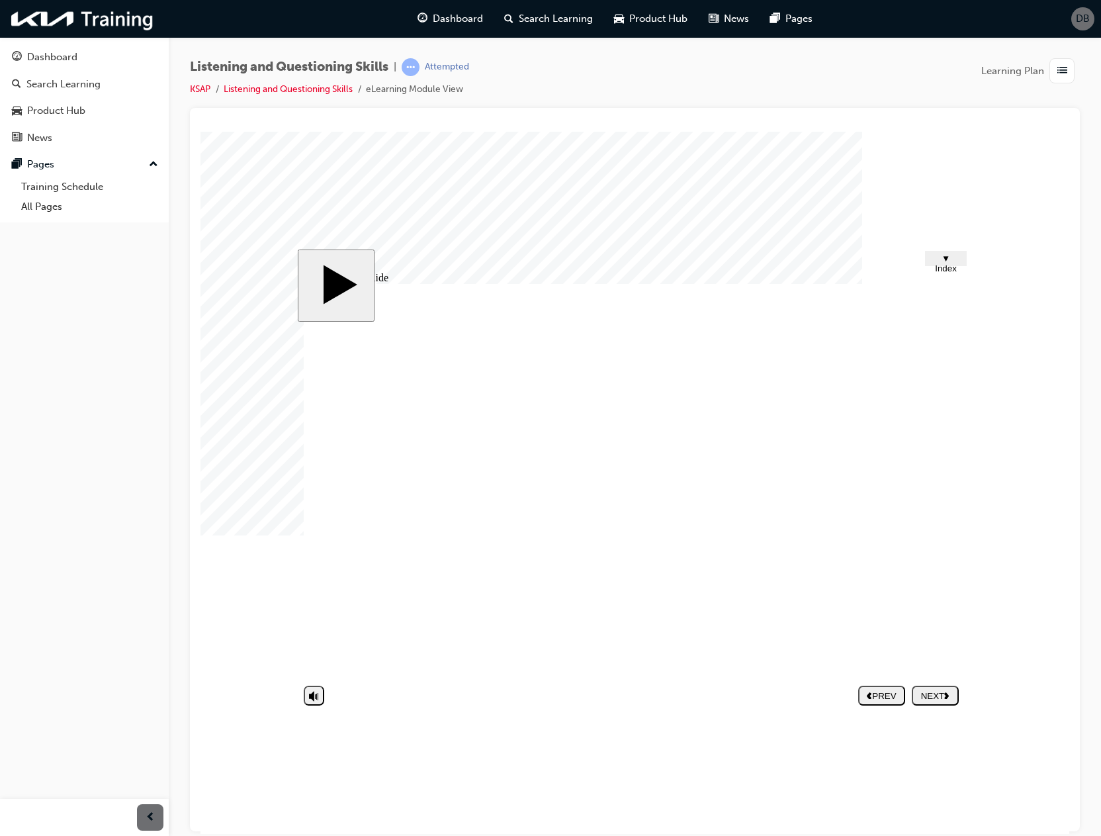
type textarea "THE ADVISOR WASNT LISTENING TO THE CUSTOMERS ISSUE A"
type textarea "THE ADVISOR WASNT LISTENING TO THE CUSTOMERS ISSUE AN"
type textarea "THE ADVISOR WASNT LISTENING TO THE CUSTOMERS ISSUE AND"
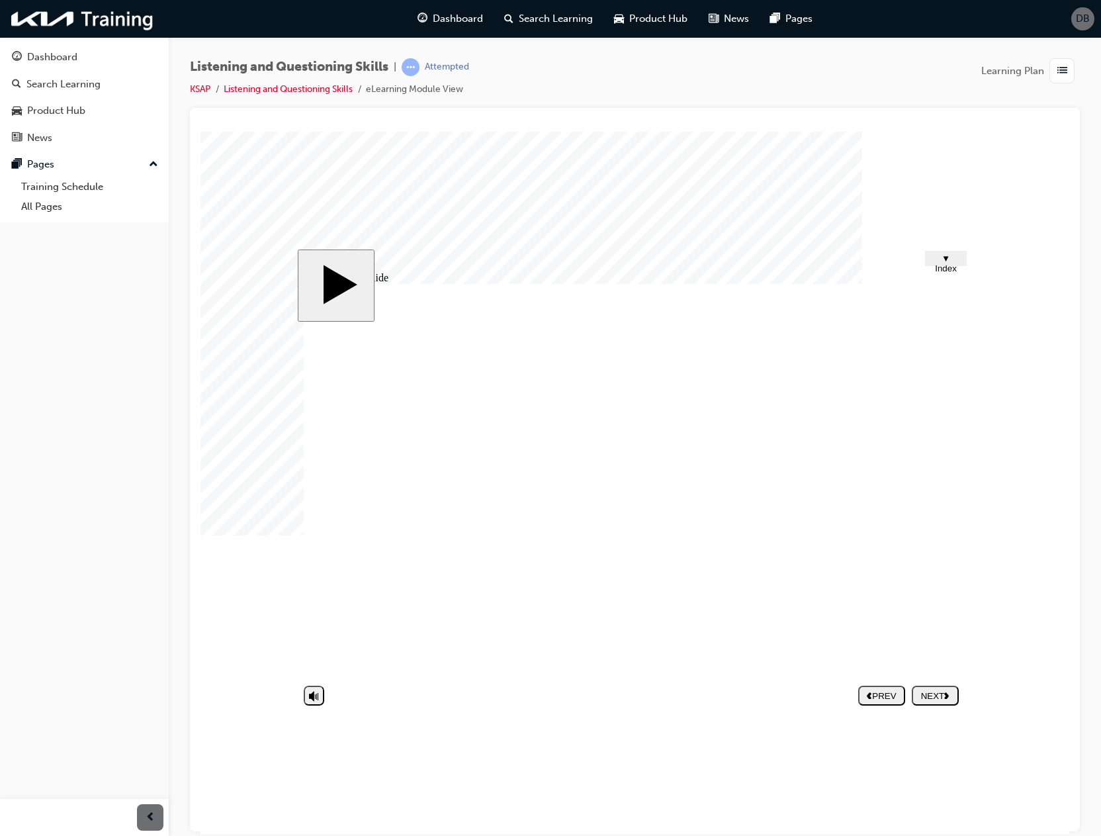
type textarea "THE ADVISOR WASNT LISTENING TO THE CUSTOMERS ISSUE AND"
type textarea "THE ADVISOR WASNT LISTENING TO THE CUSTOMERS ISSUE AND W"
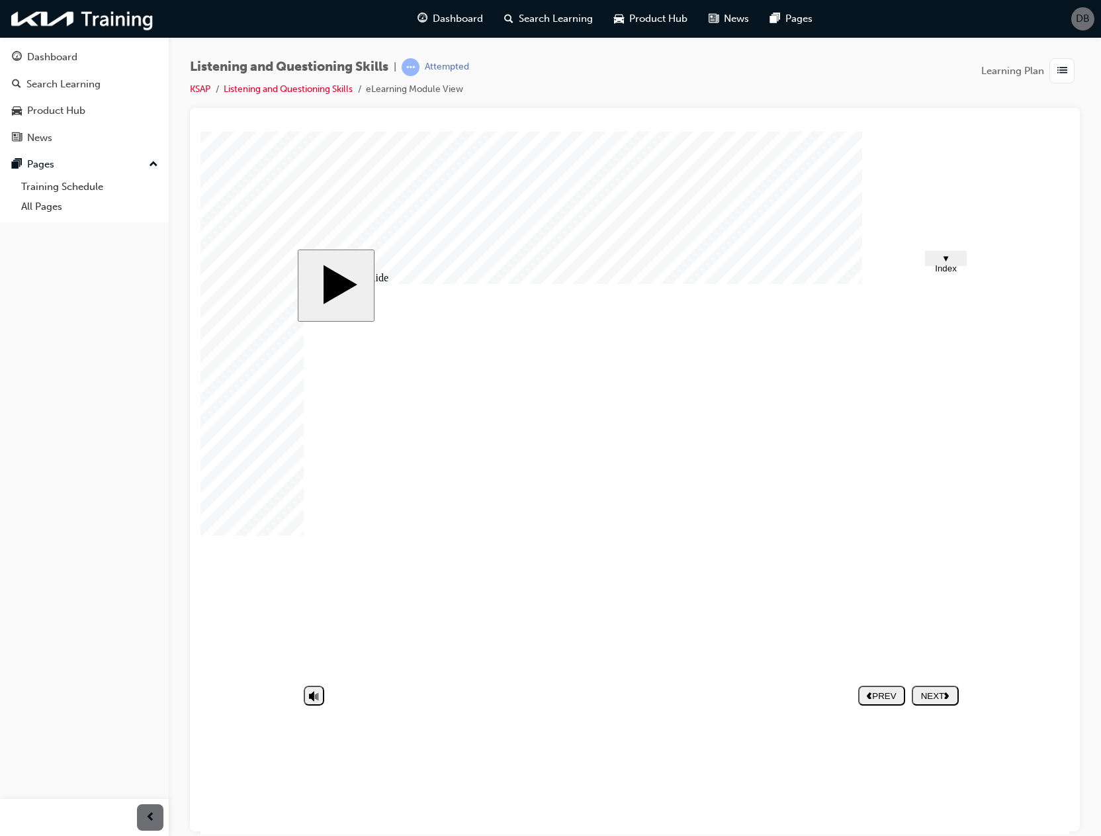
type textarea "THE ADVISOR WASNT LISTENING TO THE CUSTOMERS ISSUE AND WE"
type textarea "THE ADVISOR WASNT LISTENING TO THE CUSTOMERS ISSUE AND WEN"
type textarea "THE ADVISOR WASNT LISTENING TO THE CUSTOMERS ISSUE AND WENT"
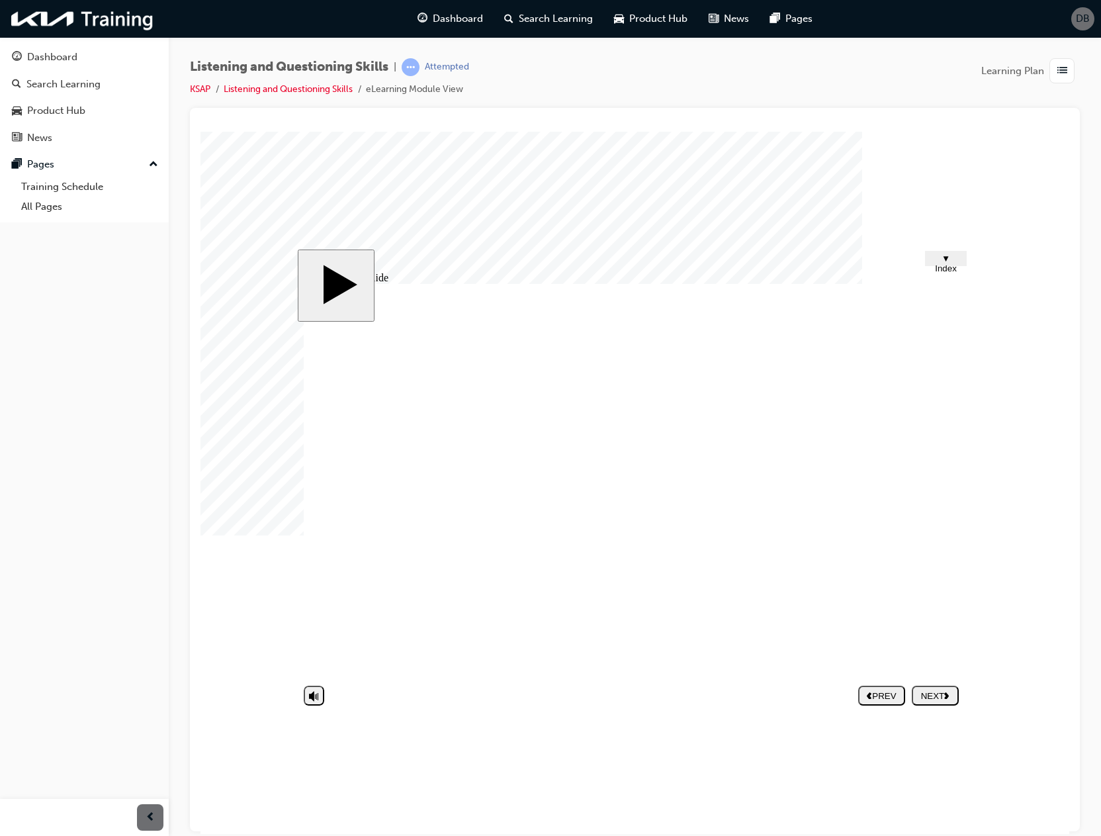
type textarea "THE ADVISOR WASNT LISTENING TO THE CUSTOMERS ISSUE AND WENT"
type textarea "THE ADVISOR WASNT LISTENING TO THE CUSTOMERS ISSUE AND WENT T"
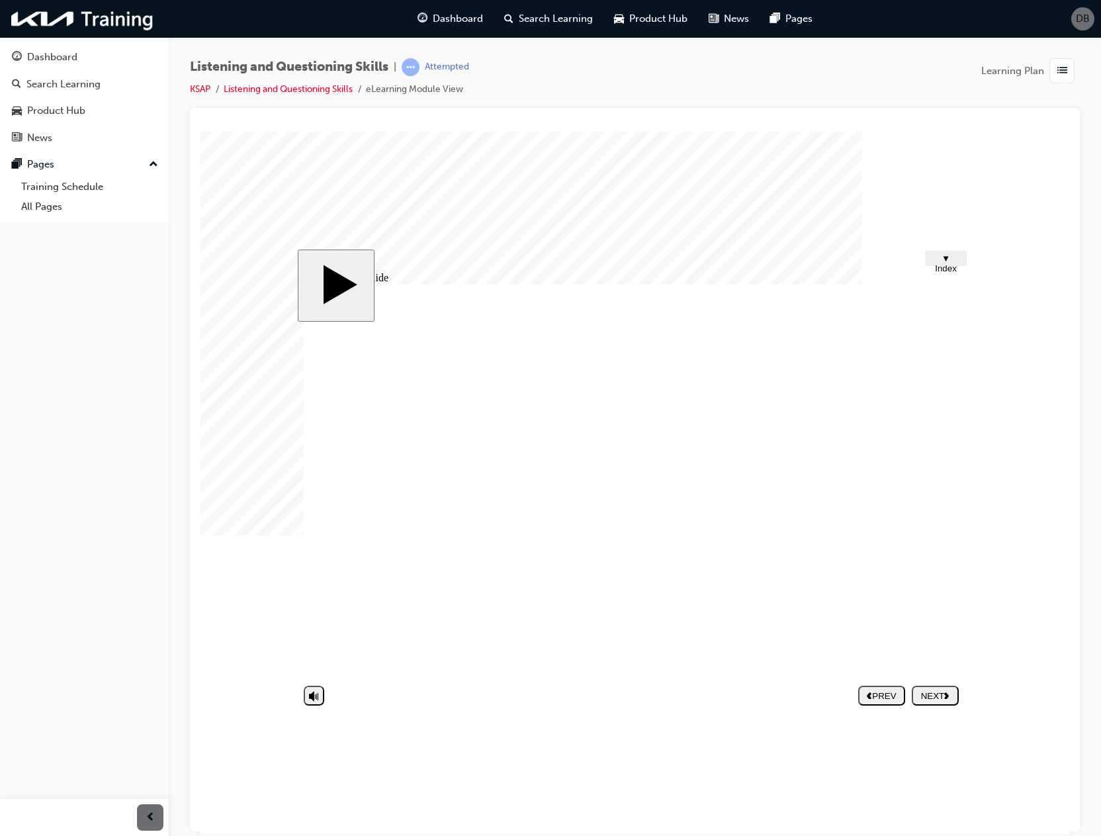
type textarea "THE ADVISOR WASNT LISTENING TO THE CUSTOMERS ISSUE AND WENT TO"
type textarea "THE ADVISOR WASNT LISTENING TO THE CUSTOMERS ISSUE AND WENT TO B"
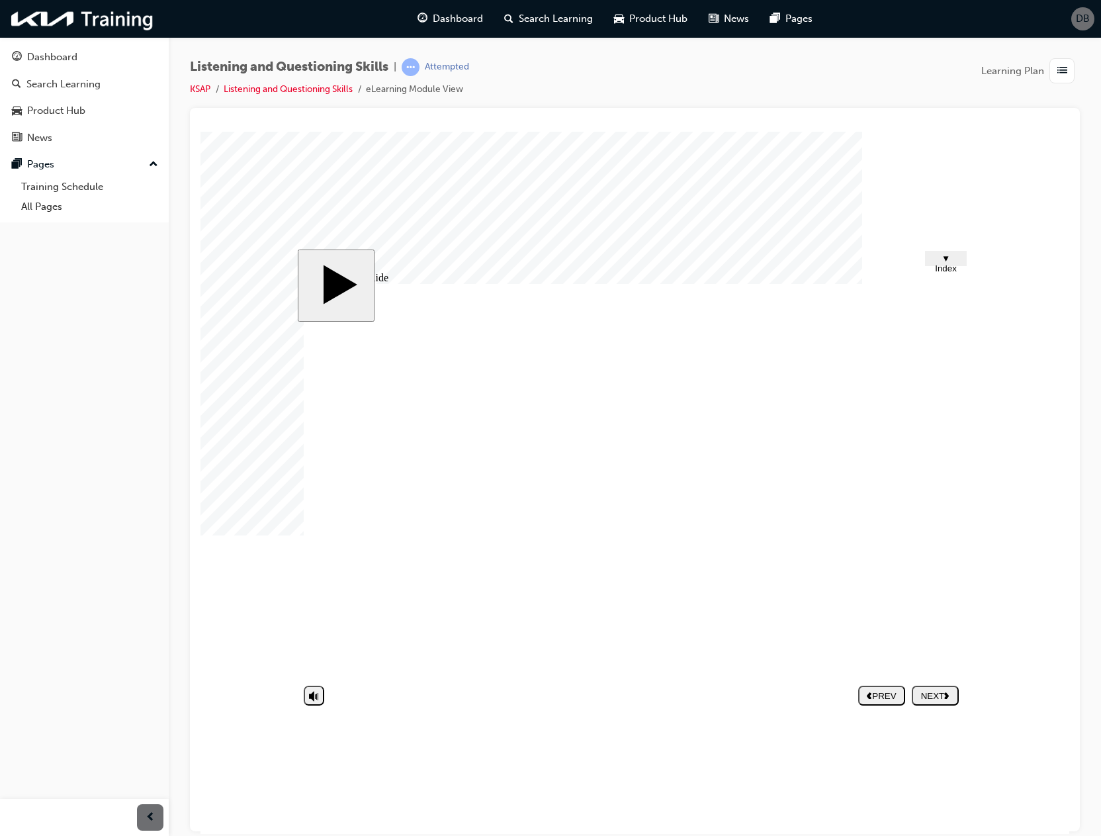
type textarea "THE ADVISOR WASNT LISTENING TO THE CUSTOMERS ISSUE AND WENT TO B"
type textarea "THE ADVISOR WASNT LISTENING TO THE CUSTOMERS ISSUE AND WENT TO BL"
type textarea "THE ADVISOR WASNT LISTENING TO THE CUSTOMERS ISSUE AND WENT TO BLA"
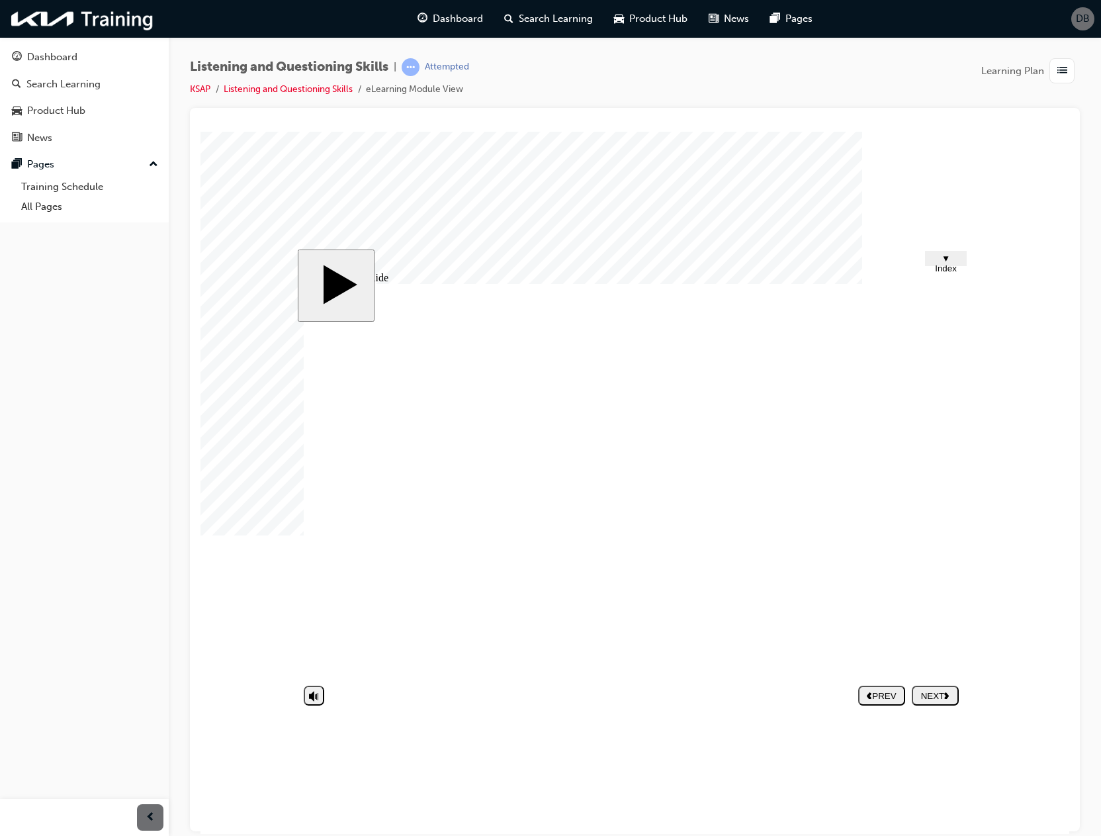
type textarea "THE ADVISOR WASNT LISTENING TO THE CUSTOMERS ISSUE AND WENT TO BLAM"
type textarea "THE ADVISOR WASNT LISTENING TO THE CUSTOMERS ISSUE AND WENT TO BLAME"
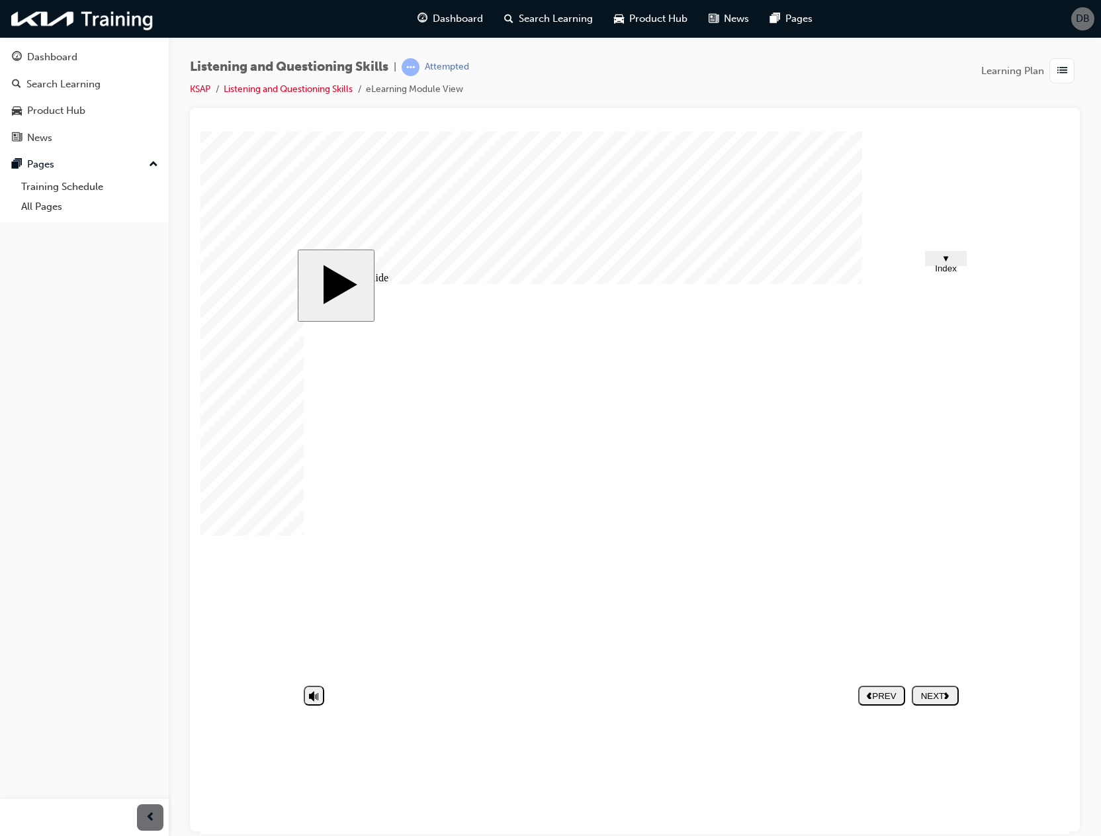
type textarea "THE ADVISOR WASNT LISTENING TO THE CUSTOMERS ISSUE AND WENT TO BLAME"
type textarea "THE ADVISOR WASNT LISTENING TO THE CUSTOMERS ISSUE AND WENT TO BLAME H"
type textarea "THE ADVISOR WASNT LISTENING TO THE CUSTOMERS ISSUE AND WENT TO BLAME HI"
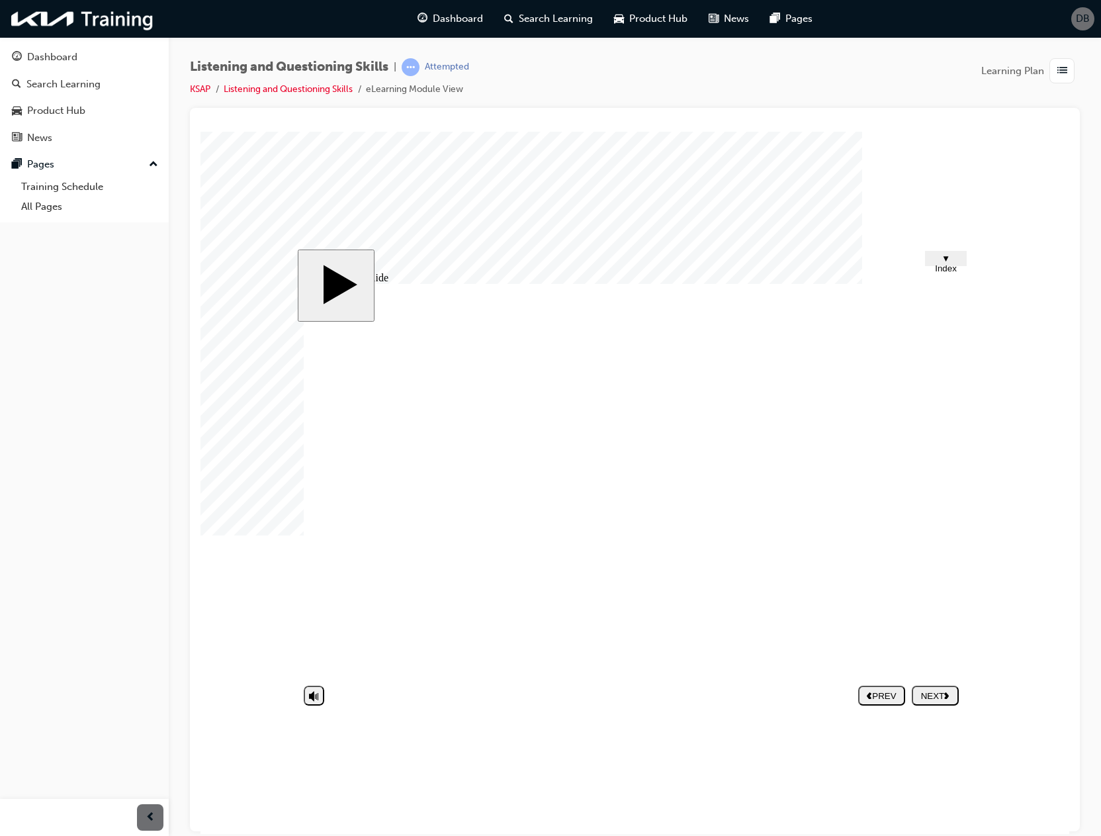
type textarea "THE ADVISOR WASNT LISTENING TO THE CUSTOMERS ISSUE AND WENT TO BLAME H"
type textarea "THE ADVISOR WASNT LISTENING TO THE CUSTOMERS ISSUE AND WENT TO BLAME"
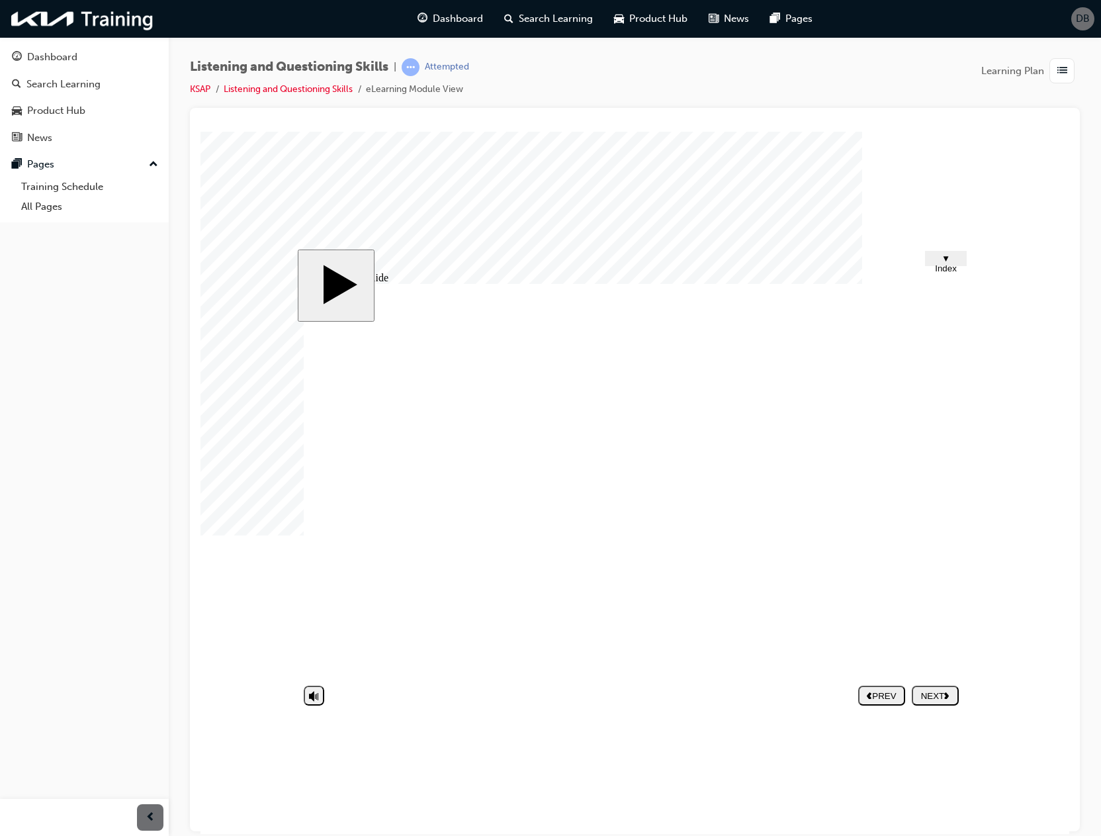
type textarea "THE ADVISOR WASNT LISTENING TO THE CUSTOMERS ISSUE AND WENT TO BLAME"
type textarea "THE ADVISOR WASNT LISTENING TO THE CUSTOMERS ISSUE AND WENT TO BLAME T"
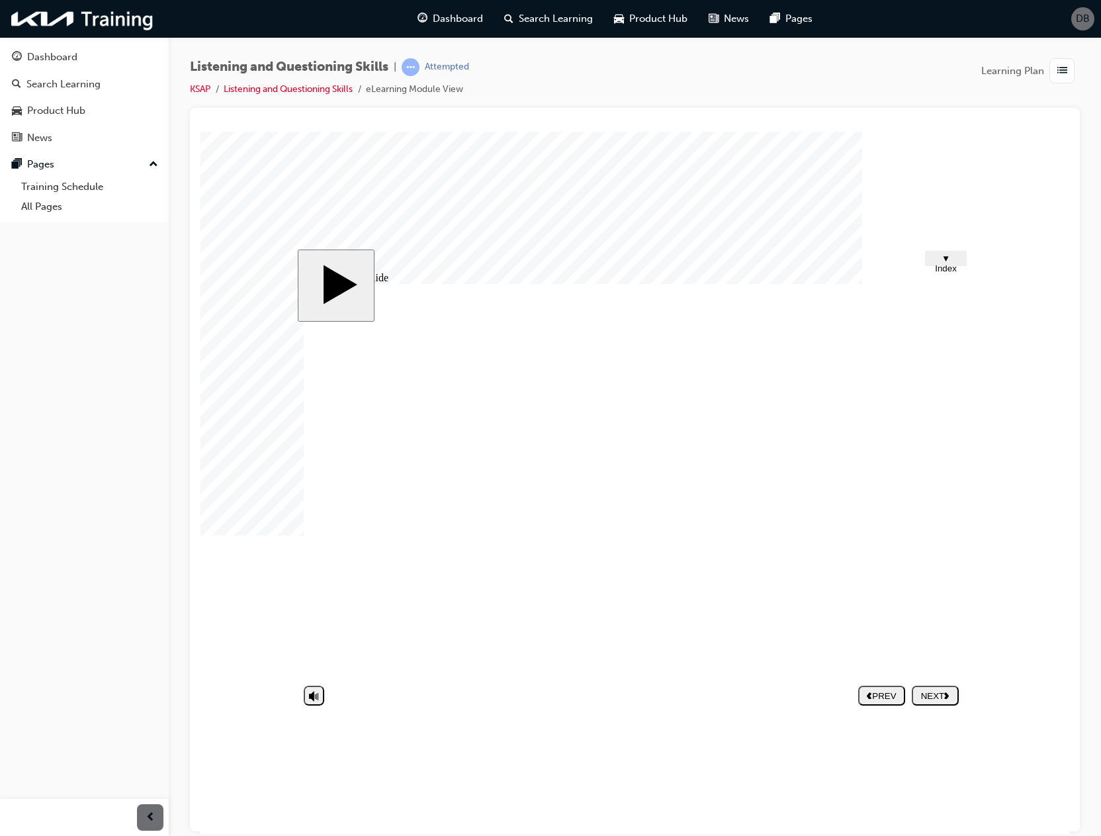
type textarea "THE ADVISOR WASNT LISTENING TO THE CUSTOMERS ISSUE AND WENT TO BLAME TH"
type textarea "THE ADVISOR WASNT LISTENING TO THE CUSTOMERS ISSUE AND WENT TO BLAME THE"
type textarea "THE ADVISOR WASNT LISTENING TO THE CUSTOMERS ISSUE AND WENT TO BLAME THEM"
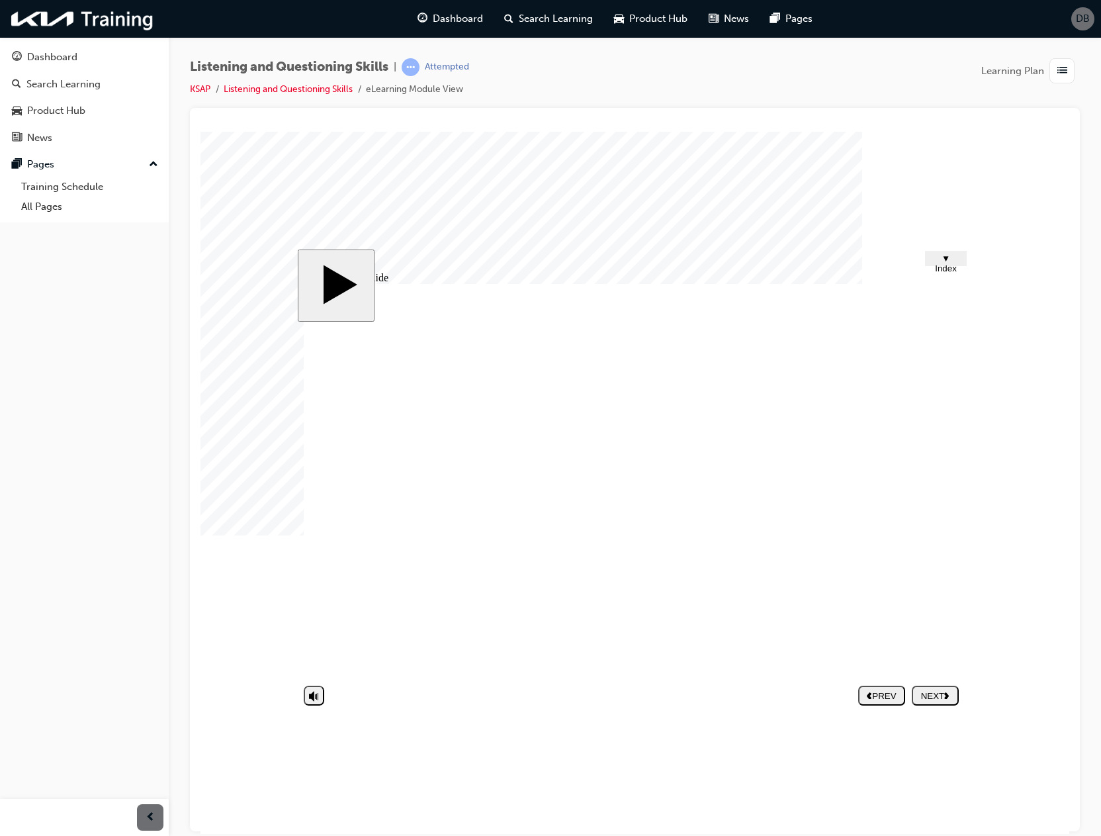
type textarea "THE ADVISOR WASNT LISTENING TO THE CUSTOMERS ISSUE AND WENT TO BLAME THEM"
type textarea "THE ADVISOR WASNT LISTENING TO THE CUSTOMERS ISSUE AND WENT TO BLAME THEM S"
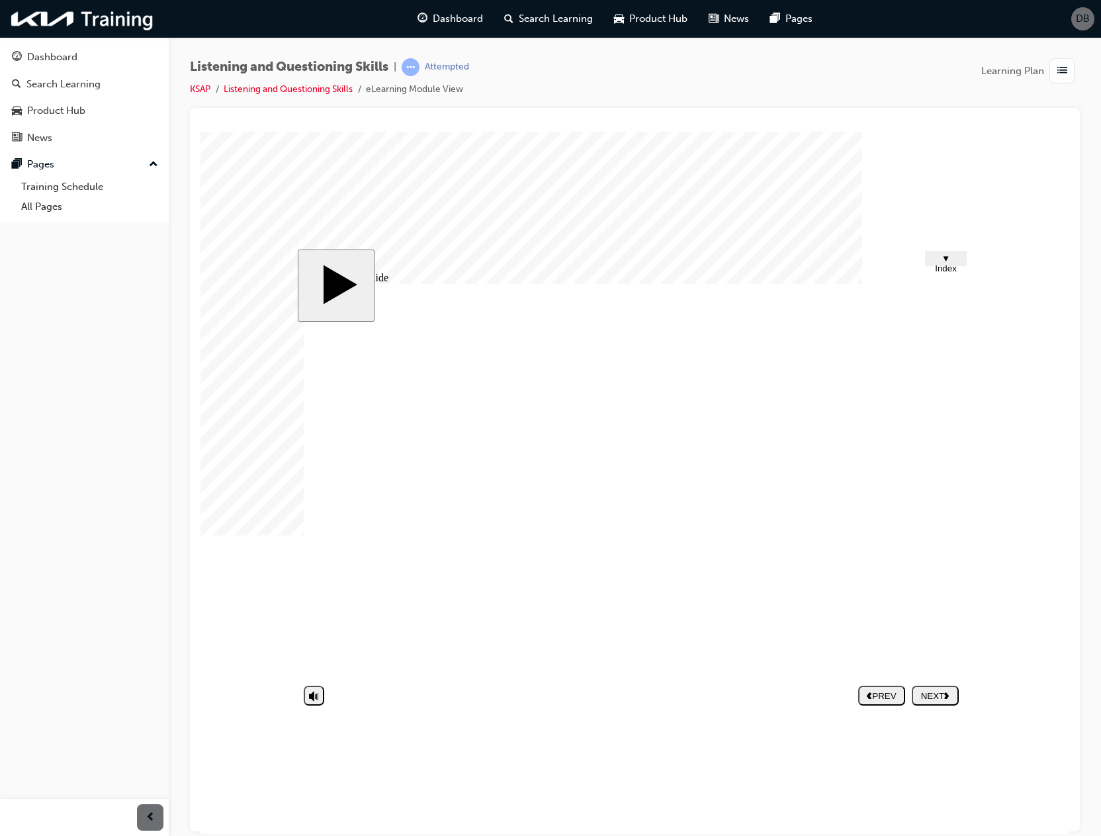
type textarea "THE ADVISOR WASNT LISTENING TO THE CUSTOMERS ISSUE AND WENT TO BLAME THEM ST"
type textarea "THE ADVISOR WASNT LISTENING TO THE CUSTOMERS ISSUE AND WENT TO BLAME THEM STR"
type textarea "THE ADVISOR WASNT LISTENING TO THE CUSTOMERS ISSUE AND WENT TO BLAME THEM STRA"
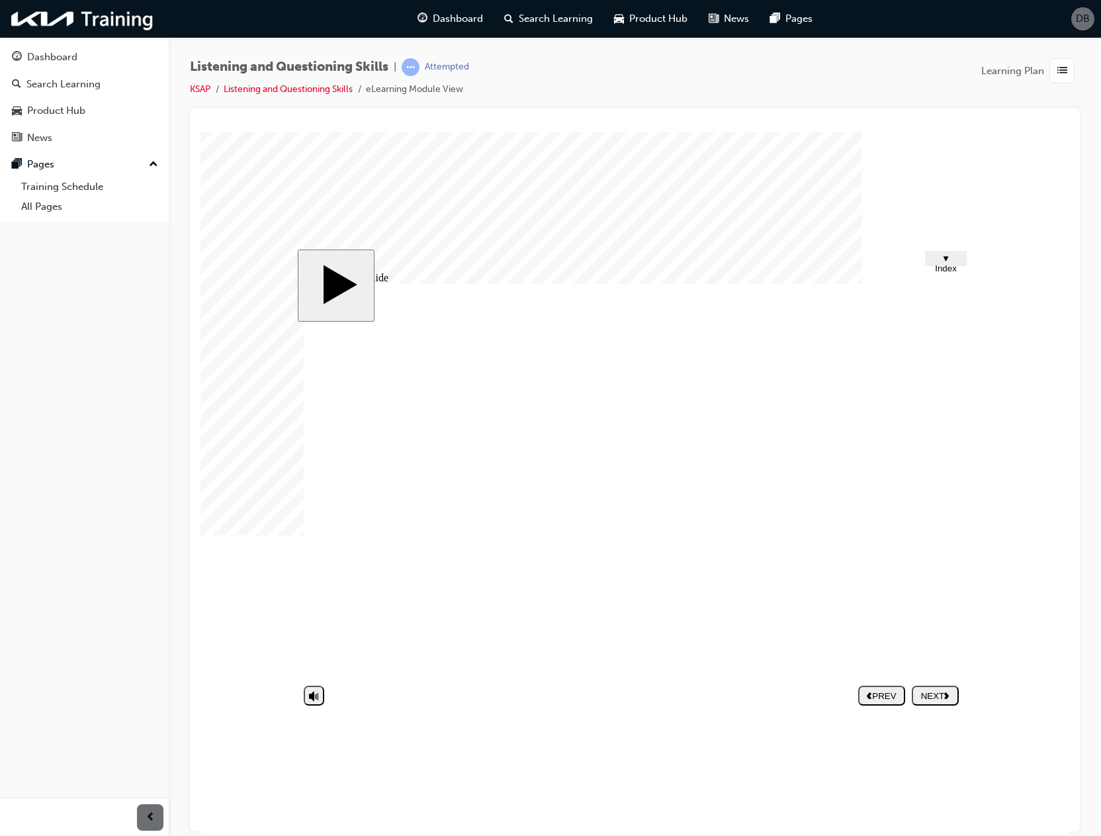
type textarea "THE ADVISOR WASNT LISTENING TO THE CUSTOMERS ISSUE AND WENT TO BLAME THEM STRA"
type textarea "THE ADVISOR WASNT LISTENING TO THE CUSTOMERS ISSUE AND WENT TO BLAME THEM STRAI"
type textarea "THE ADVISOR WASNT LISTENING TO THE CUSTOMERS ISSUE AND WENT TO BLAME THEM STRAIG"
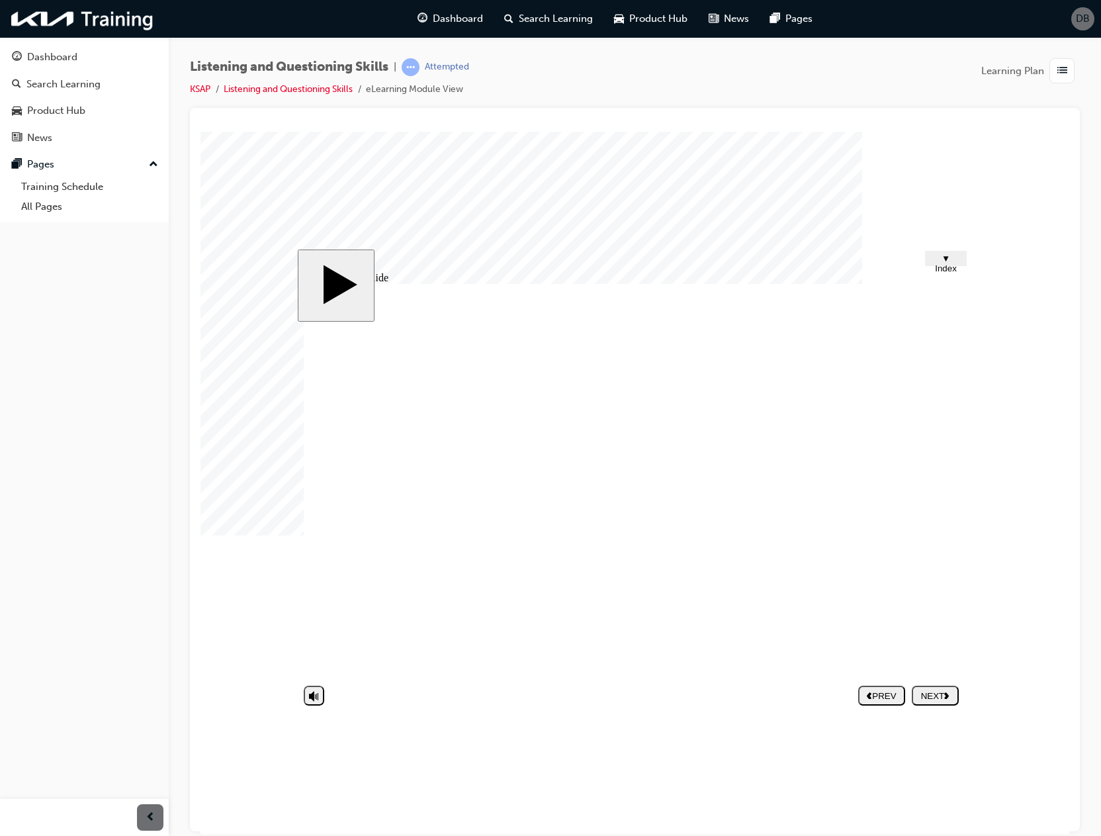
type textarea "THE ADVISOR WASNT LISTENING TO THE CUSTOMERS ISSUE AND WENT TO BLAME THEM STRAI…"
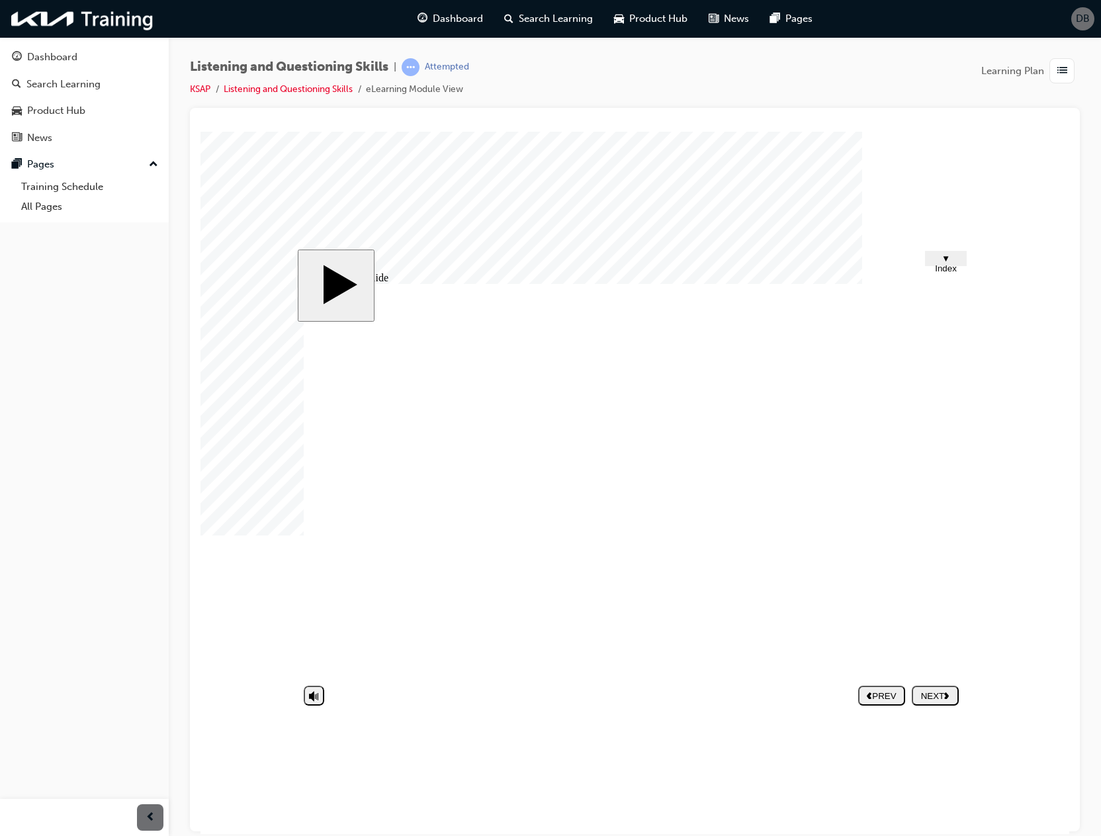
type textarea "THE ADVISOR WASNT LISTENING TO THE CUSTOMERS ISSUE AND WENT TO BLAME THEM STRAI…"
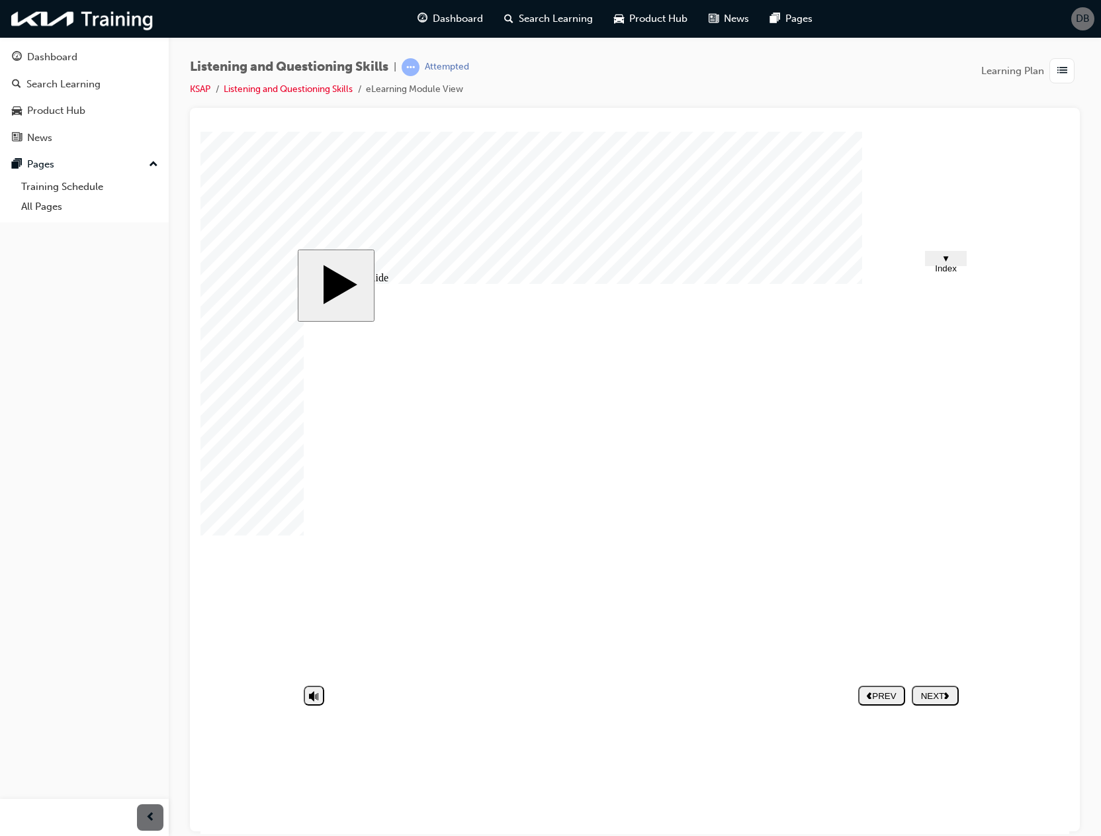
type textarea "THE ADVISOR WASNT LISTENING TO THE CUSTOMERS ISSUE AND WENT TO BLAME THEM STRAI…"
click at [933, 690] on div "NEXT" at bounding box center [935, 695] width 36 height 10
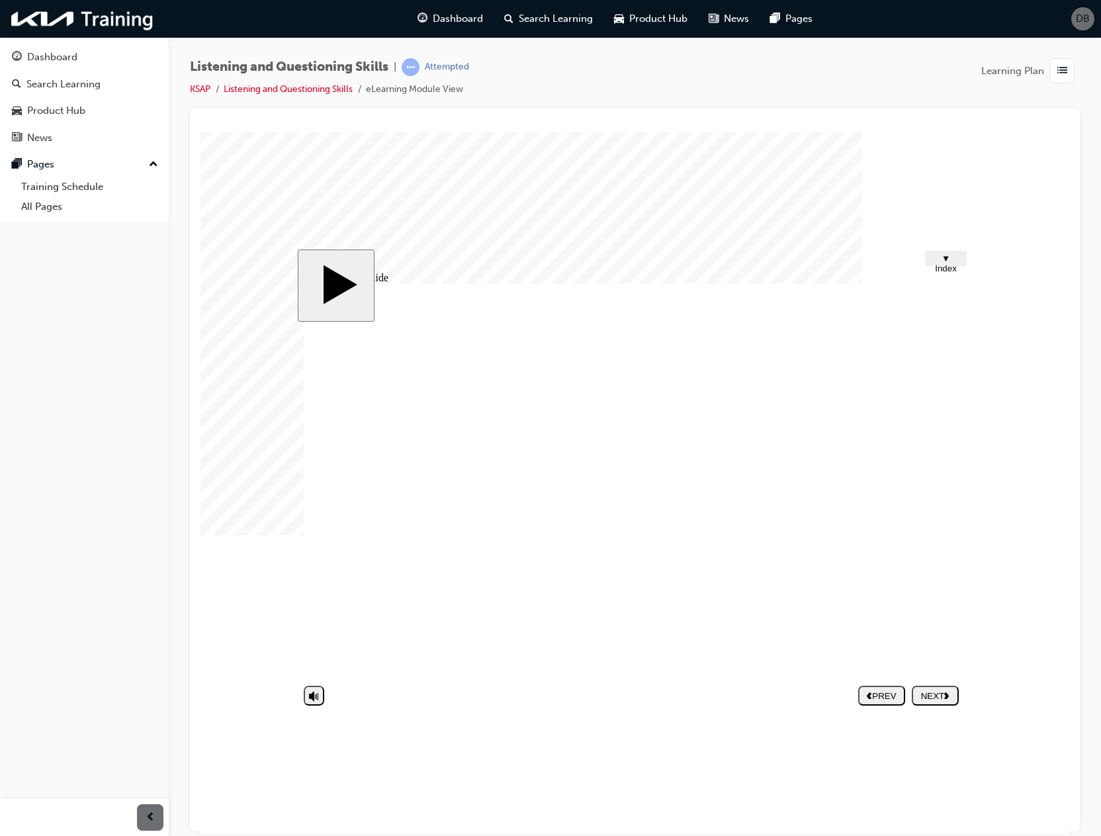
click at [927, 687] on button "NEXT" at bounding box center [935, 695] width 47 height 20
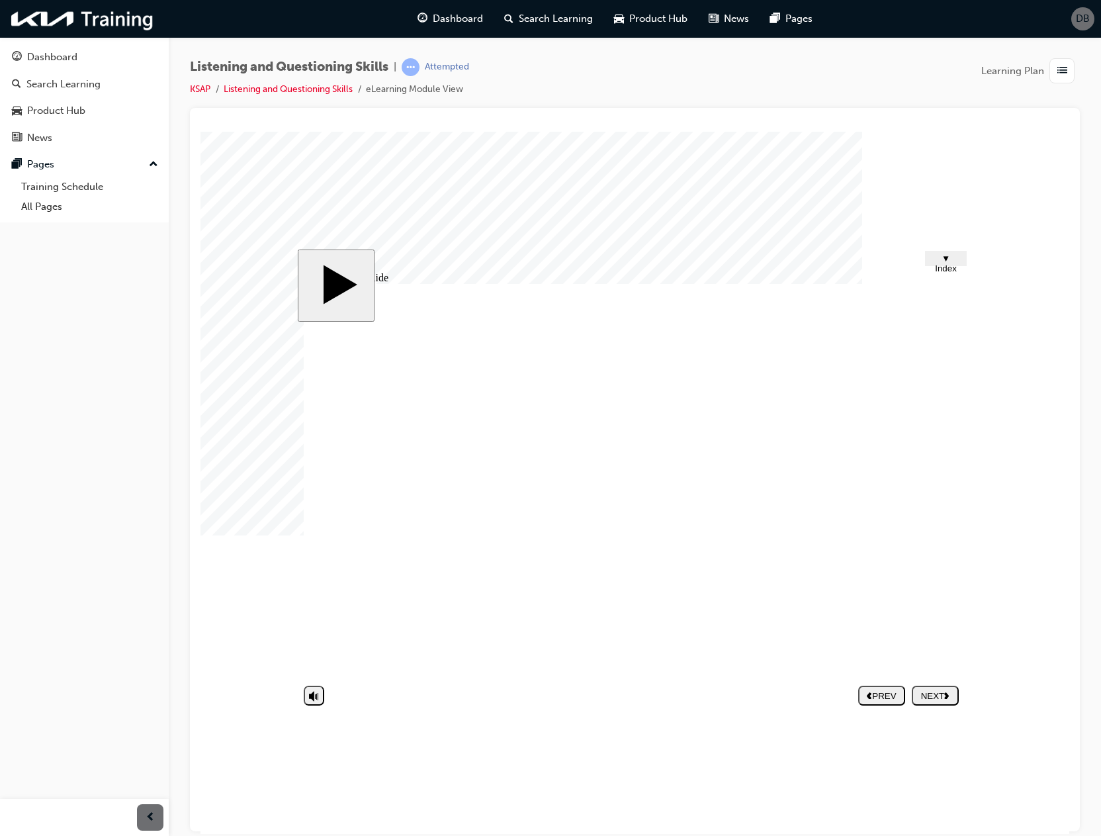
click at [955, 688] on button "NEXT" at bounding box center [935, 695] width 47 height 20
